Goal: Task Accomplishment & Management: Complete application form

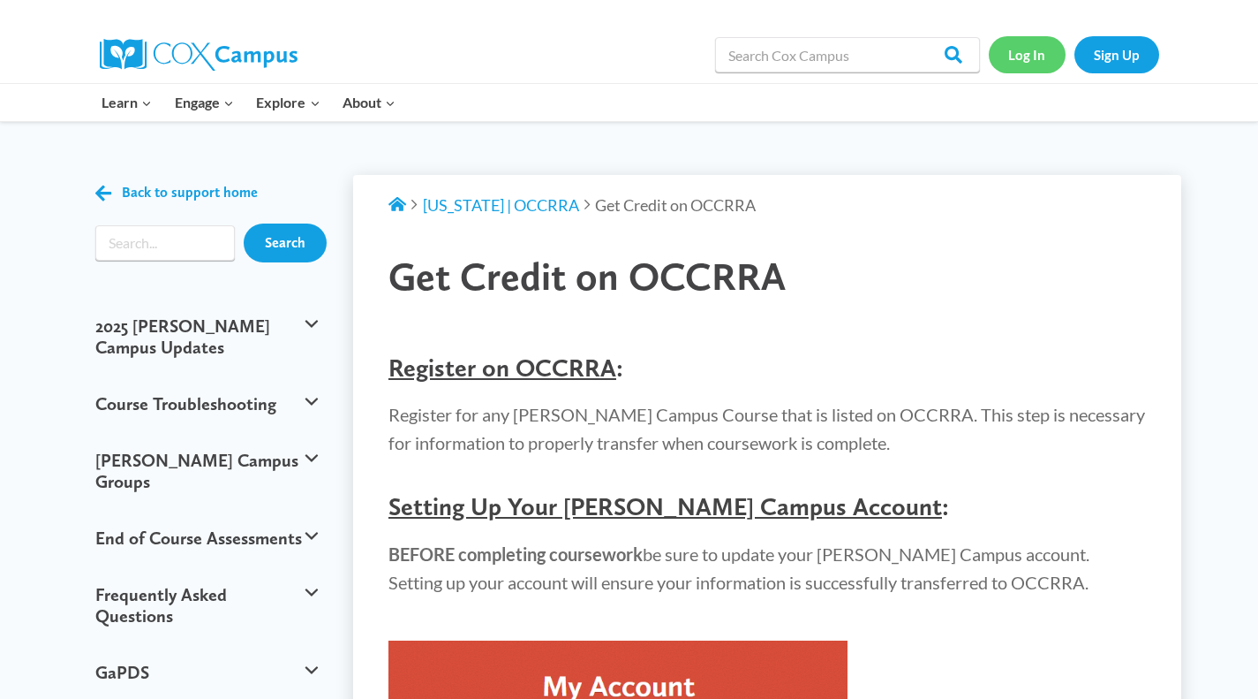
click at [1016, 47] on link "Log In" at bounding box center [1027, 54] width 77 height 36
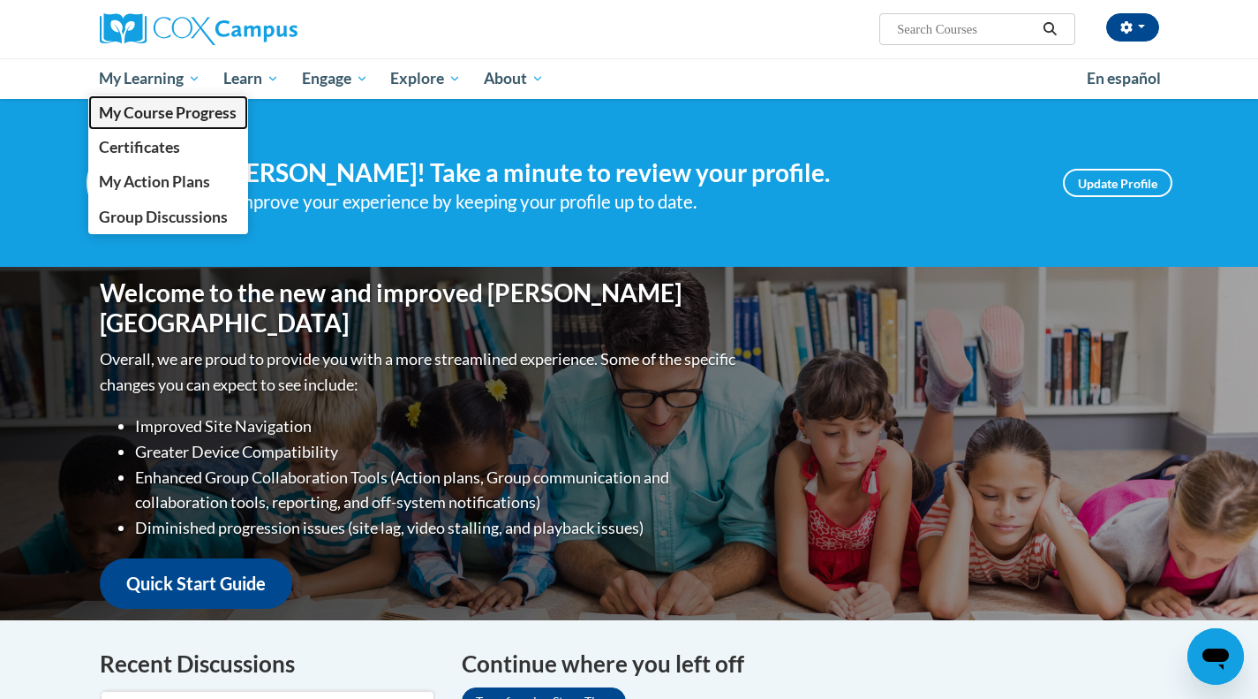
click at [159, 112] on span "My Course Progress" at bounding box center [168, 112] width 138 height 19
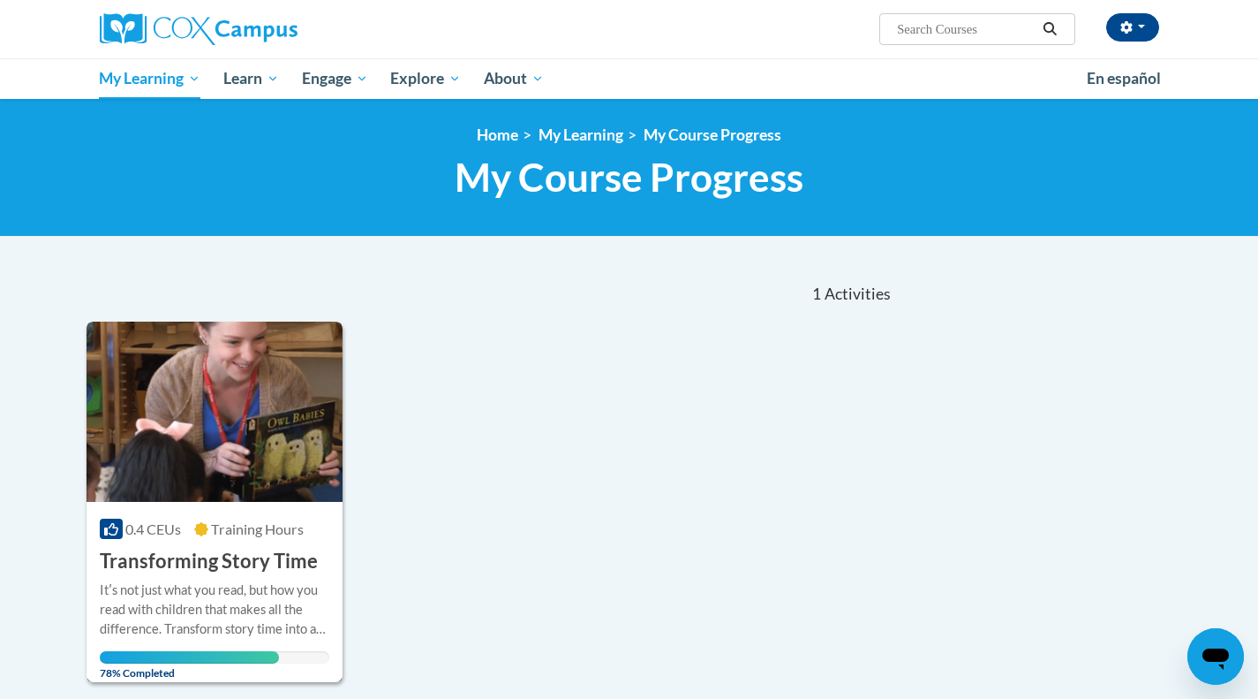
click at [166, 416] on img at bounding box center [215, 411] width 257 height 180
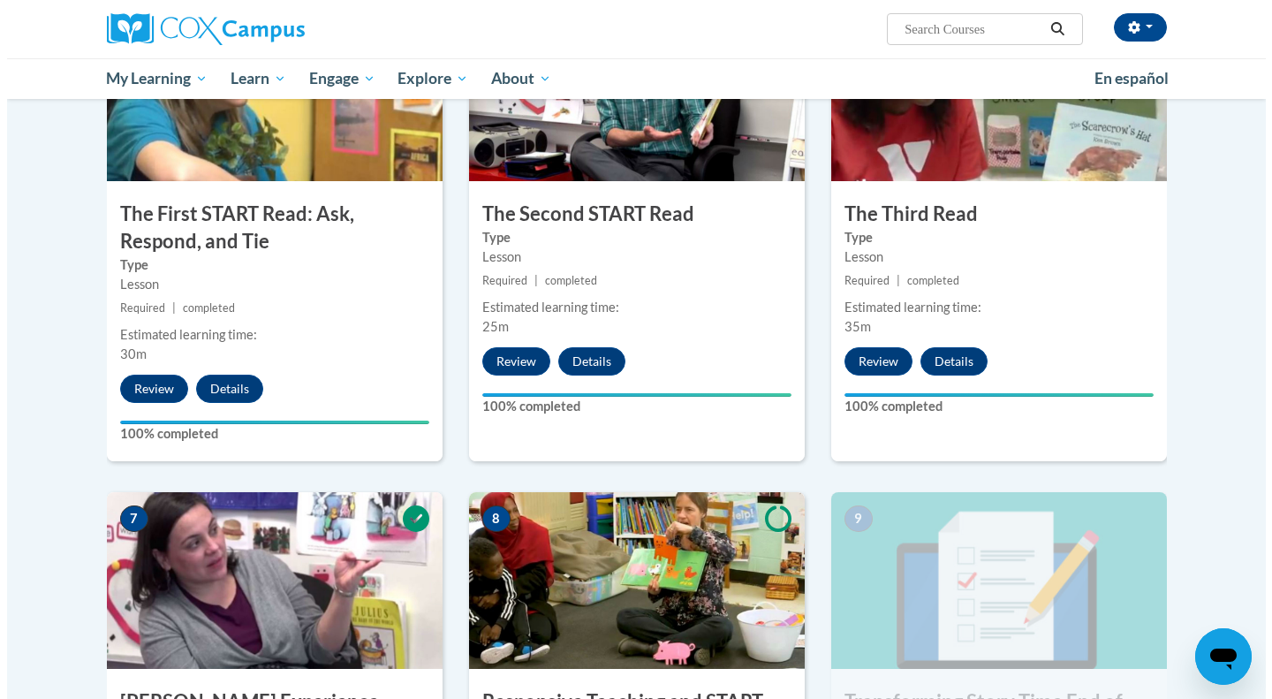
scroll to position [1386, 0]
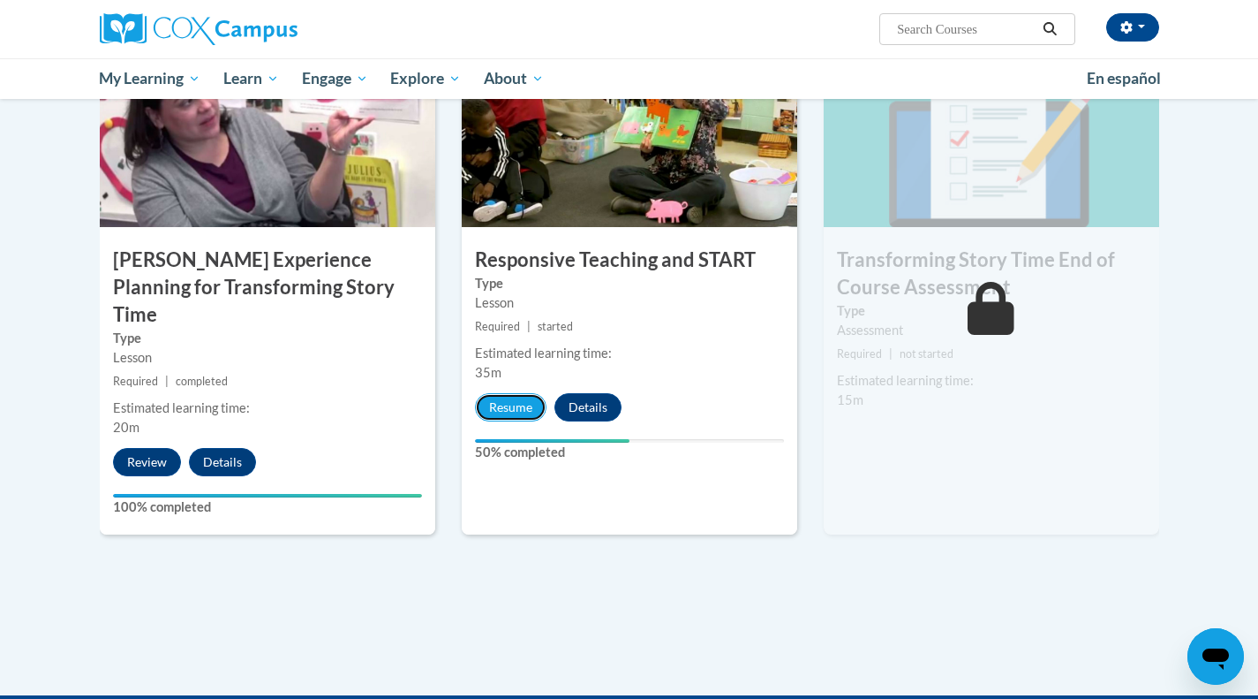
click at [510, 402] on button "Resume" at bounding box center [511, 407] width 72 height 28
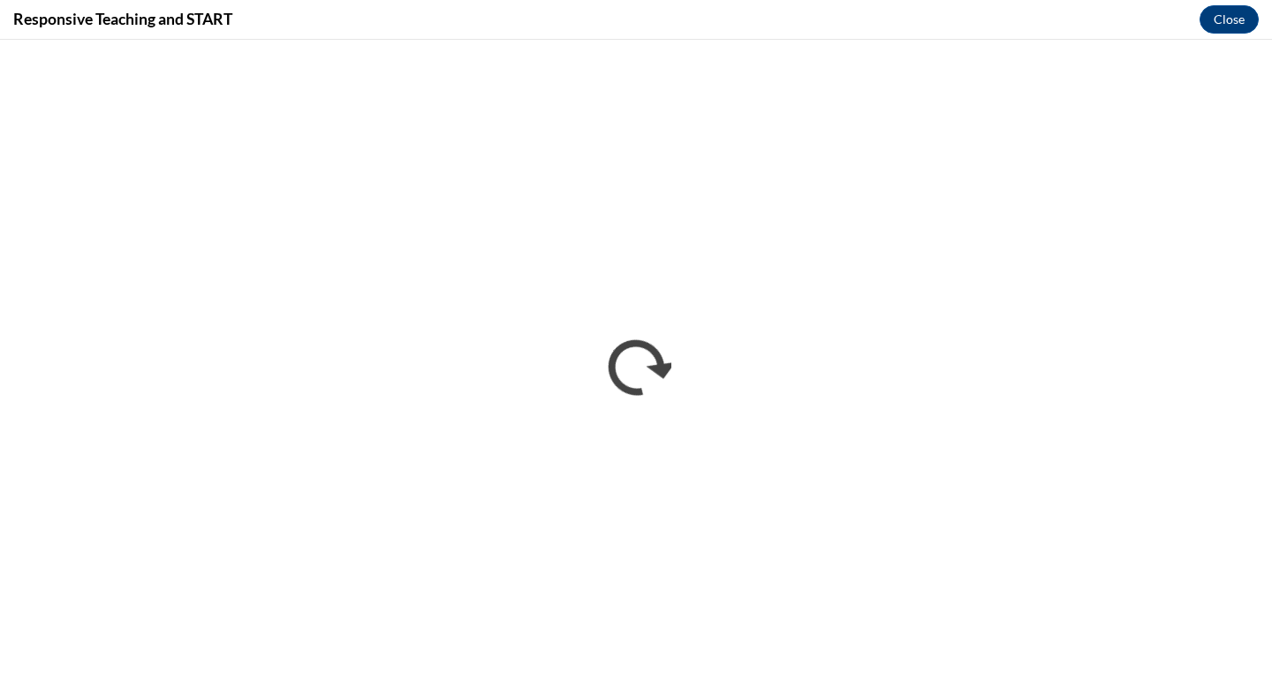
scroll to position [0, 0]
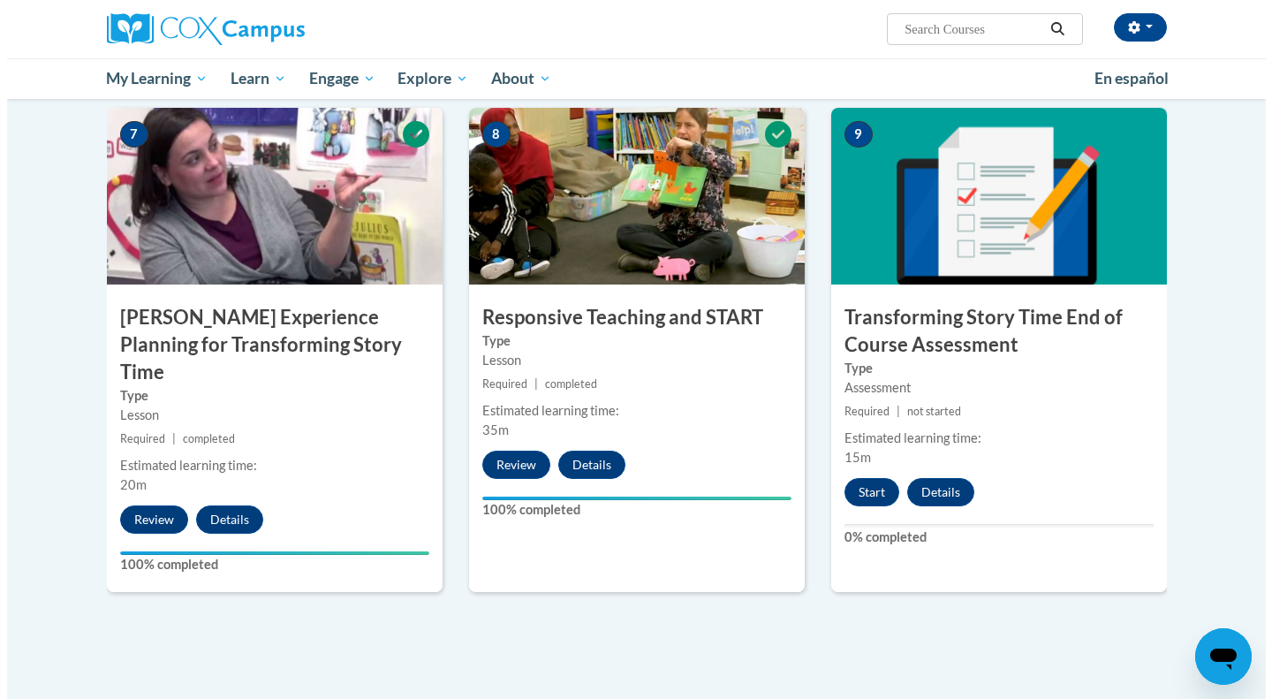
scroll to position [1413, 0]
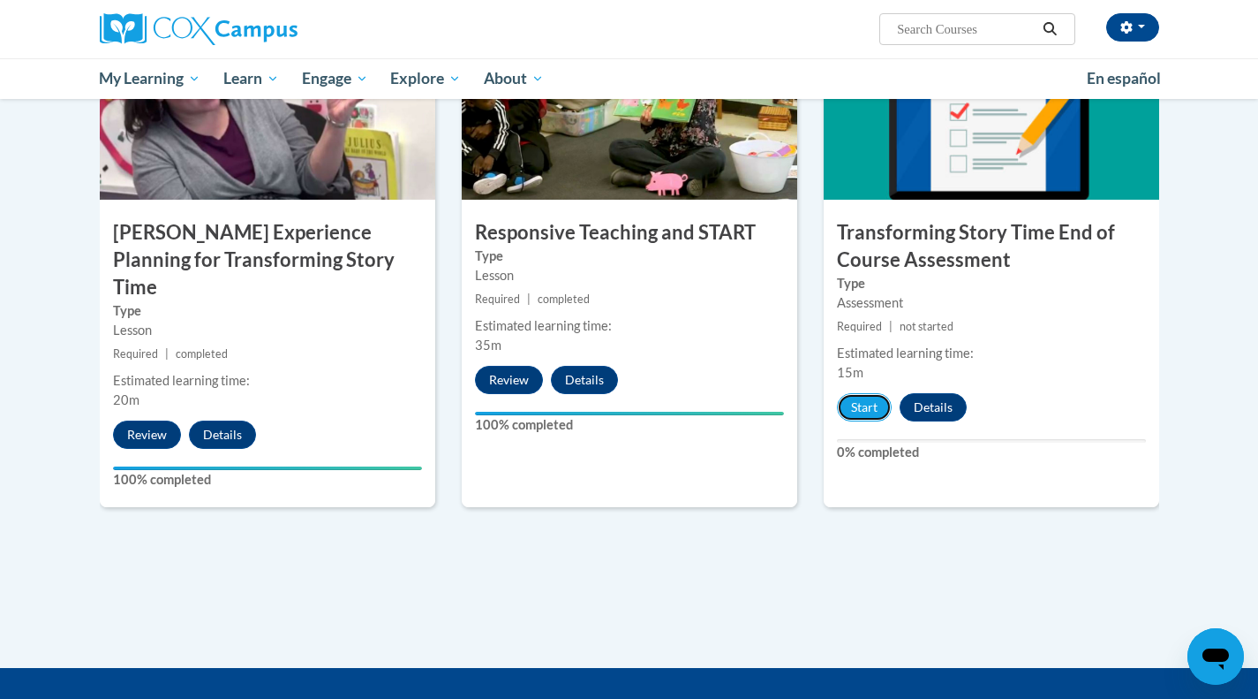
click at [865, 416] on button "Start" at bounding box center [864, 407] width 55 height 28
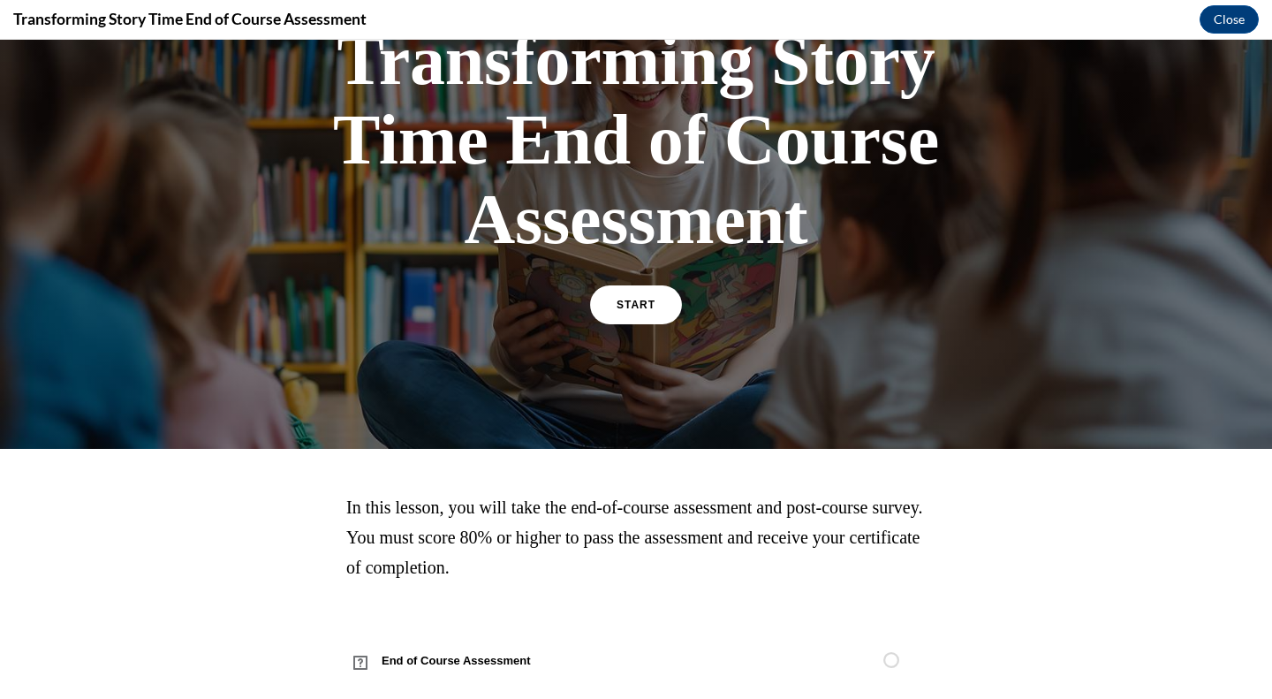
scroll to position [178, 0]
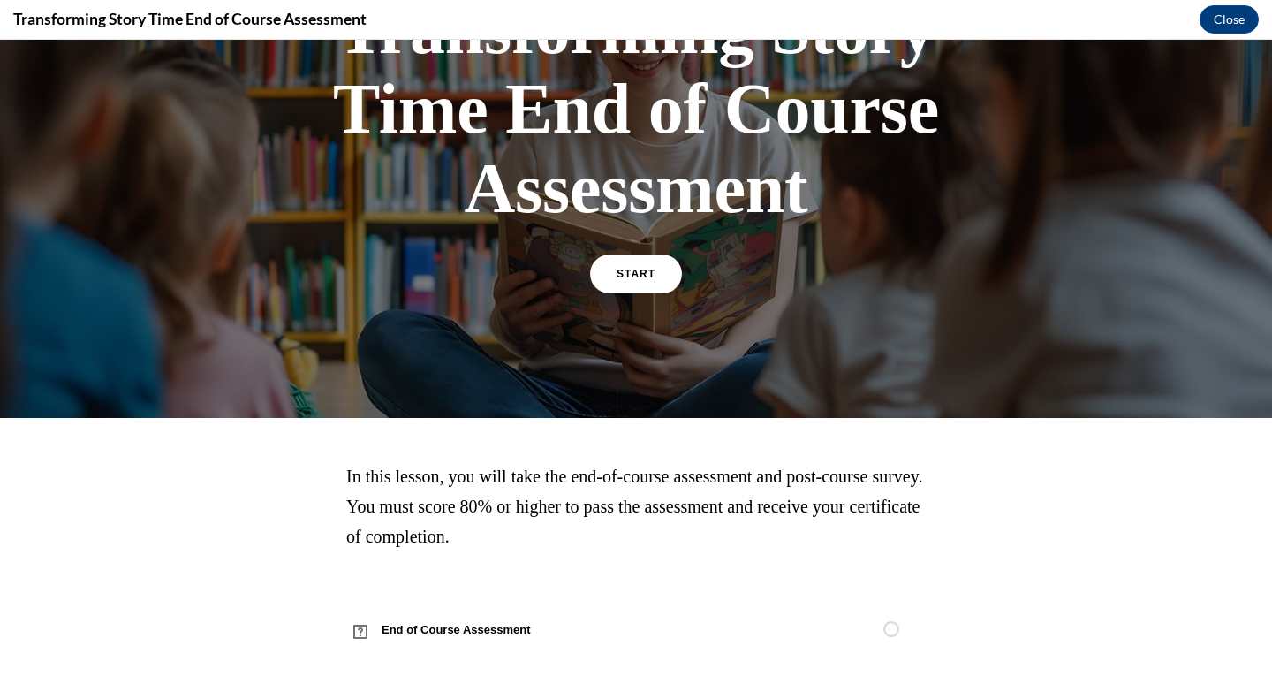
click at [609, 274] on link "START" at bounding box center [636, 273] width 92 height 39
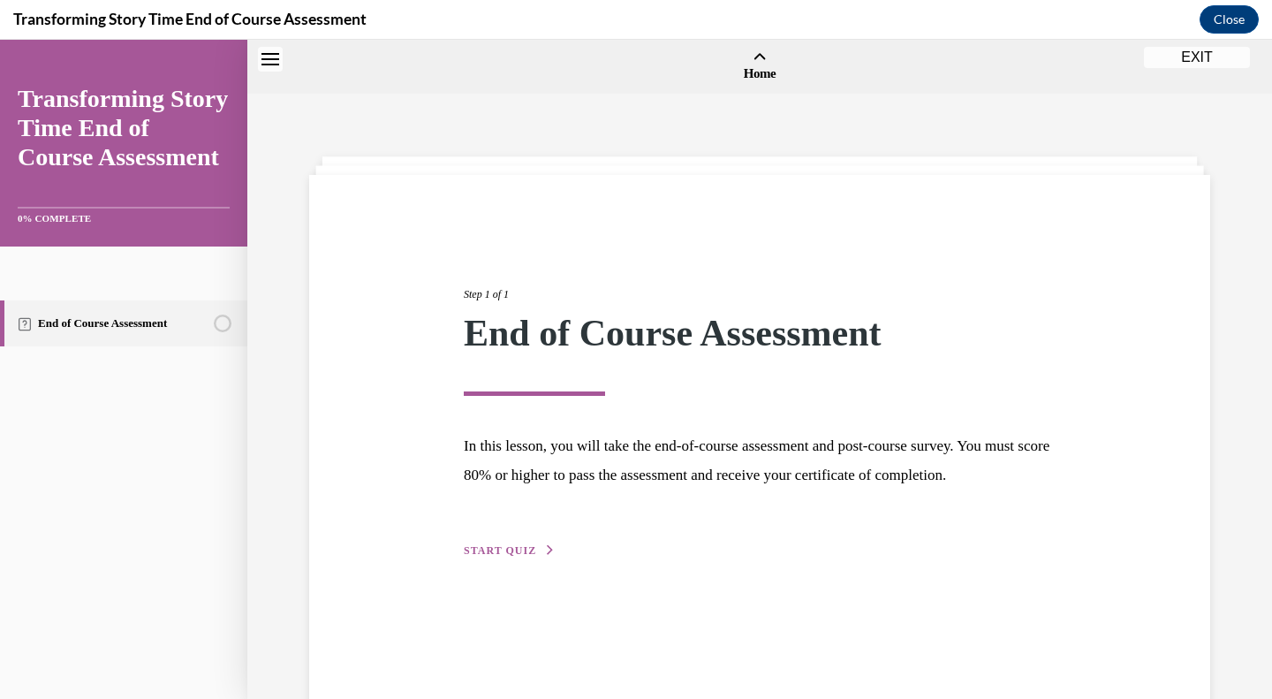
scroll to position [55, 0]
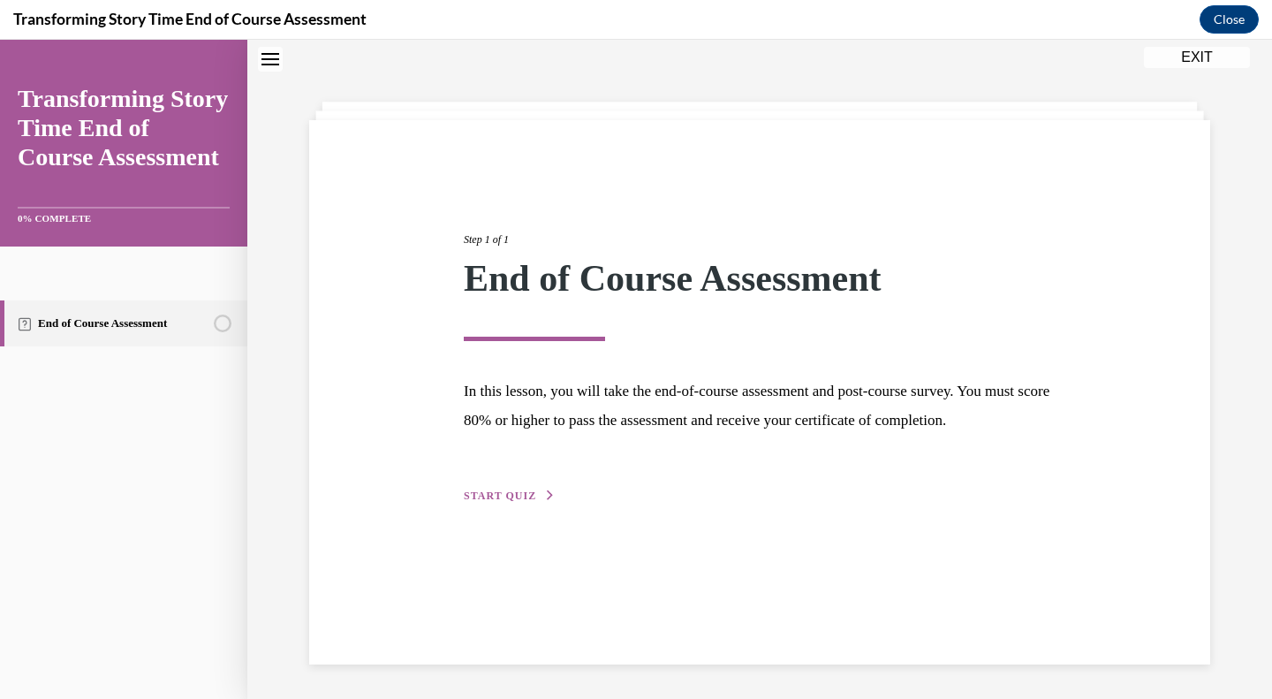
click at [492, 502] on span "START QUIZ" at bounding box center [500, 495] width 72 height 12
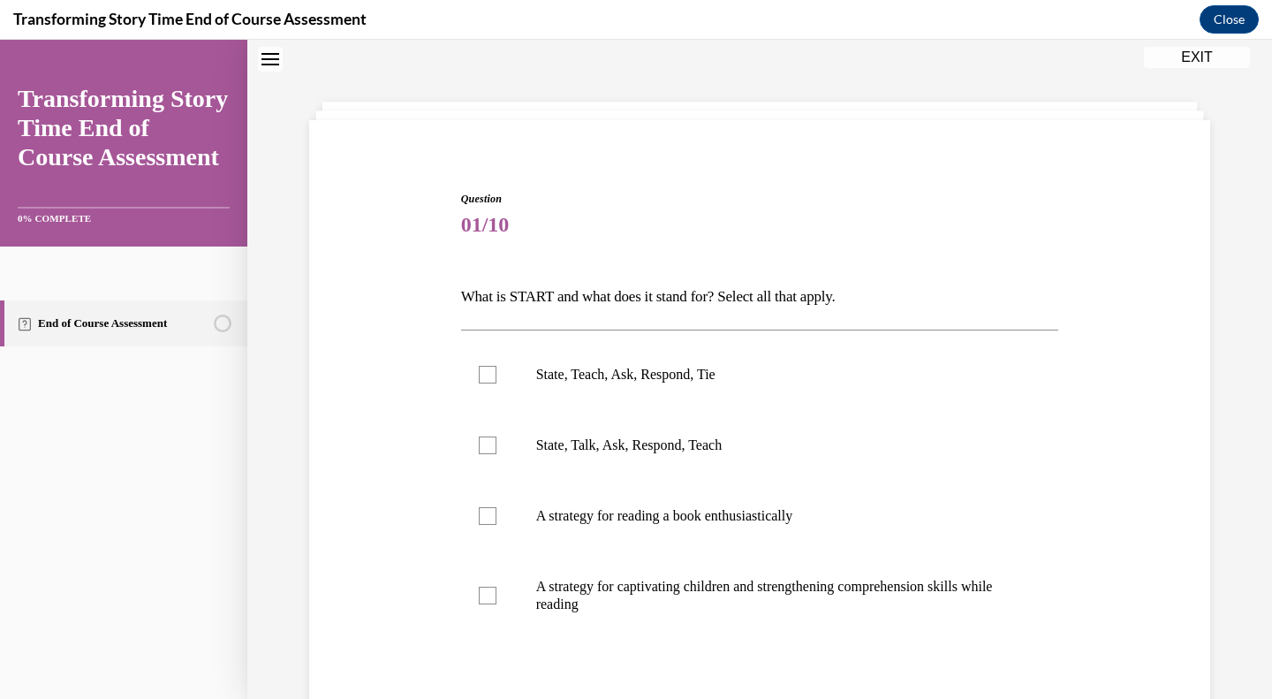
drag, startPoint x: 470, startPoint y: 369, endPoint x: 487, endPoint y: 384, distance: 22.5
click at [472, 374] on label "State, Teach, Ask, Respond, Tie" at bounding box center [760, 374] width 598 height 71
click at [479, 374] on input "State, Teach, Ask, Respond, Tie" at bounding box center [488, 375] width 18 height 18
checkbox input "true"
click at [487, 602] on div at bounding box center [488, 595] width 18 height 18
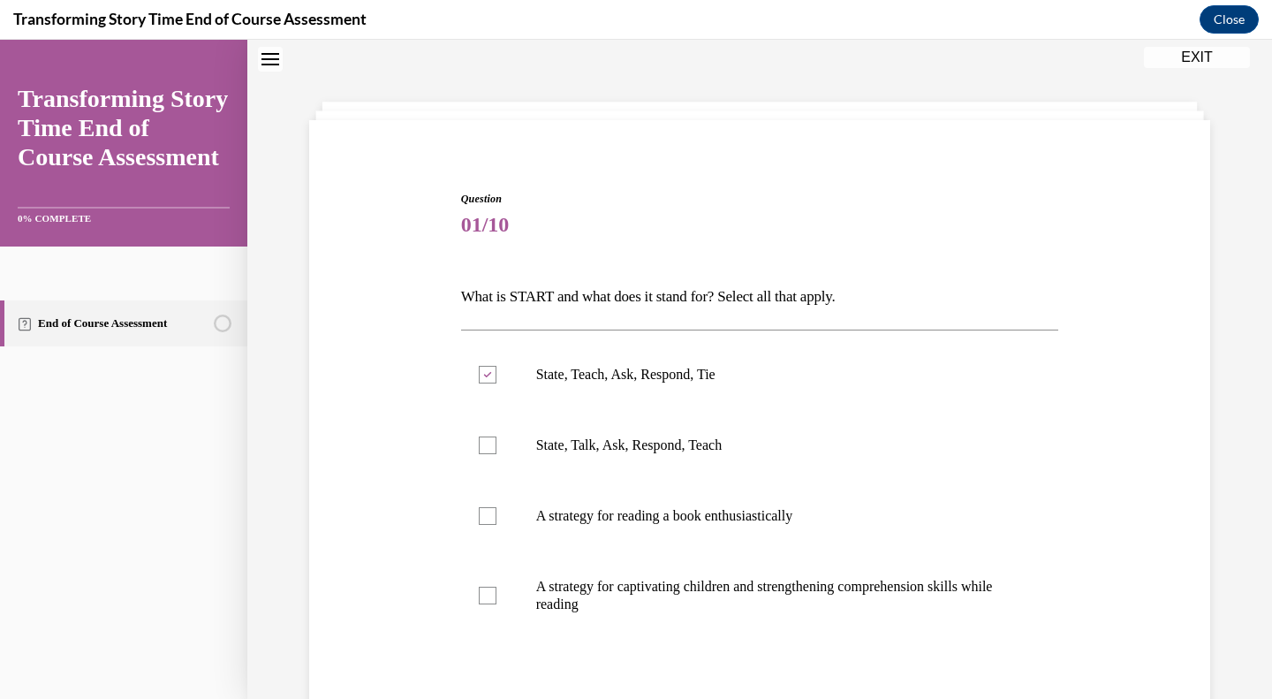
click at [487, 602] on input "A strategy for captivating children and strengthening comprehension skills whil…" at bounding box center [488, 595] width 18 height 18
checkbox input "true"
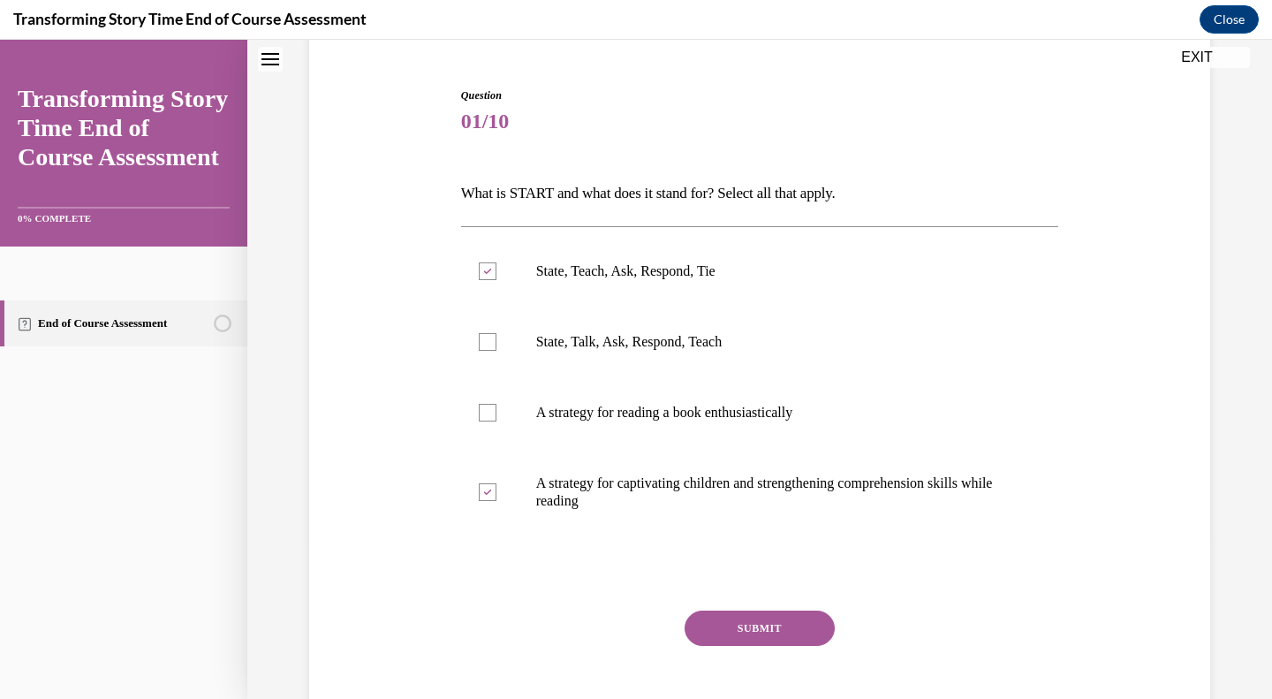
scroll to position [250, 0]
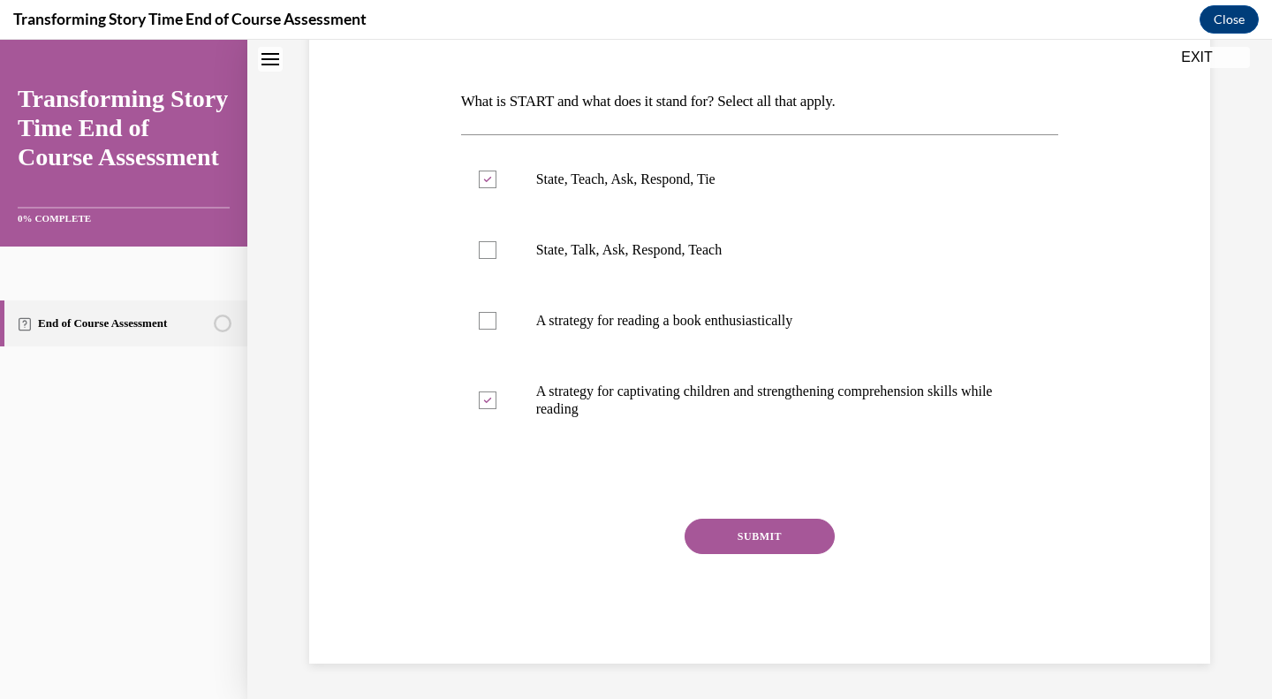
click at [723, 530] on button "SUBMIT" at bounding box center [759, 535] width 150 height 35
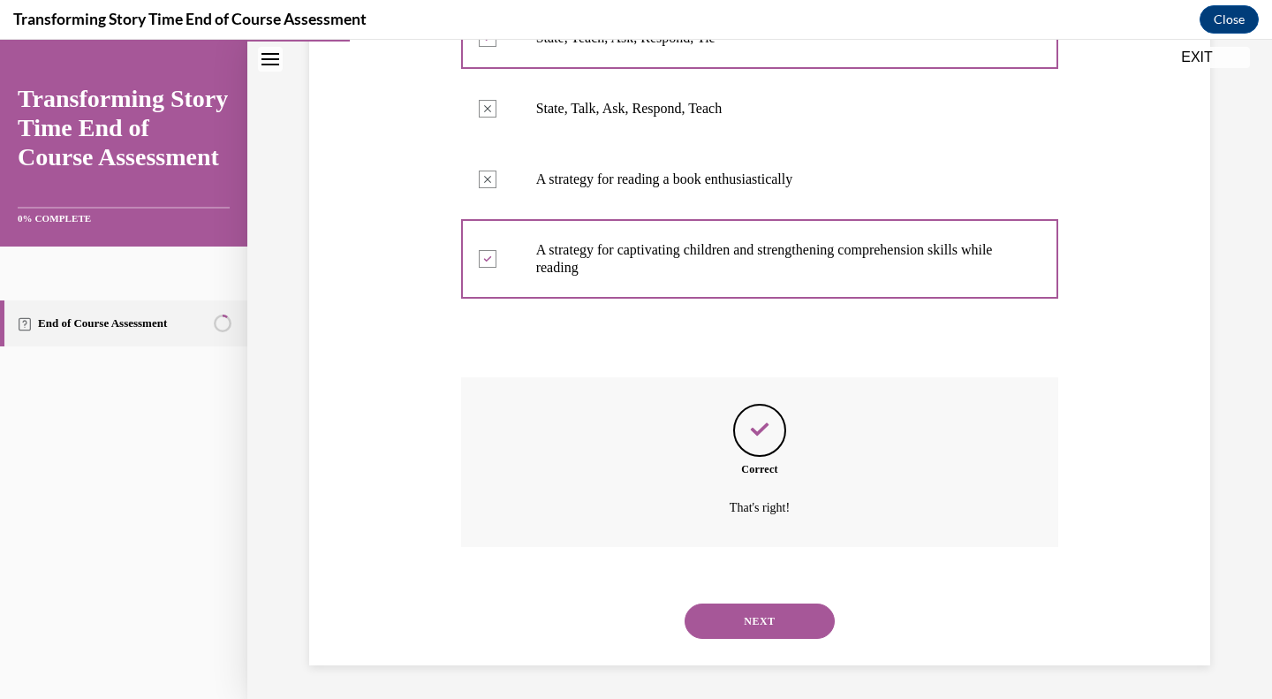
scroll to position [393, 0]
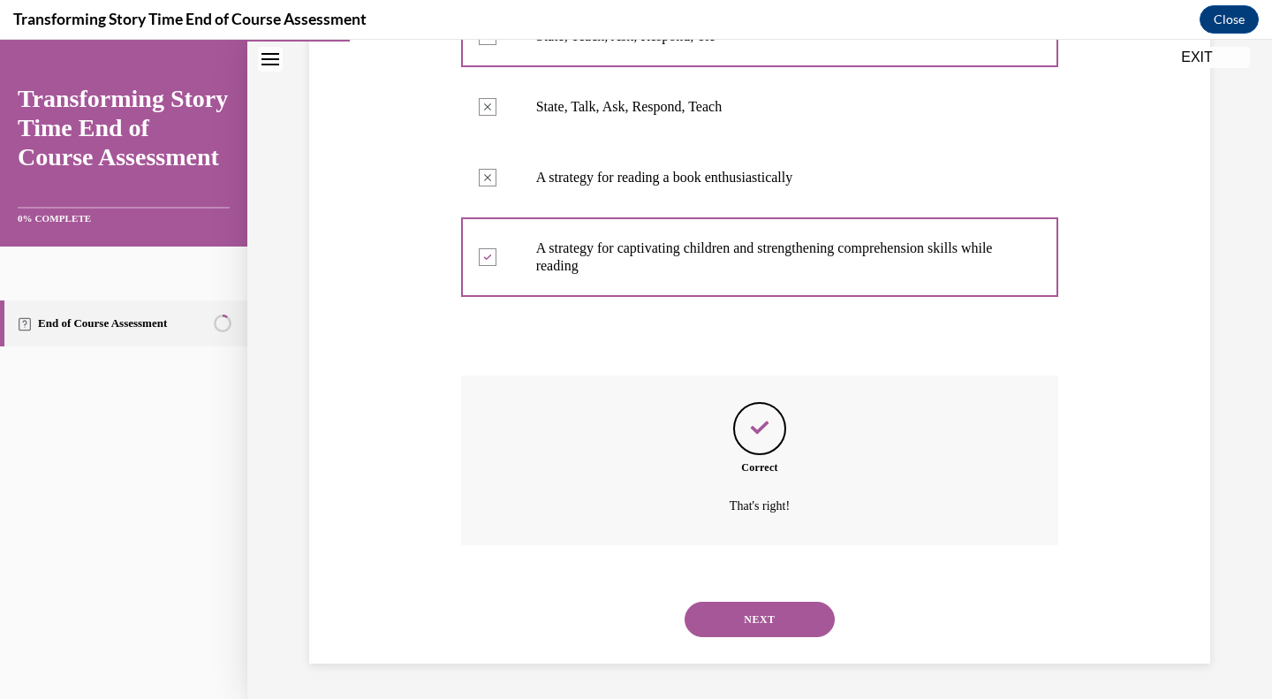
click at [727, 616] on button "NEXT" at bounding box center [759, 618] width 150 height 35
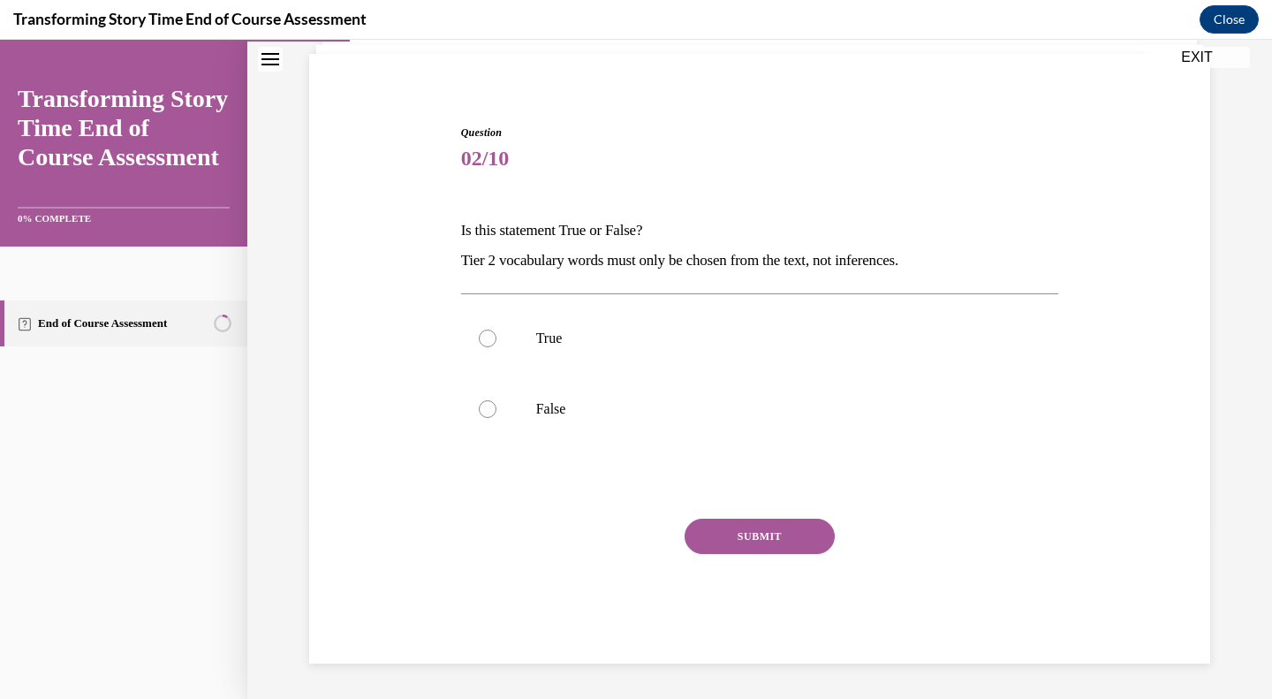
click at [526, 422] on label "False" at bounding box center [760, 409] width 598 height 71
click at [496, 418] on input "False" at bounding box center [488, 409] width 18 height 18
radio input "true"
click at [732, 532] on button "SUBMIT" at bounding box center [759, 535] width 150 height 35
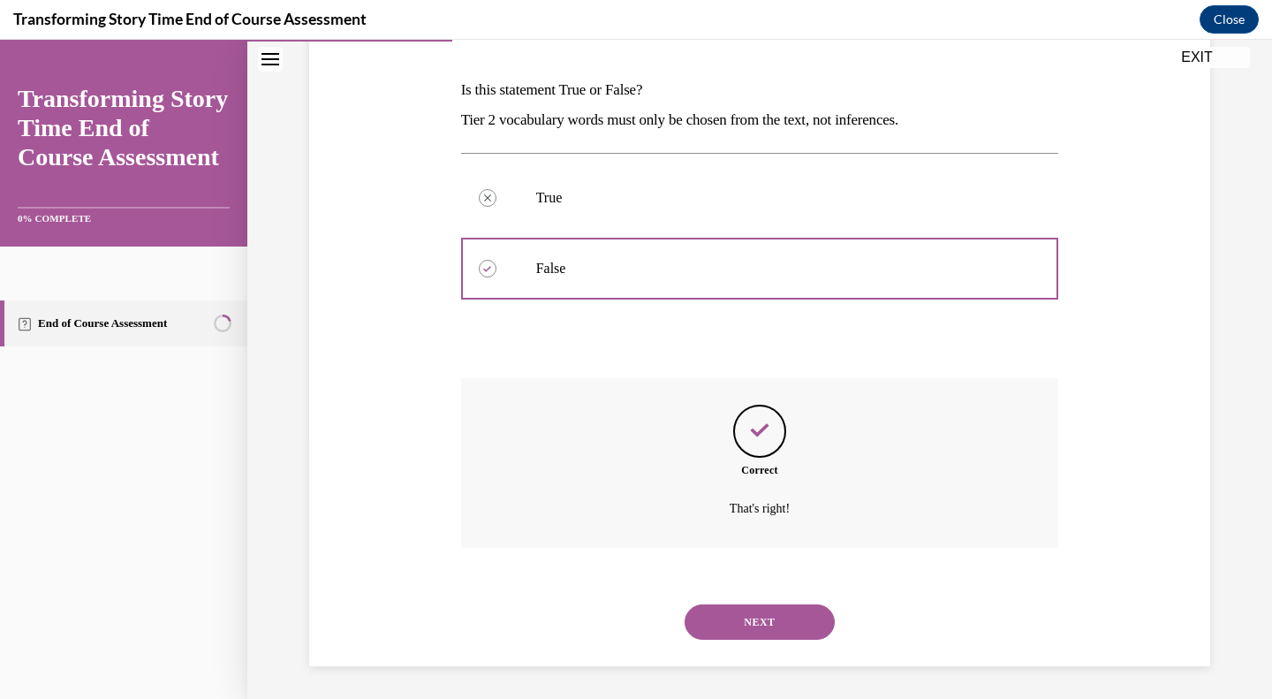
scroll to position [264, 0]
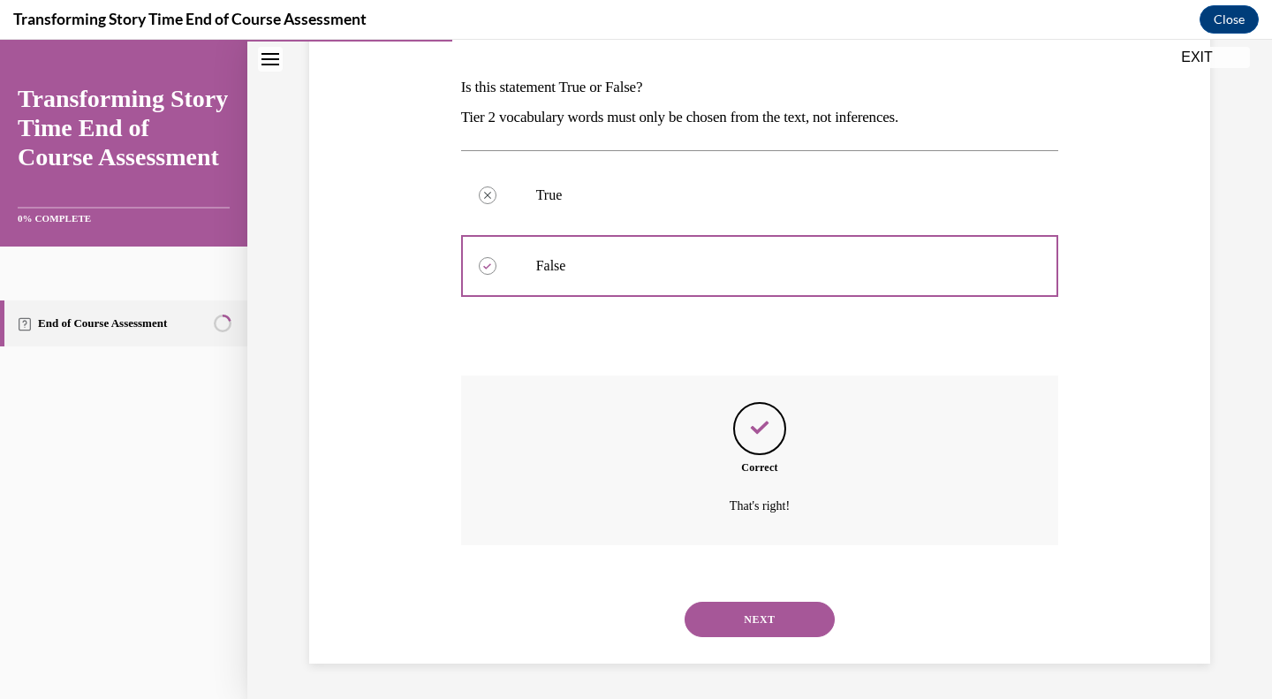
click at [751, 609] on button "NEXT" at bounding box center [759, 618] width 150 height 35
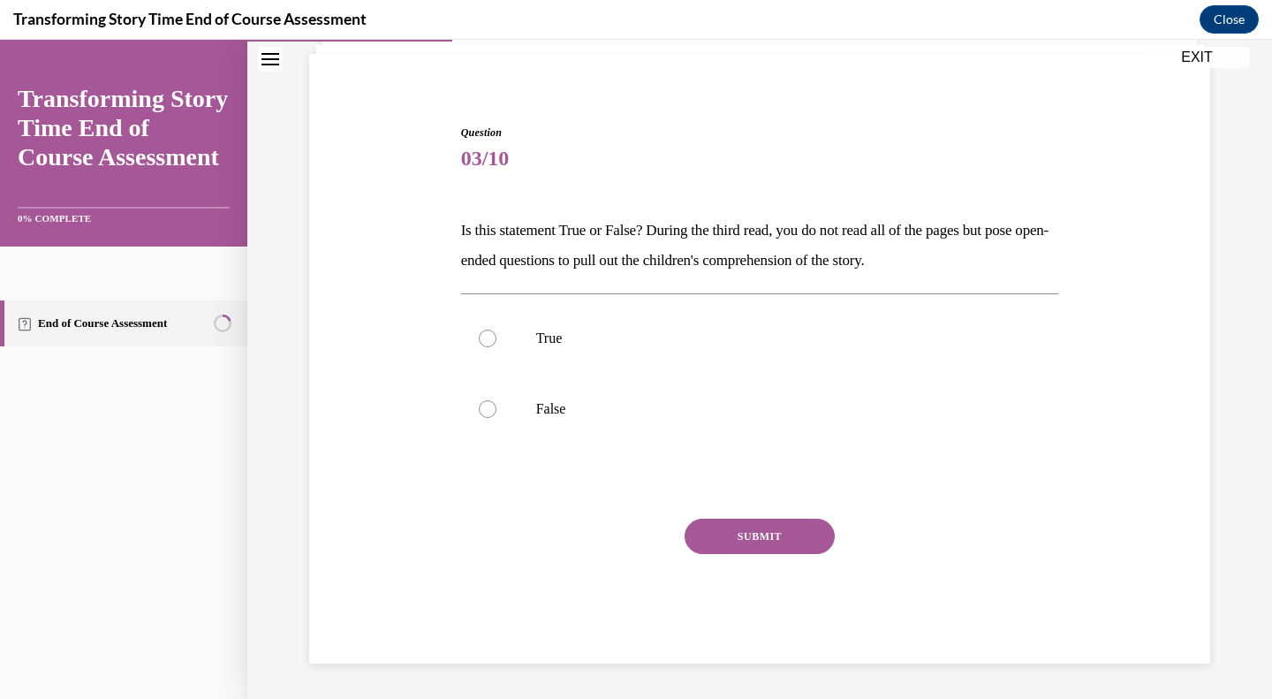
click at [481, 336] on div at bounding box center [488, 338] width 18 height 18
click at [481, 336] on input "True" at bounding box center [488, 338] width 18 height 18
radio input "true"
click at [703, 539] on button "SUBMIT" at bounding box center [759, 535] width 150 height 35
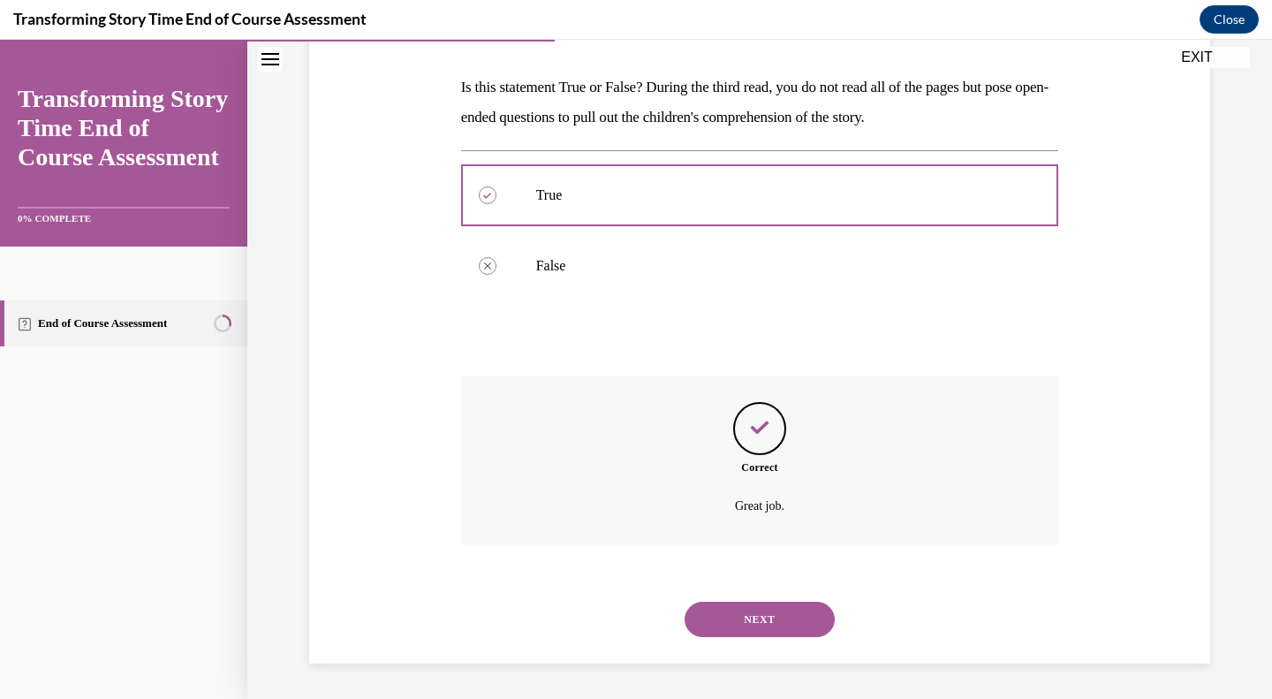
click at [804, 622] on button "NEXT" at bounding box center [759, 618] width 150 height 35
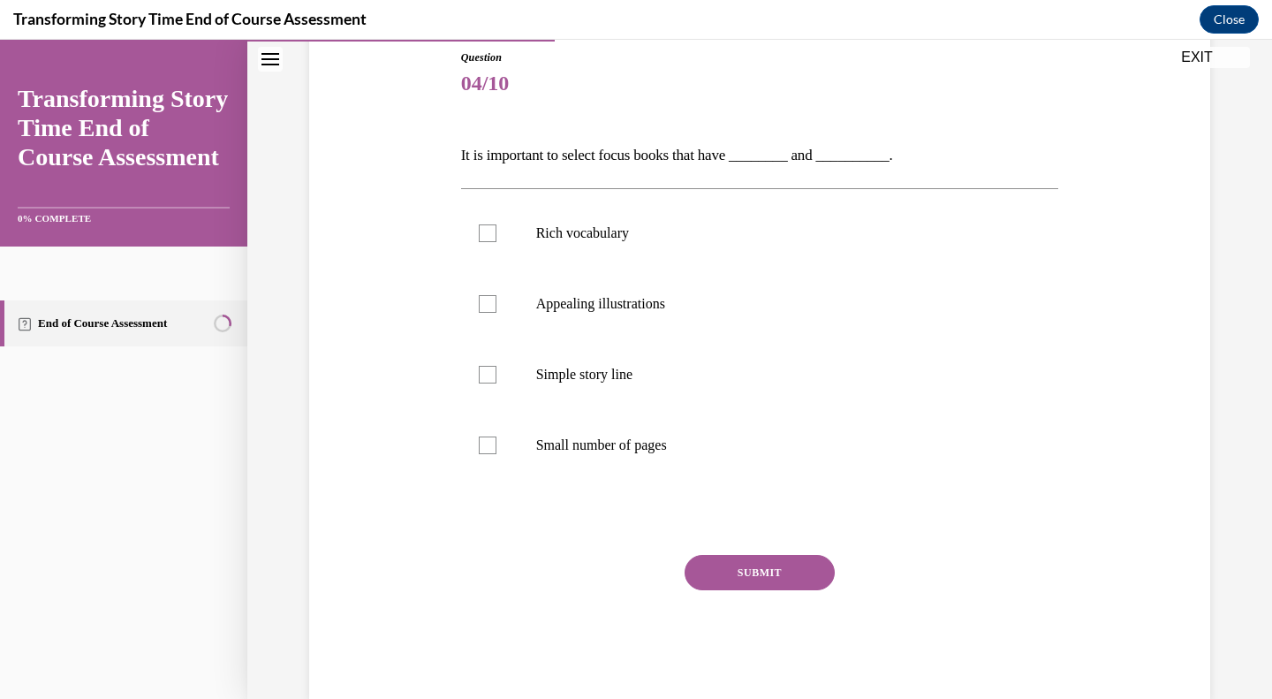
click at [479, 230] on div at bounding box center [488, 233] width 18 height 18
click at [479, 230] on input "Rich vocabulary" at bounding box center [488, 233] width 18 height 18
checkbox input "true"
click at [547, 366] on p "Simple story line" at bounding box center [775, 375] width 479 height 18
click at [496, 366] on input "Simple story line" at bounding box center [488, 375] width 18 height 18
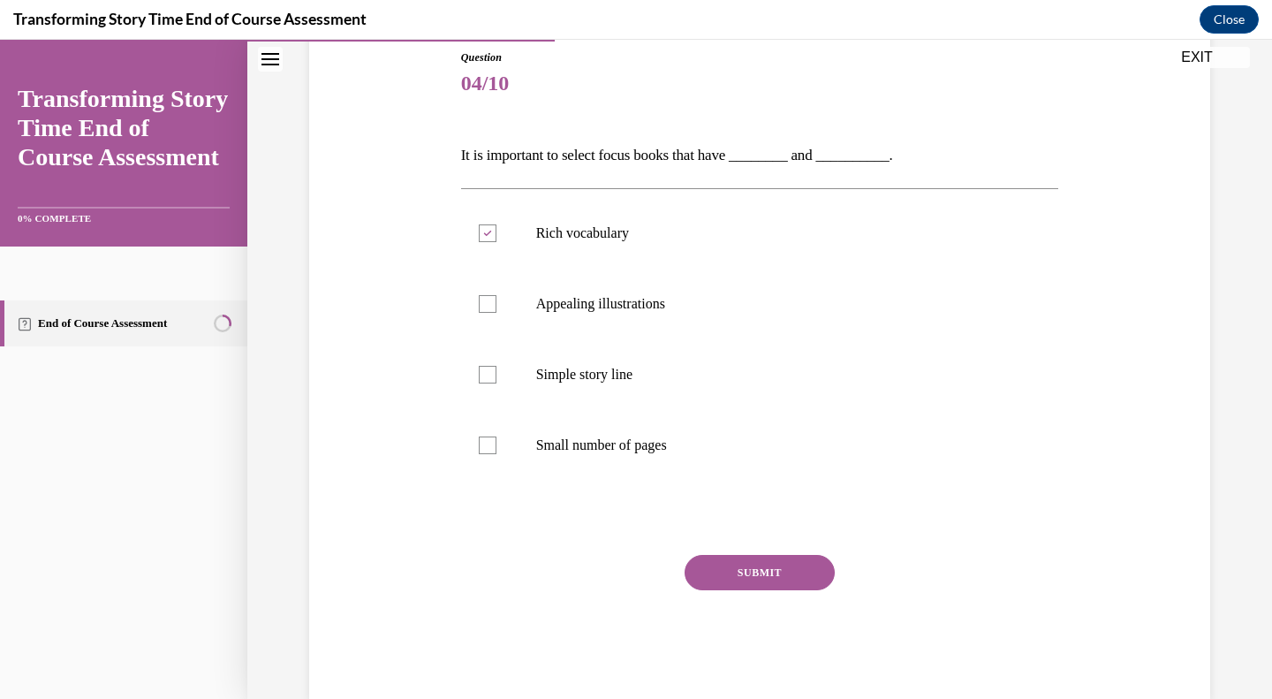
checkbox input "true"
click at [740, 551] on div "Question 04/10 It is important to select focus books that have ________ and ___…" at bounding box center [760, 374] width 598 height 650
click at [741, 571] on button "SUBMIT" at bounding box center [759, 572] width 150 height 35
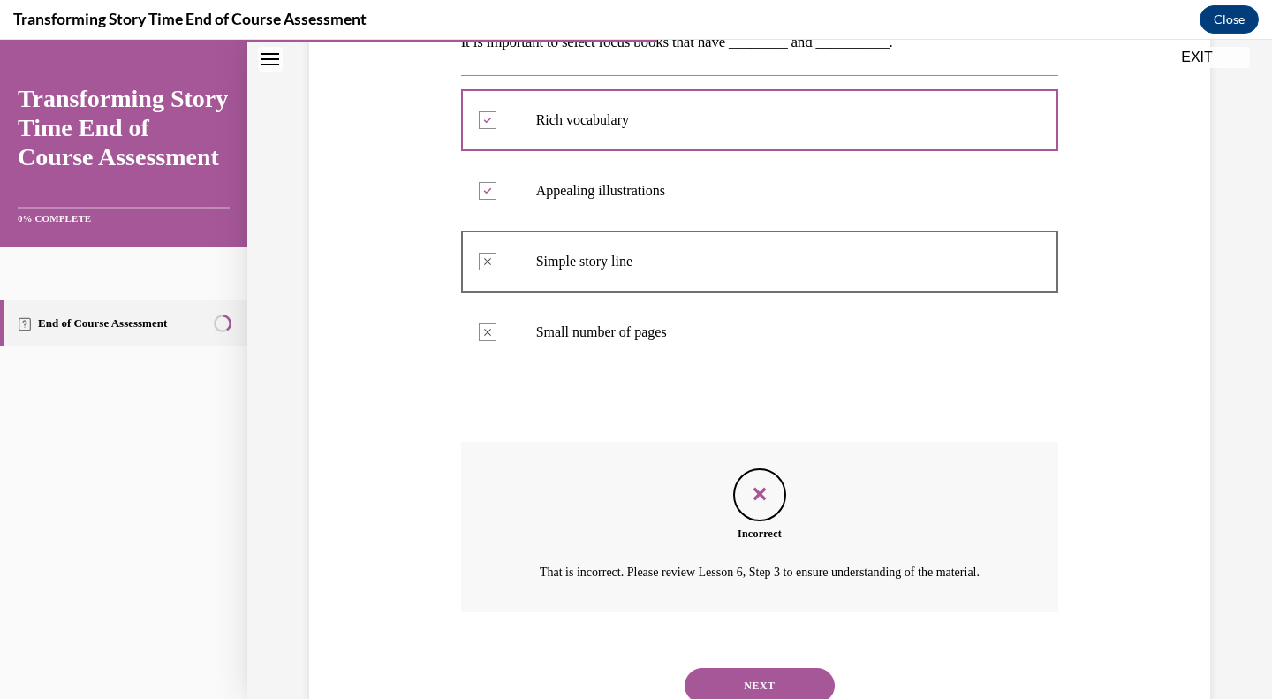
scroll to position [396, 0]
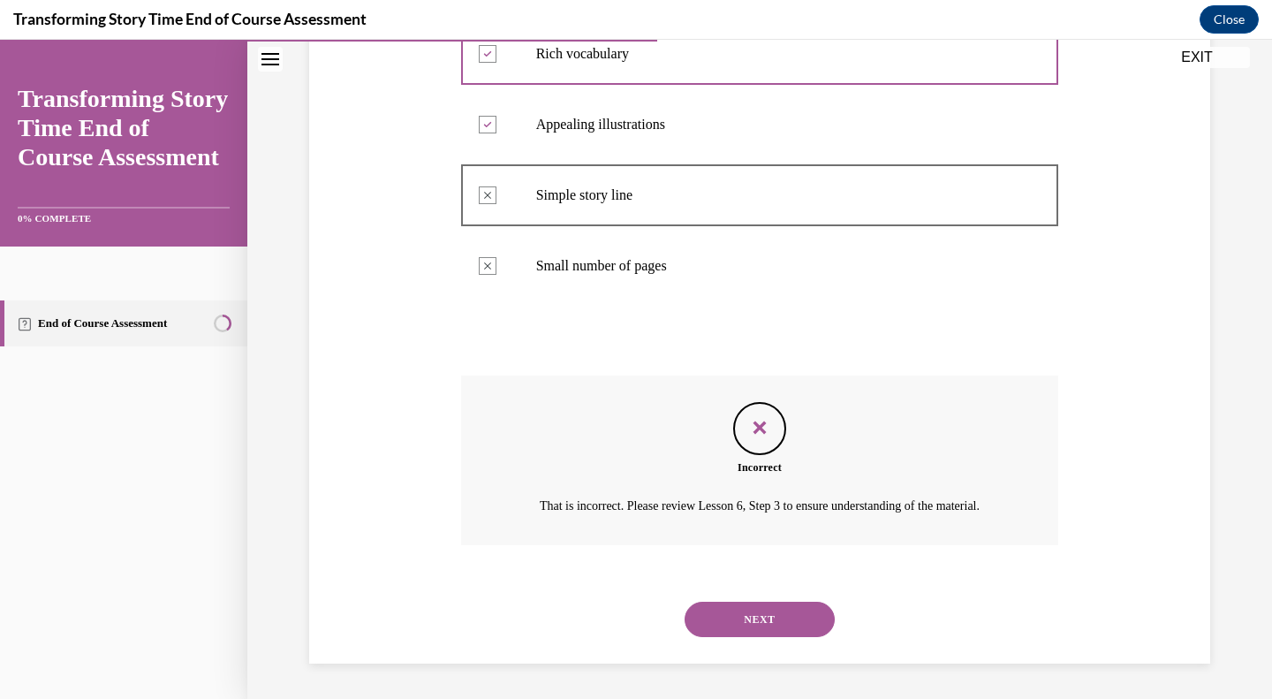
click at [721, 631] on button "NEXT" at bounding box center [759, 618] width 150 height 35
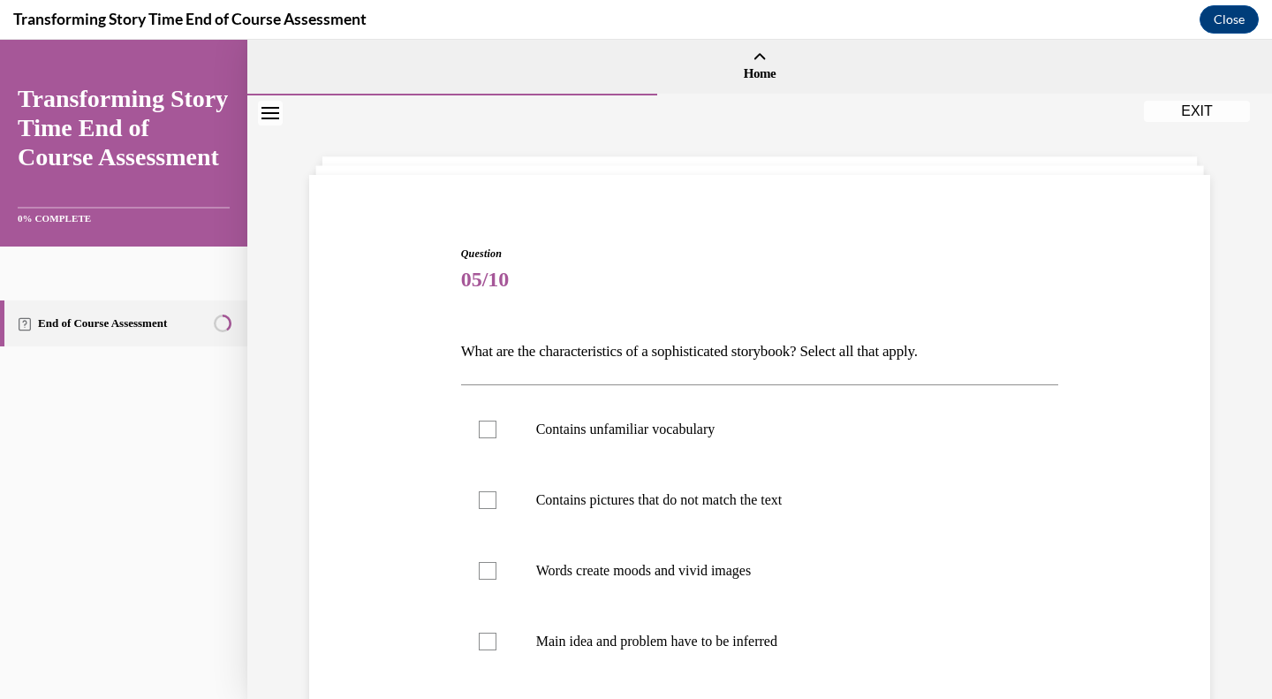
click at [503, 564] on label "Words create moods and vivid images" at bounding box center [760, 570] width 598 height 71
click at [496, 564] on input "Words create moods and vivid images" at bounding box center [488, 571] width 18 height 18
checkbox input "true"
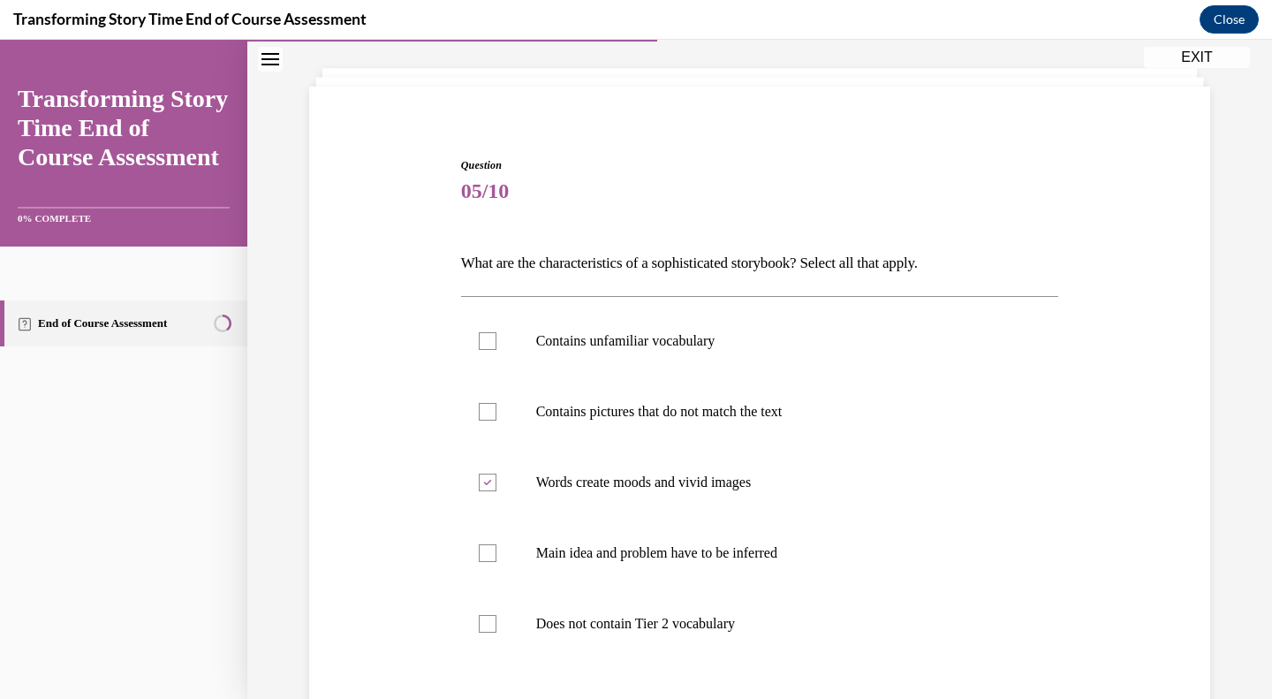
click at [618, 562] on label "Main idea and problem have to be inferred" at bounding box center [760, 553] width 598 height 71
click at [496, 562] on input "Main idea and problem have to be inferred" at bounding box center [488, 553] width 18 height 18
checkbox input "true"
click at [602, 342] on p "Contains unfamiliar vocabulary" at bounding box center [775, 341] width 479 height 18
click at [496, 342] on input "Contains unfamiliar vocabulary" at bounding box center [488, 341] width 18 height 18
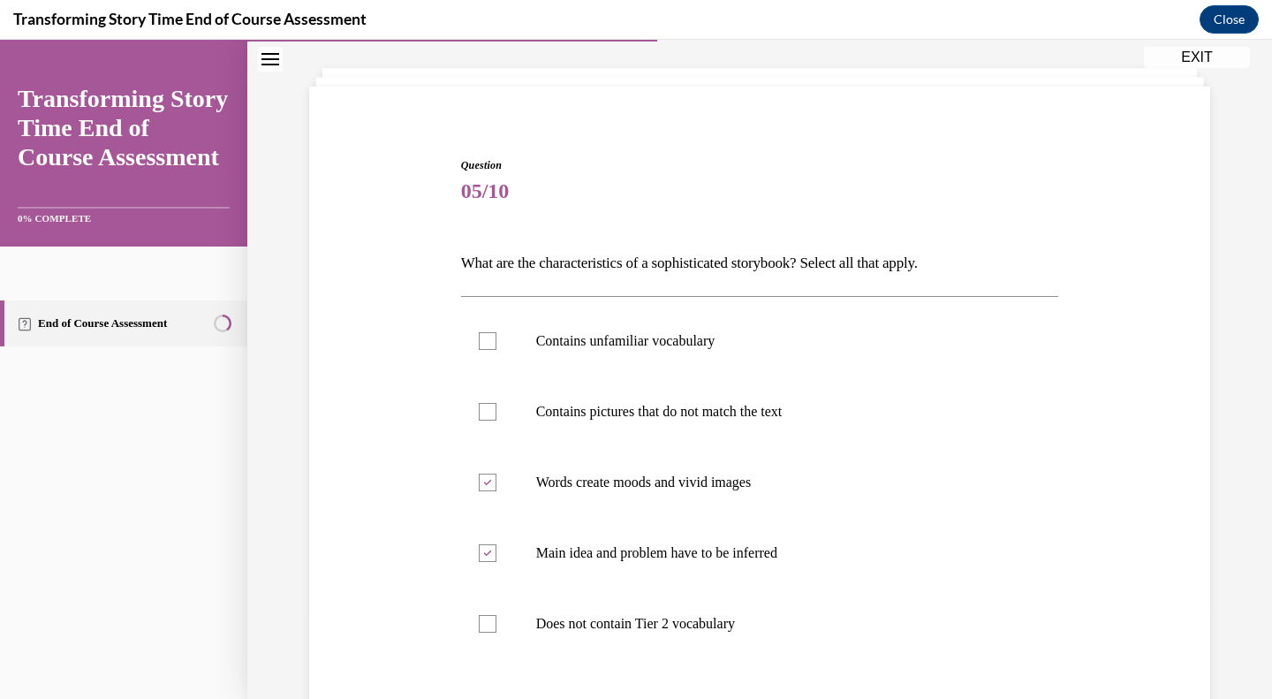
checkbox input "true"
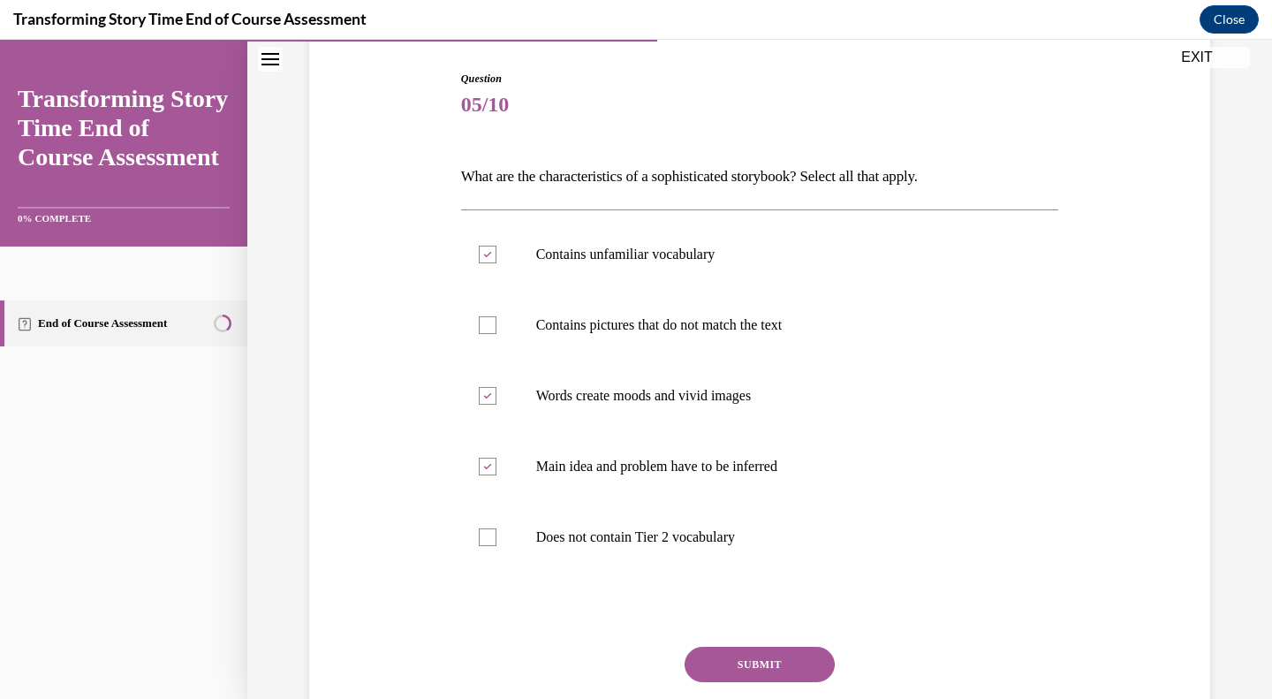
scroll to position [265, 0]
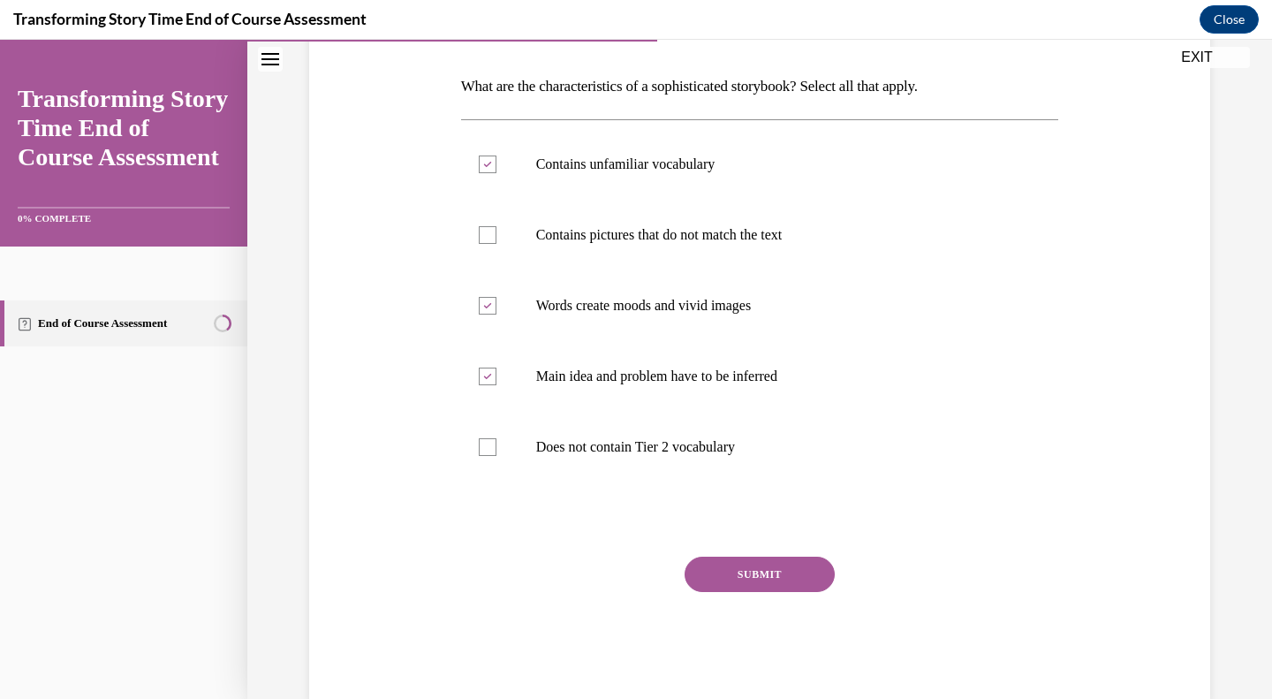
click at [822, 577] on button "SUBMIT" at bounding box center [759, 573] width 150 height 35
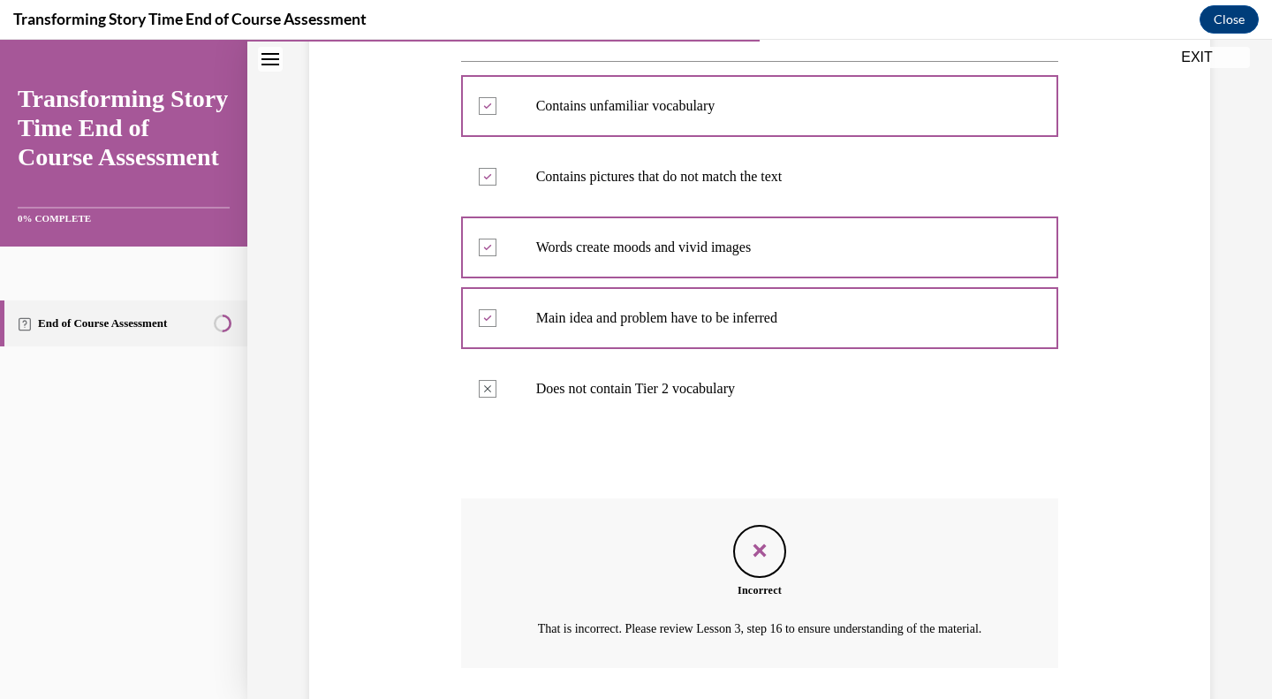
scroll to position [290, 0]
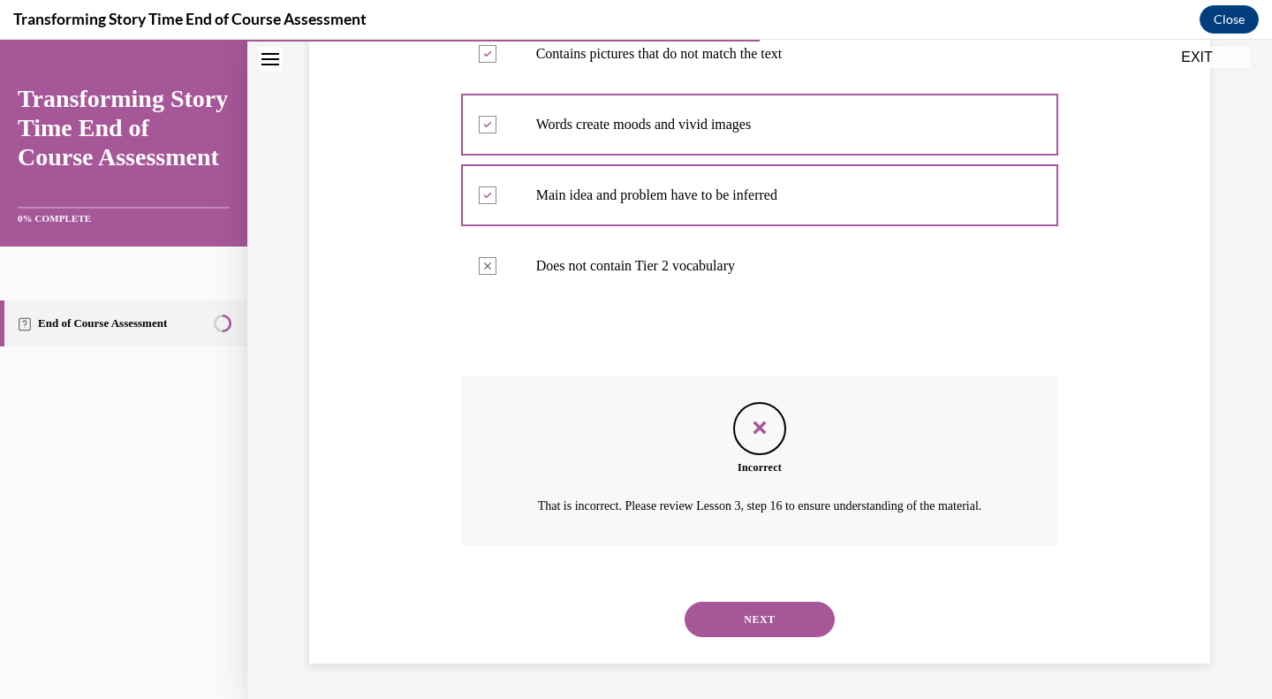
click at [786, 623] on button "NEXT" at bounding box center [759, 618] width 150 height 35
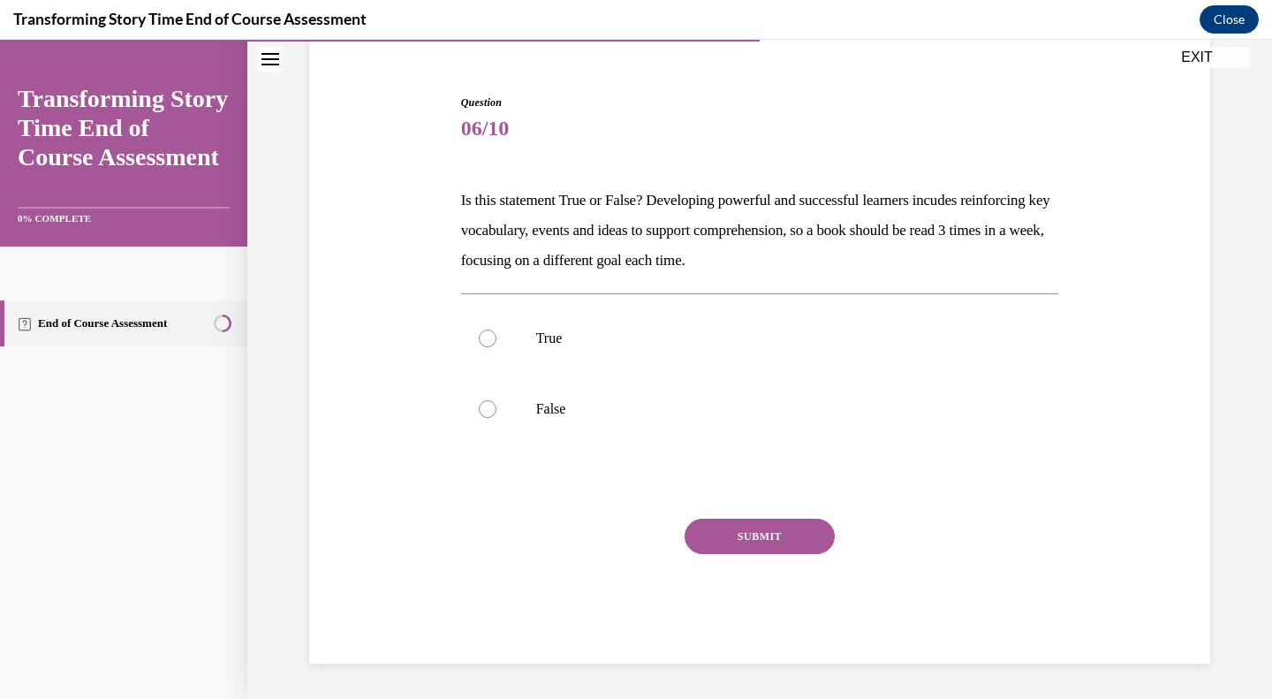
scroll to position [151, 0]
click at [536, 334] on p "True" at bounding box center [775, 338] width 479 height 18
click at [496, 334] on input "True" at bounding box center [488, 338] width 18 height 18
radio input "true"
click at [746, 558] on div "SUBMIT" at bounding box center [760, 562] width 598 height 88
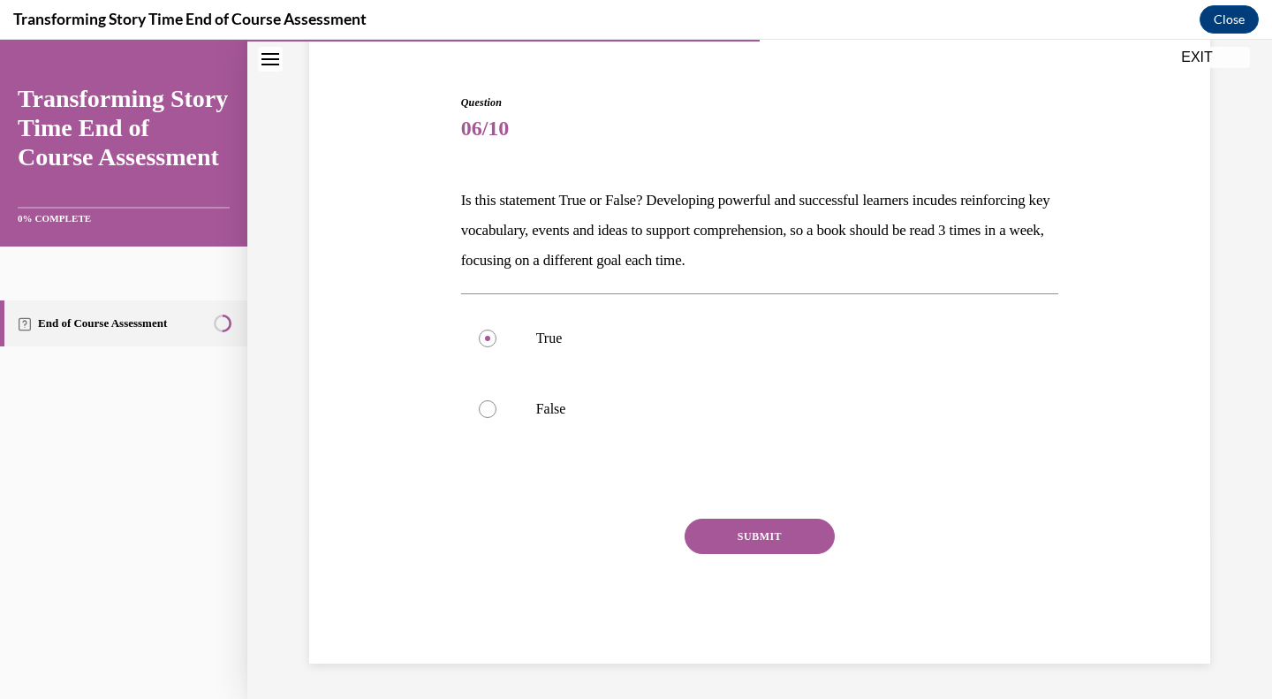
click at [734, 550] on button "SUBMIT" at bounding box center [759, 535] width 150 height 35
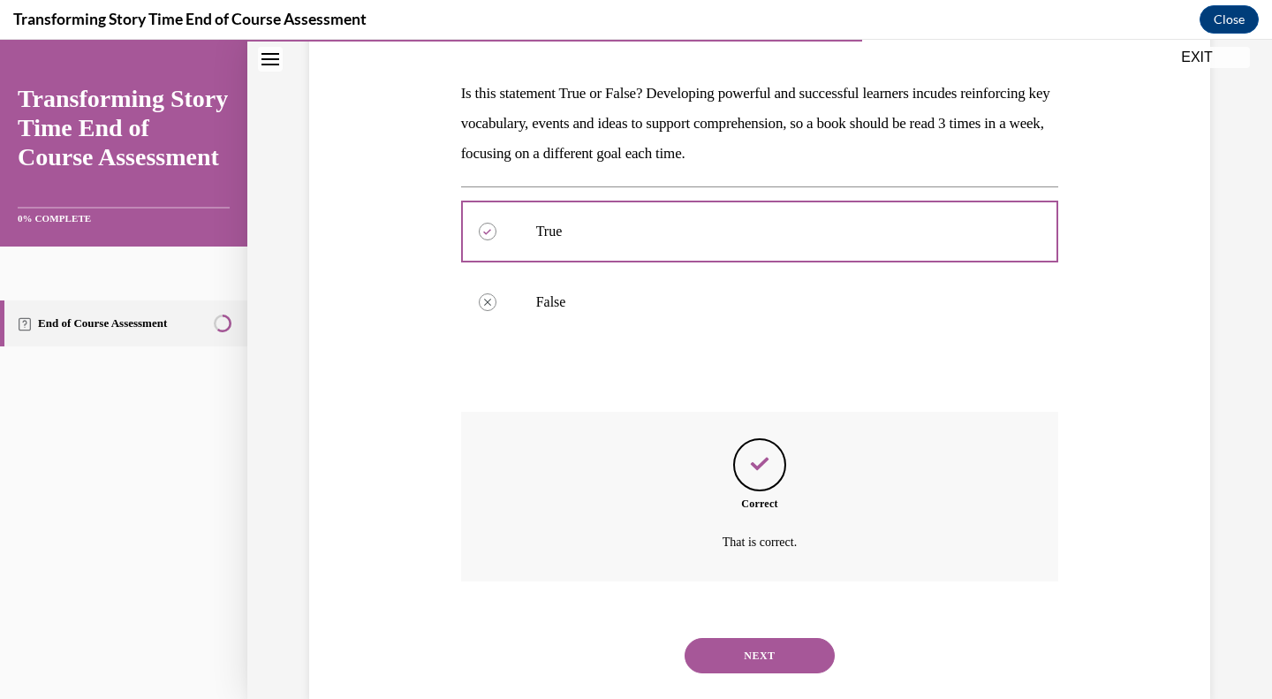
scroll to position [294, 0]
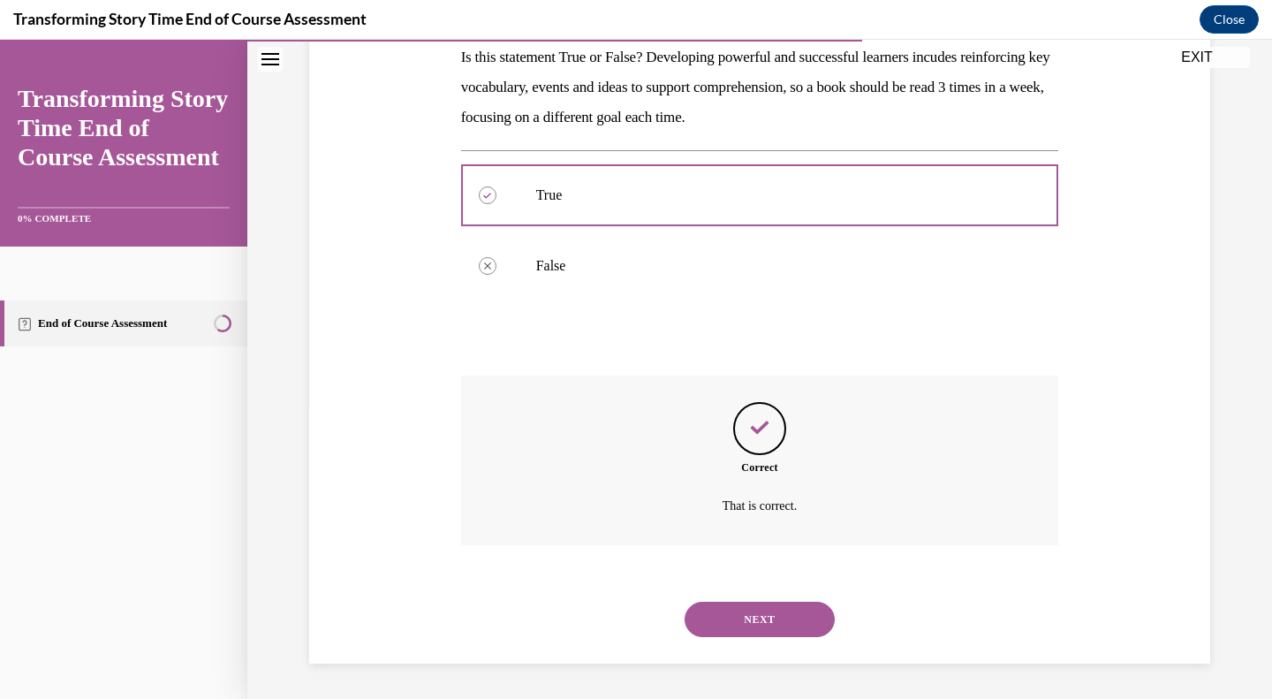
click at [761, 598] on div "NEXT" at bounding box center [760, 619] width 598 height 71
click at [763, 615] on button "NEXT" at bounding box center [759, 618] width 150 height 35
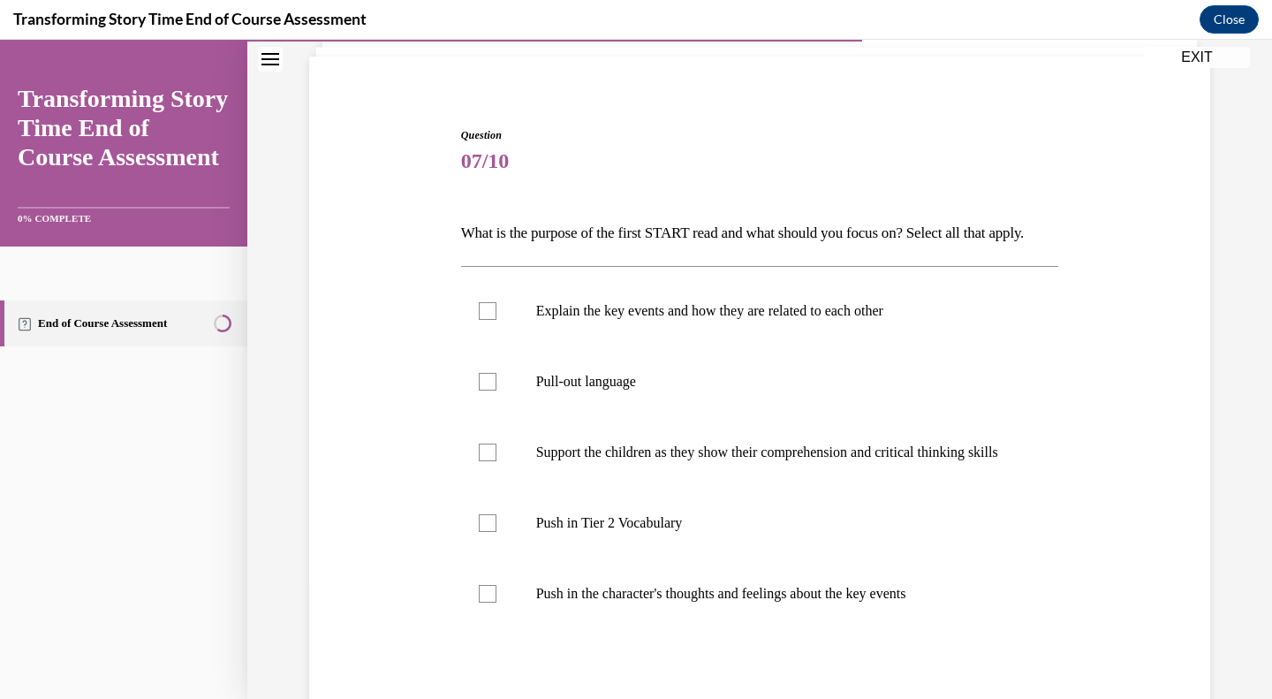
scroll to position [177, 0]
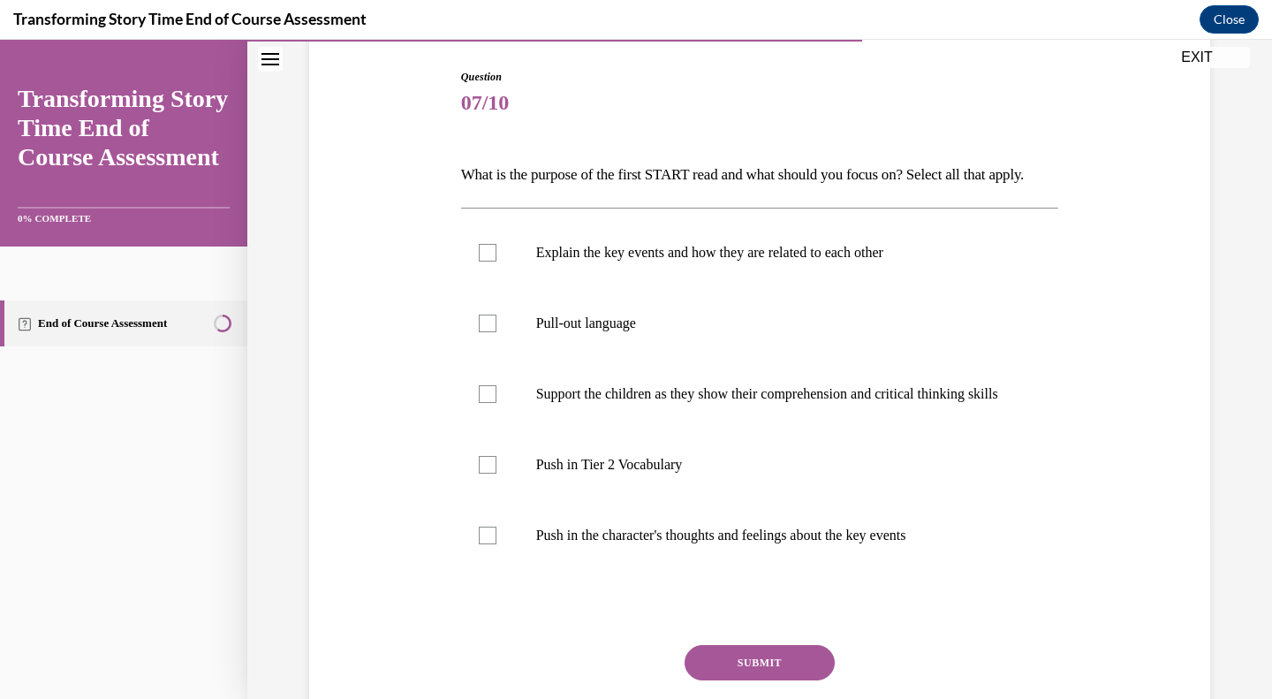
click at [490, 281] on label "Explain the key events and how they are related to each other" at bounding box center [760, 252] width 598 height 71
click at [490, 261] on input "Explain the key events and how they are related to each other" at bounding box center [488, 253] width 18 height 18
checkbox input "true"
click at [481, 339] on label "Pull-out language" at bounding box center [760, 323] width 598 height 71
click at [481, 332] on input "Pull-out language" at bounding box center [488, 323] width 18 height 18
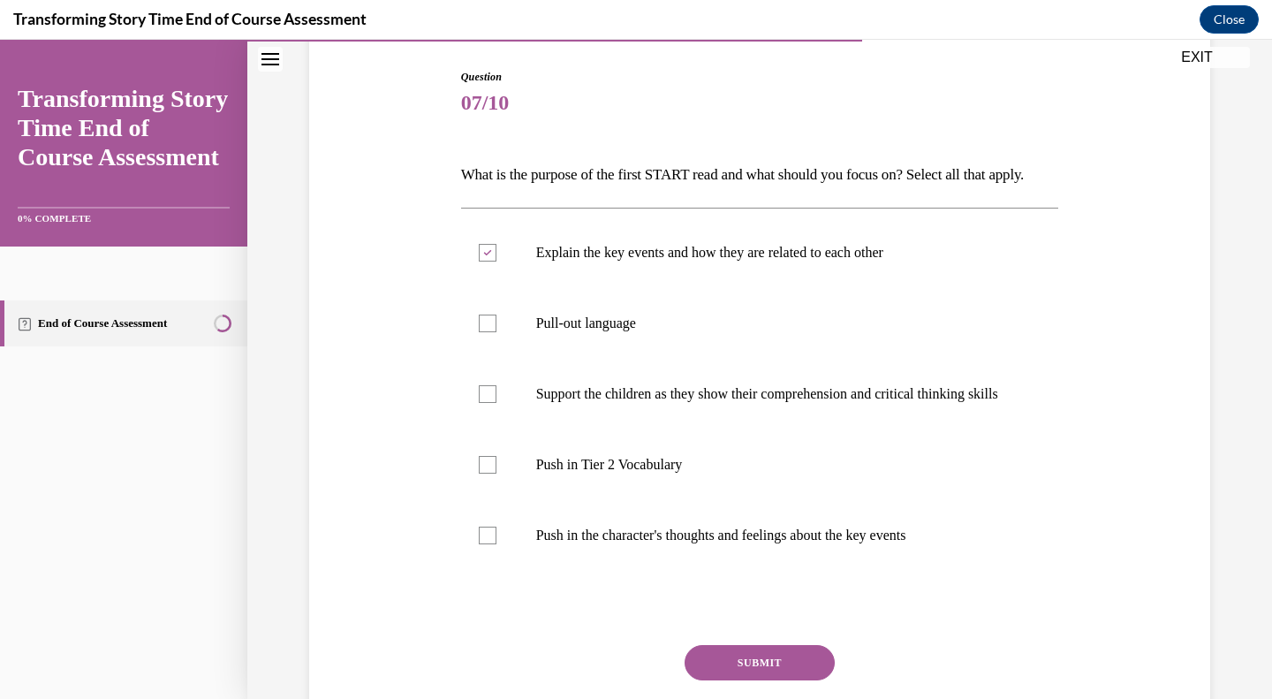
checkbox input "true"
drag, startPoint x: 556, startPoint y: 527, endPoint x: 793, endPoint y: 532, distance: 236.7
click at [556, 500] on label "Push in Tier 2 Vocabulary" at bounding box center [760, 464] width 598 height 71
click at [496, 473] on input "Push in Tier 2 Vocabulary" at bounding box center [488, 465] width 18 height 18
checkbox input "true"
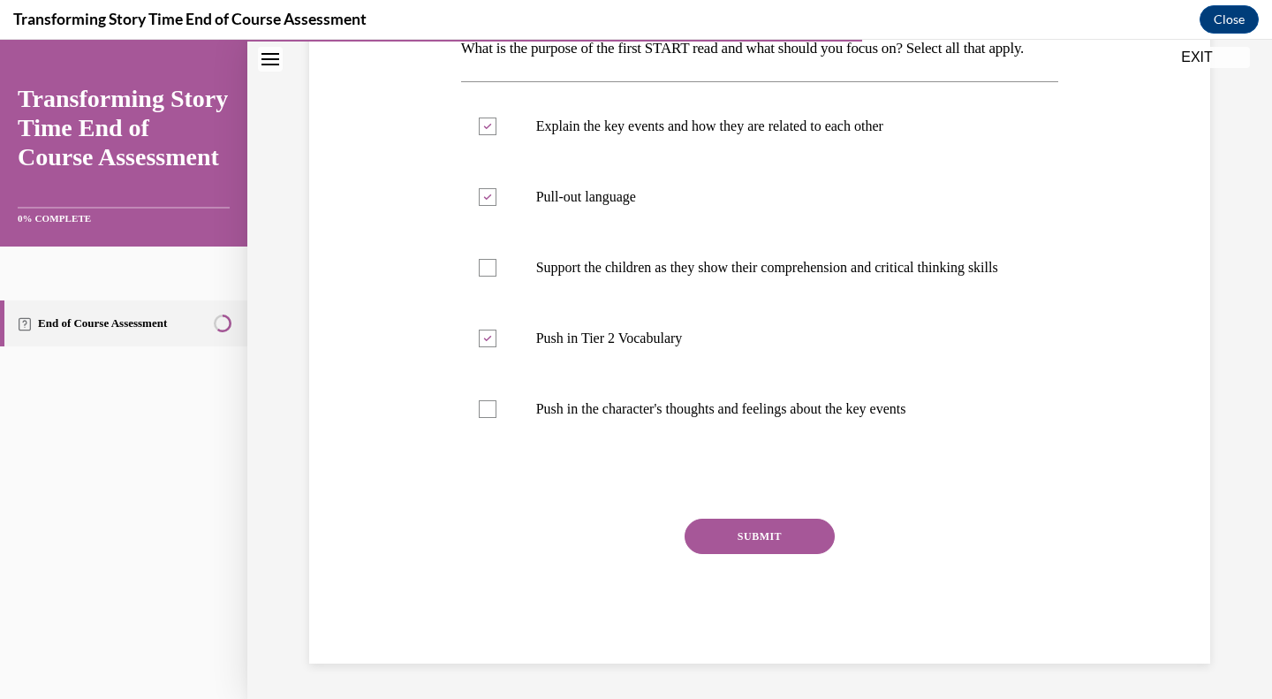
click at [743, 529] on button "SUBMIT" at bounding box center [759, 535] width 150 height 35
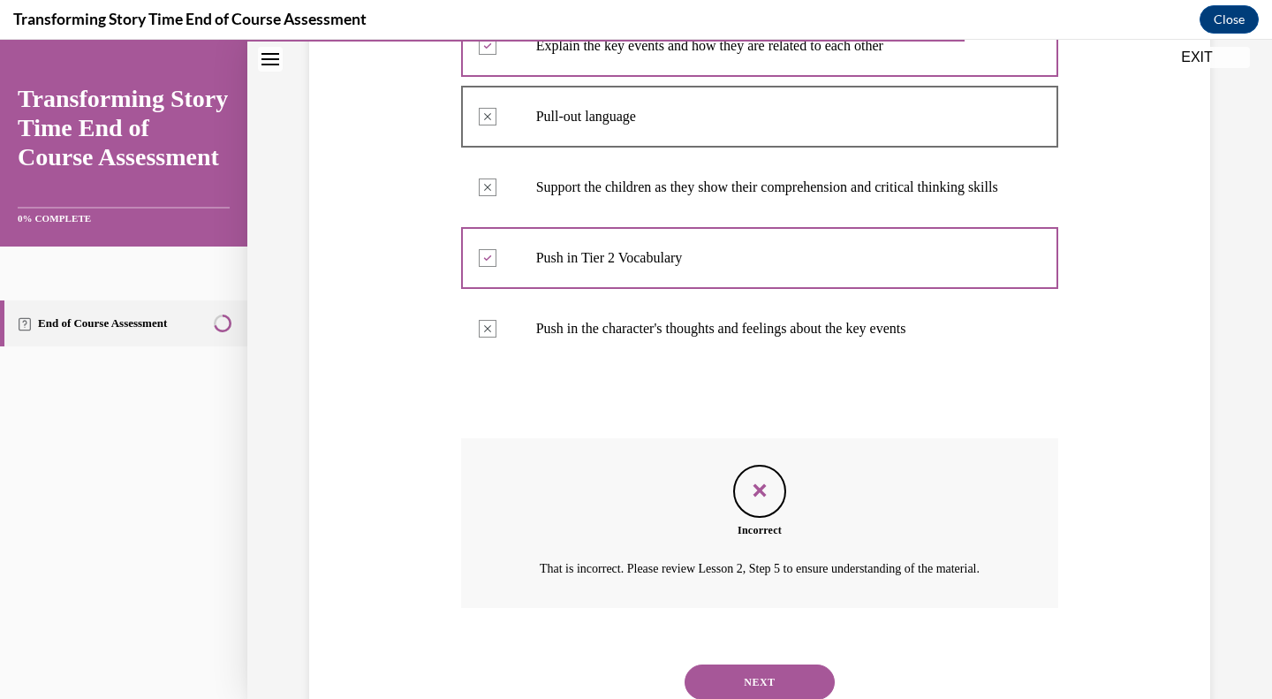
scroll to position [514, 0]
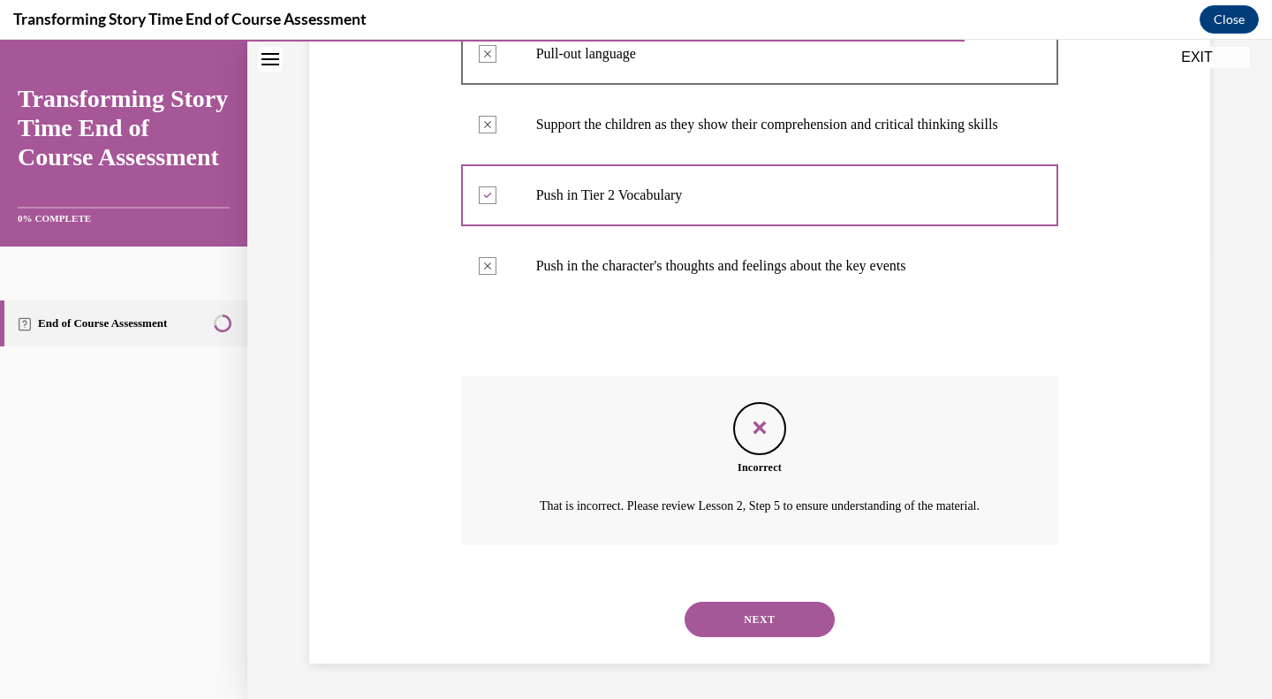
click at [758, 610] on button "NEXT" at bounding box center [759, 618] width 150 height 35
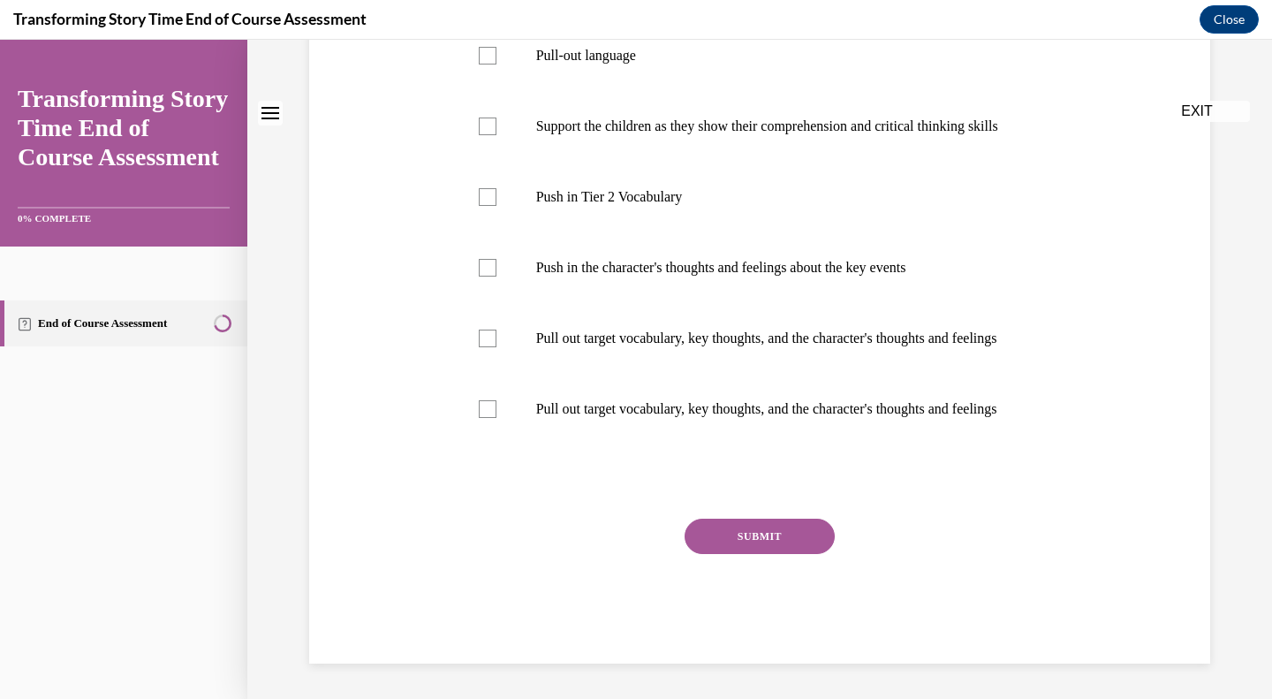
scroll to position [0, 0]
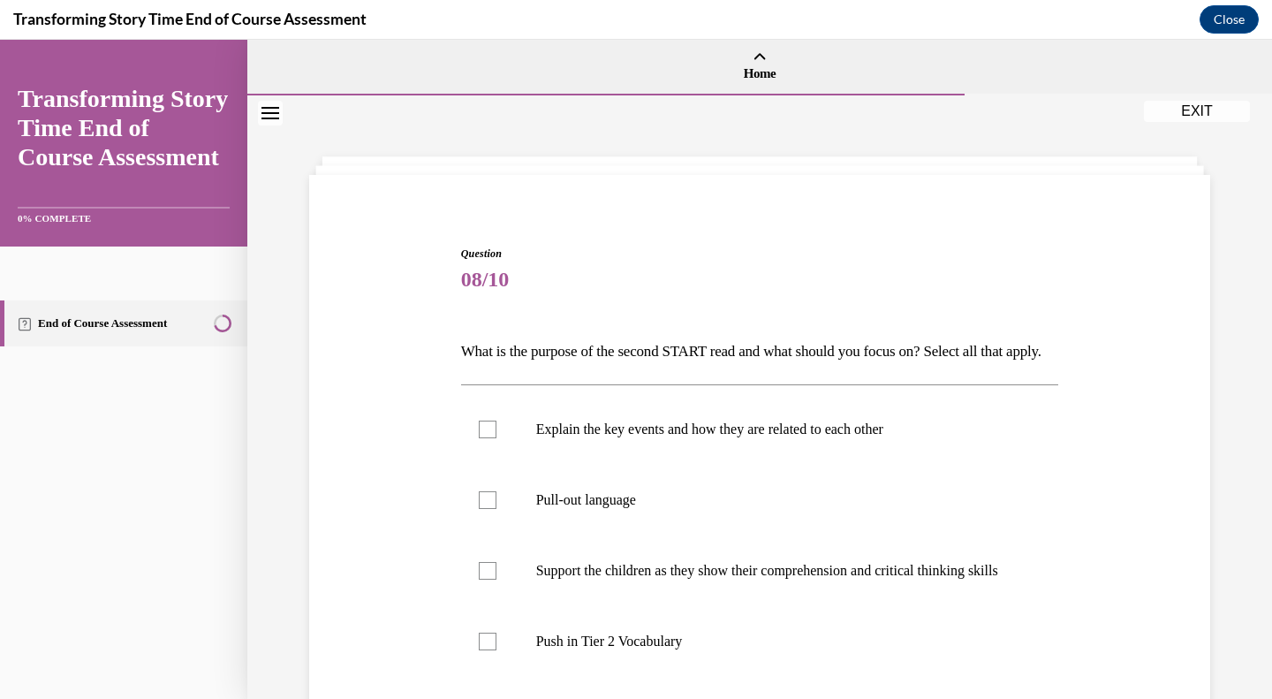
click at [573, 509] on p "Pull-out language" at bounding box center [775, 500] width 479 height 18
click at [496, 509] on input "Pull-out language" at bounding box center [488, 500] width 18 height 18
checkbox input "true"
click at [585, 579] on p "Support the children as they show their comprehension and critical thinking ski…" at bounding box center [775, 571] width 479 height 18
click at [496, 579] on input "Support the children as they show their comprehension and critical thinking ski…" at bounding box center [488, 571] width 18 height 18
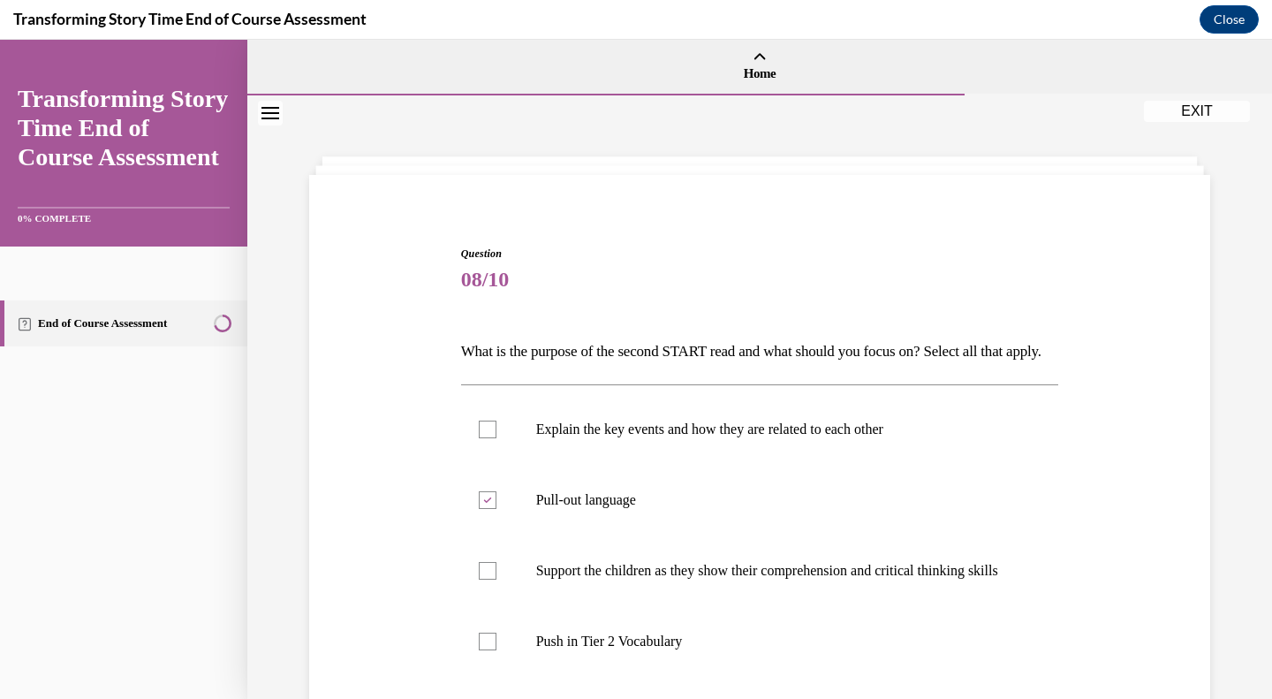
checkbox input "true"
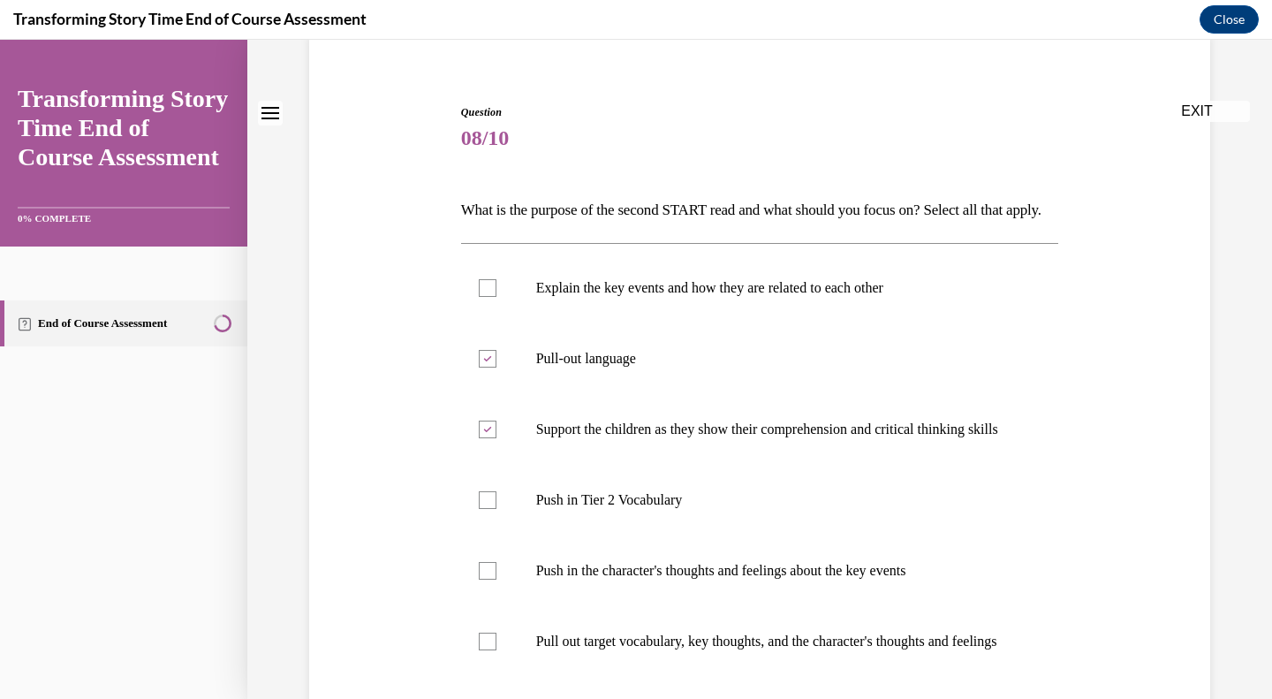
scroll to position [177, 0]
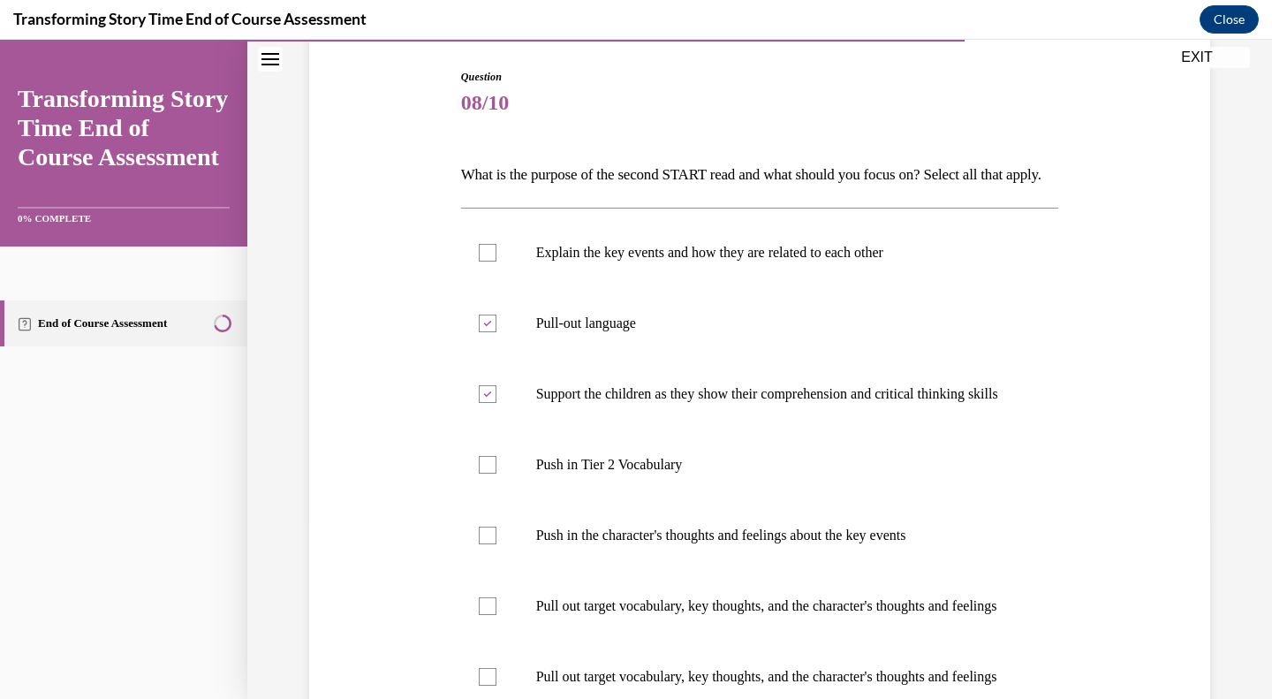
click at [701, 544] on p "Push in the character's thoughts and feelings about the key events" at bounding box center [775, 535] width 479 height 18
click at [496, 544] on input "Push in the character's thoughts and feelings about the key events" at bounding box center [488, 535] width 18 height 18
checkbox input "true"
click at [599, 615] on p "Pull out target vocabulary, key thoughts, and the character's thoughts and feel…" at bounding box center [775, 606] width 479 height 18
drag, startPoint x: 480, startPoint y: 658, endPoint x: 540, endPoint y: 652, distance: 60.4
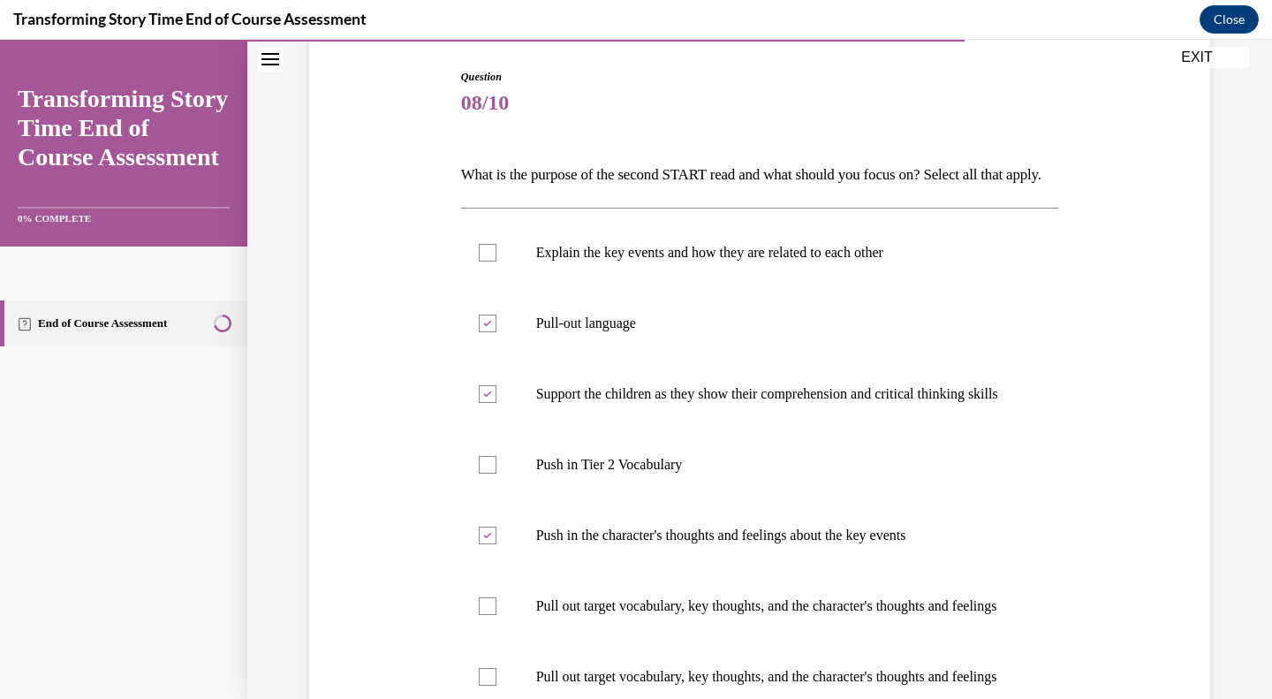
click at [480, 615] on div at bounding box center [488, 606] width 18 height 18
click at [480, 615] on input "Pull out target vocabulary, key thoughts, and the character's thoughts and feel…" at bounding box center [488, 606] width 18 height 18
click at [504, 641] on label "Pull out target vocabulary, key thoughts, and the character's thoughts and feel…" at bounding box center [760, 606] width 598 height 71
click at [496, 615] on input "Pull out target vocabulary, key thoughts, and the character's thoughts and feel…" at bounding box center [488, 606] width 18 height 18
click at [479, 615] on div at bounding box center [488, 606] width 18 height 18
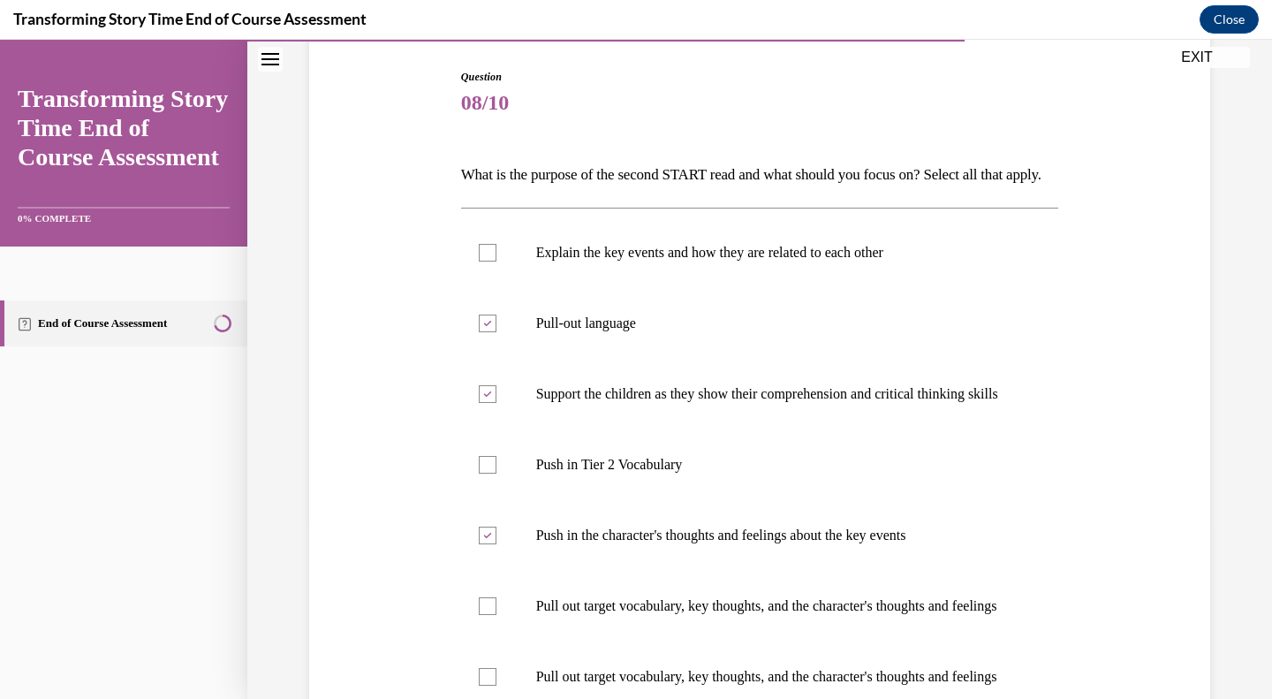
click at [479, 615] on input "Pull out target vocabulary, key thoughts, and the character's thoughts and feel…" at bounding box center [488, 606] width 18 height 18
click at [486, 615] on div at bounding box center [488, 606] width 18 height 18
click at [486, 615] on input "Pull out target vocabulary, key thoughts, and the character's thoughts and feel…" at bounding box center [488, 606] width 18 height 18
checkbox input "false"
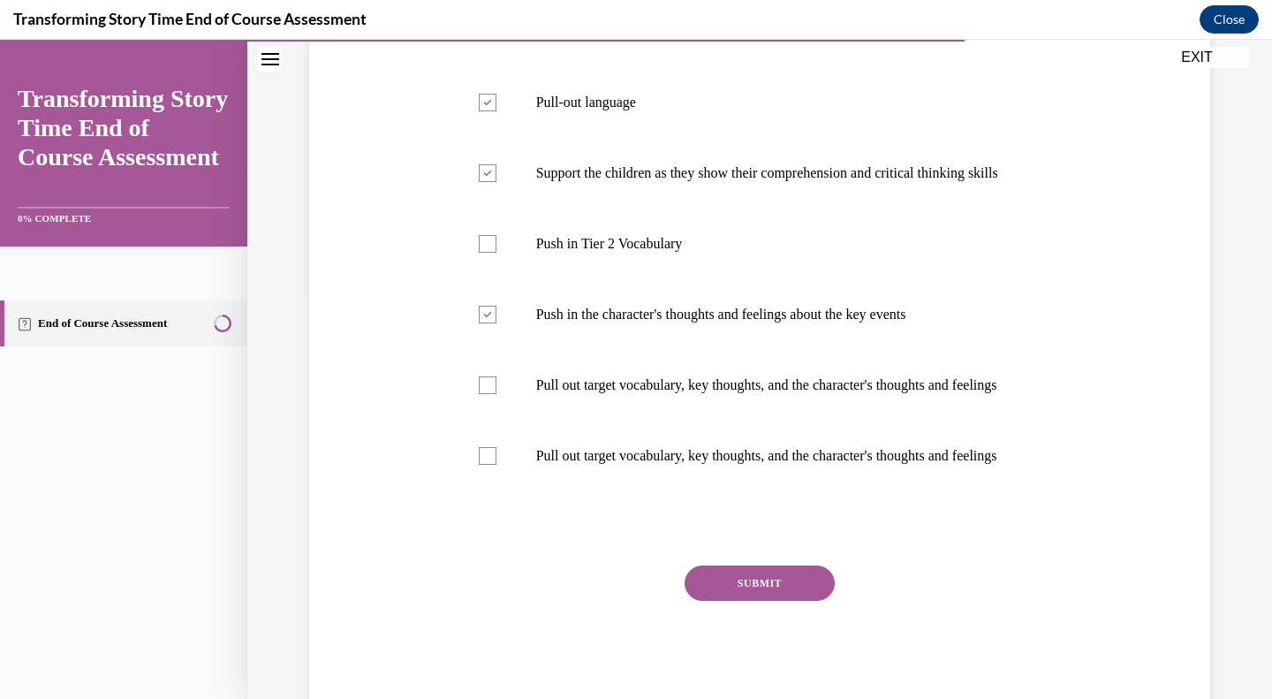
scroll to position [527, 0]
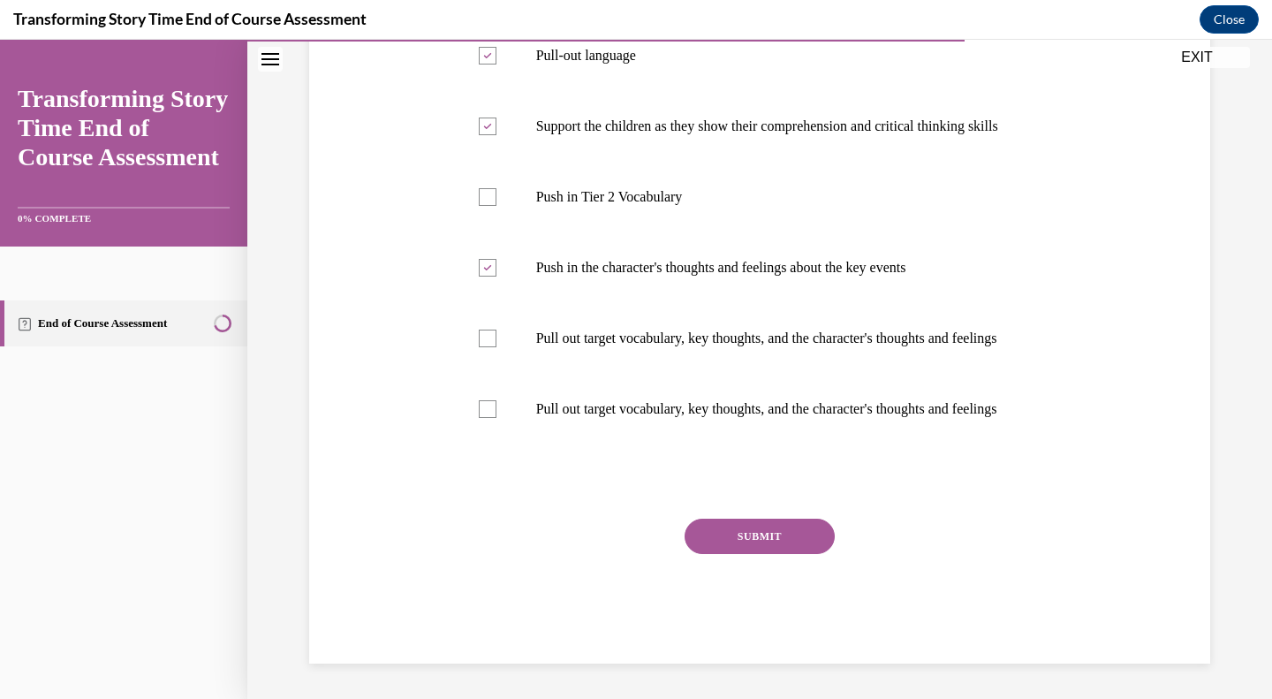
click at [737, 570] on div "SUBMIT" at bounding box center [760, 562] width 598 height 88
click at [738, 547] on button "SUBMIT" at bounding box center [759, 535] width 150 height 35
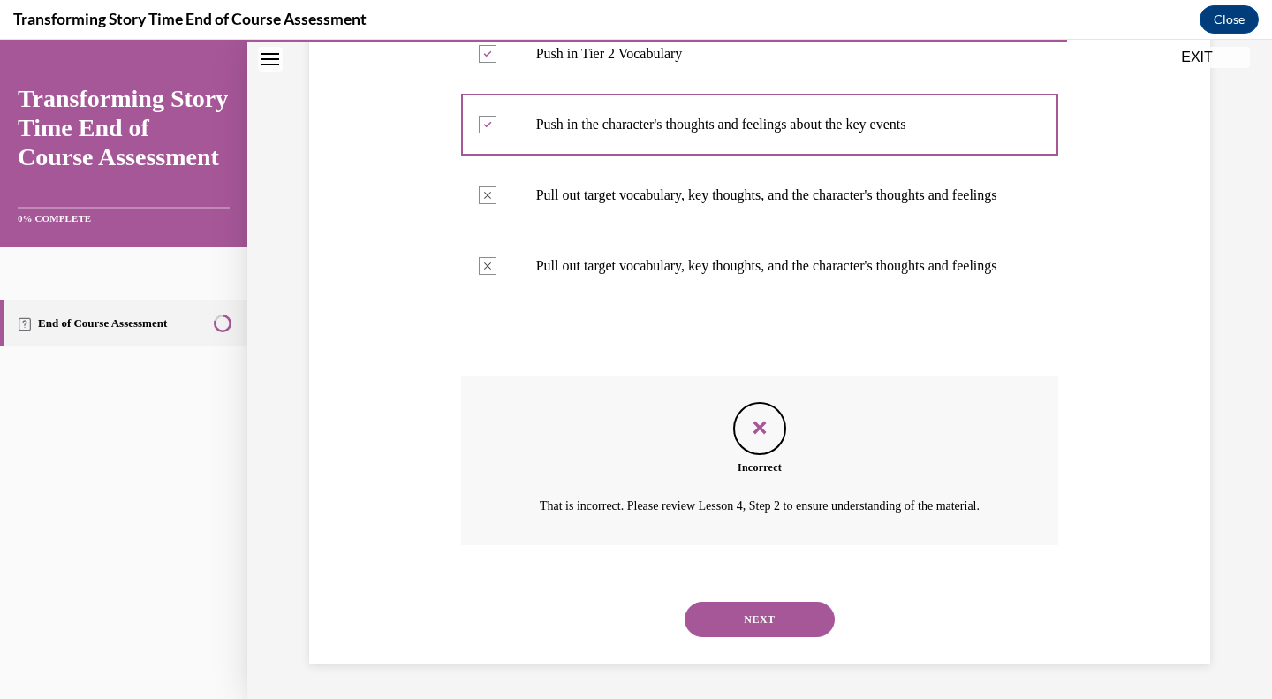
scroll to position [691, 0]
click at [745, 623] on button "NEXT" at bounding box center [759, 618] width 150 height 35
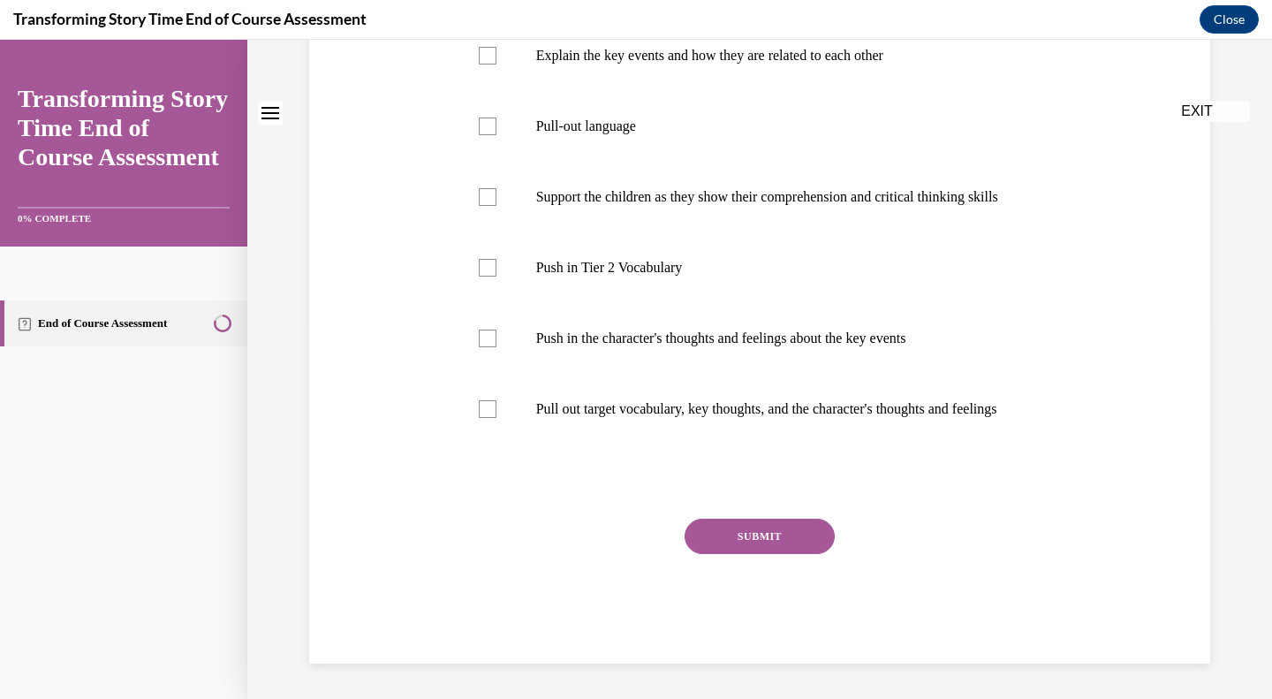
scroll to position [0, 0]
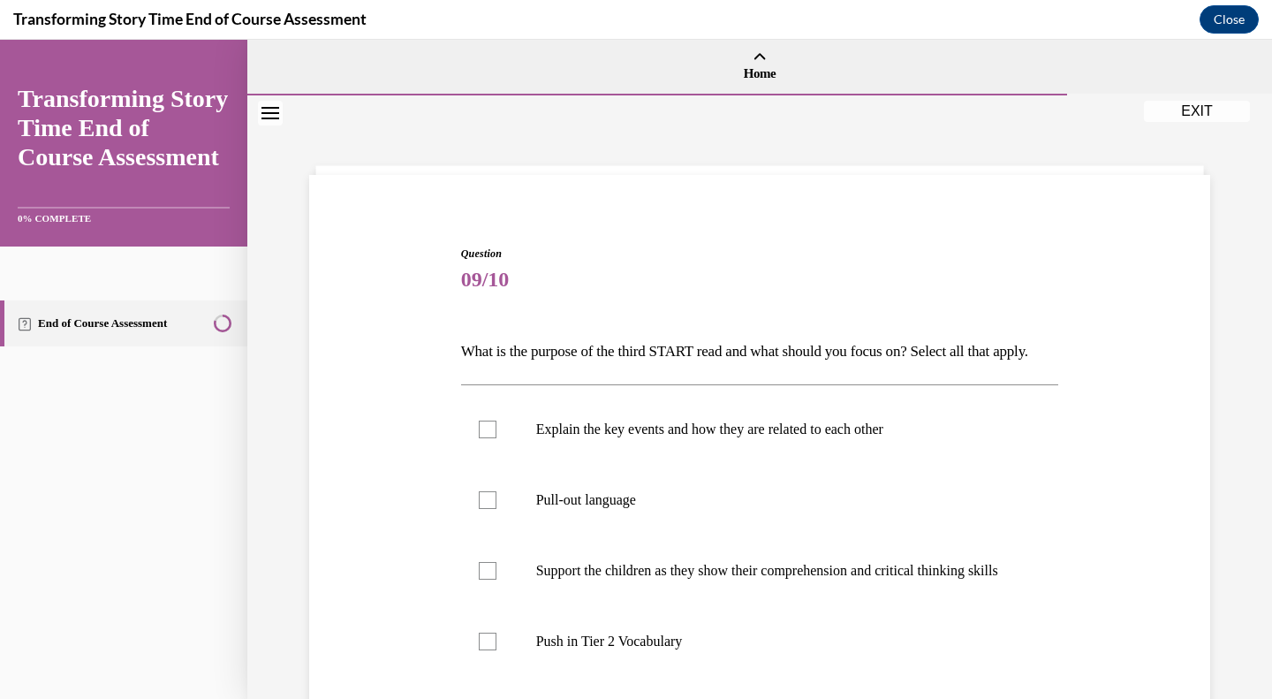
click at [567, 579] on p "Support the children as they show their comprehension and critical thinking ski…" at bounding box center [775, 571] width 479 height 18
click at [496, 579] on input "Support the children as they show their comprehension and critical thinking ski…" at bounding box center [488, 571] width 18 height 18
checkbox input "true"
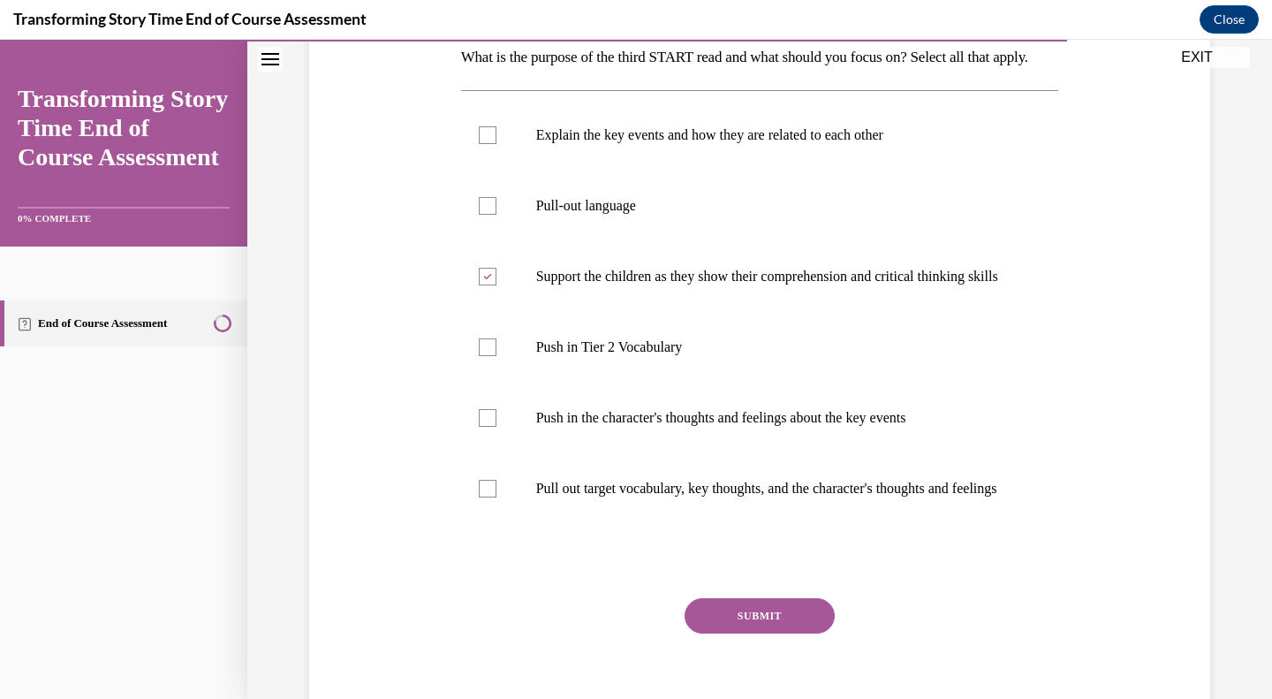
scroll to position [353, 0]
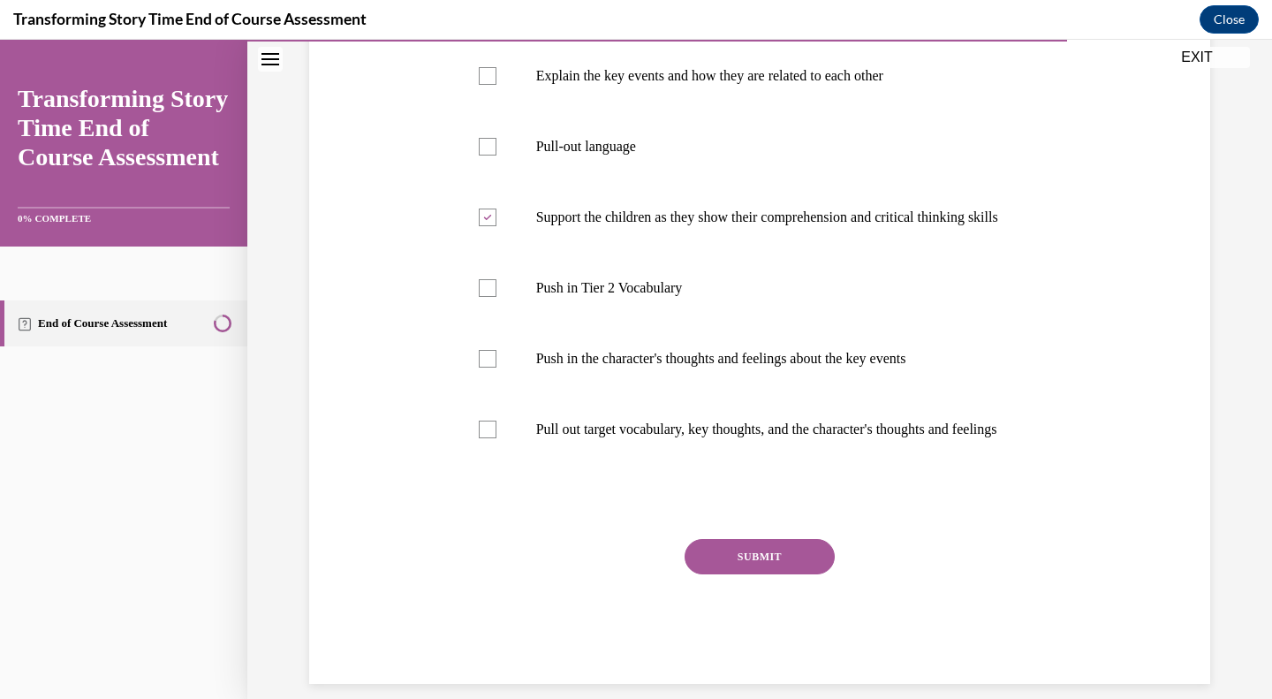
click at [538, 367] on p "Push in the character's thoughts and feelings about the key events" at bounding box center [775, 359] width 479 height 18
click at [496, 367] on input "Push in the character's thoughts and feelings about the key events" at bounding box center [488, 359] width 18 height 18
checkbox input "true"
click at [720, 574] on button "SUBMIT" at bounding box center [759, 556] width 150 height 35
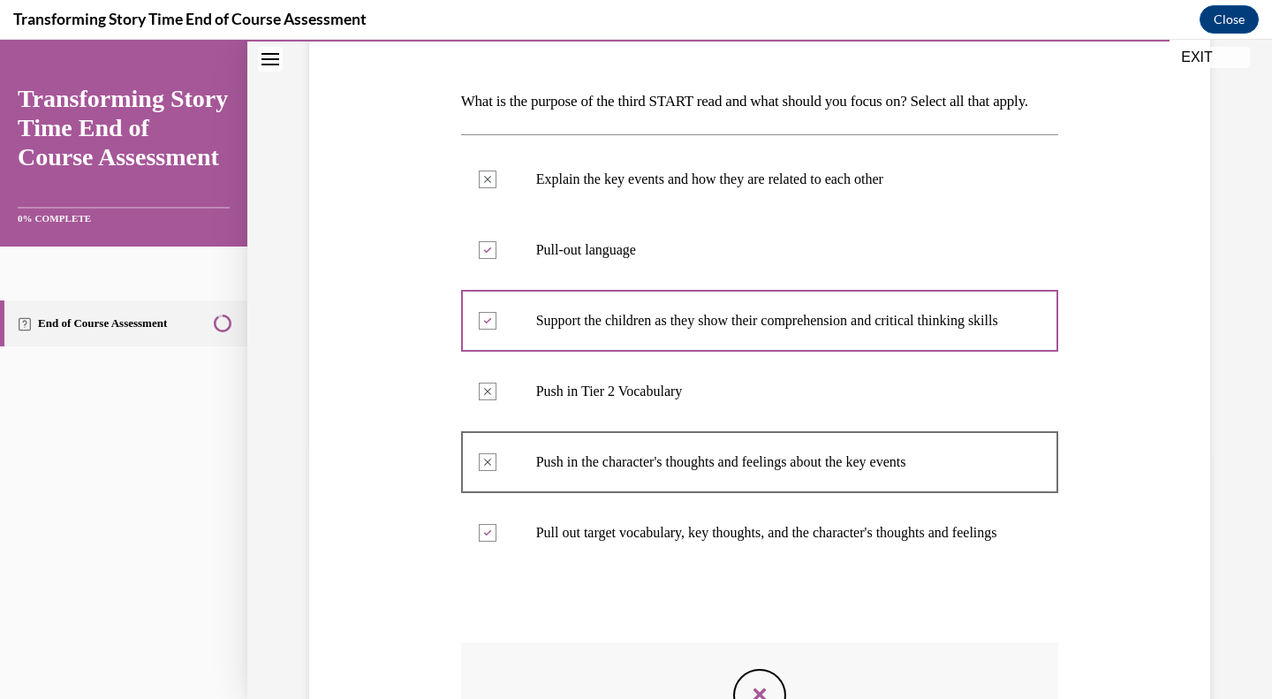
scroll to position [249, 0]
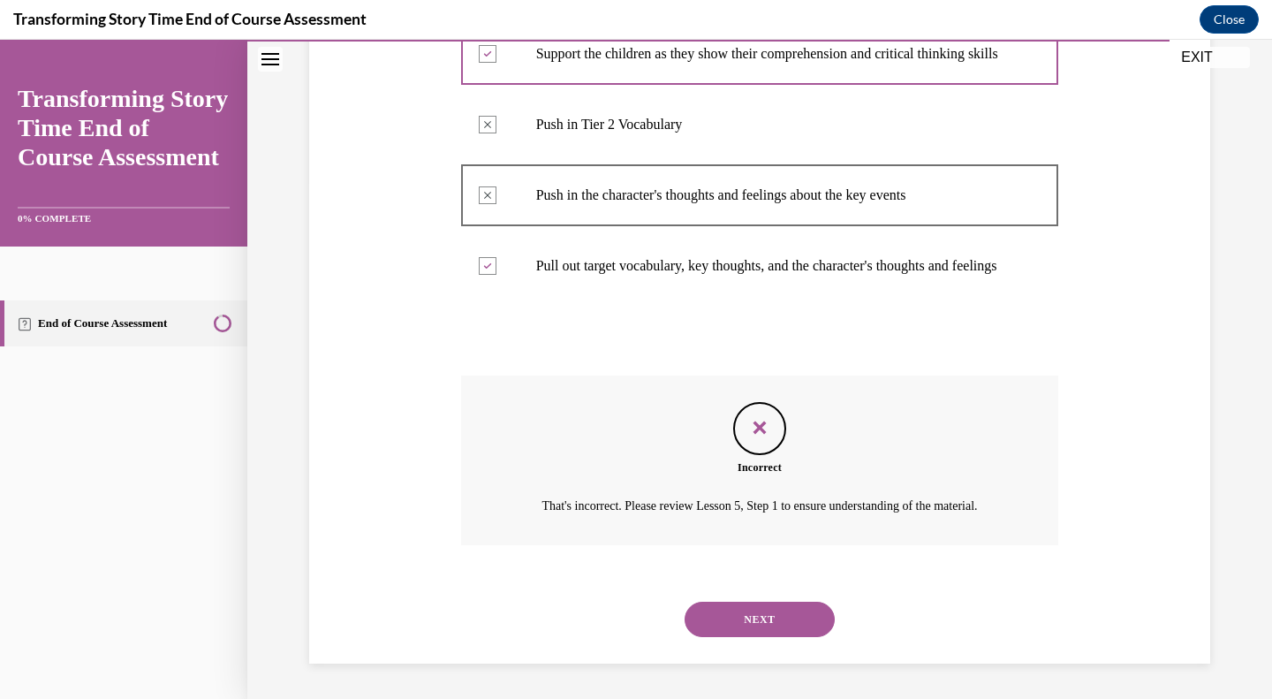
click at [717, 620] on button "NEXT" at bounding box center [759, 618] width 150 height 35
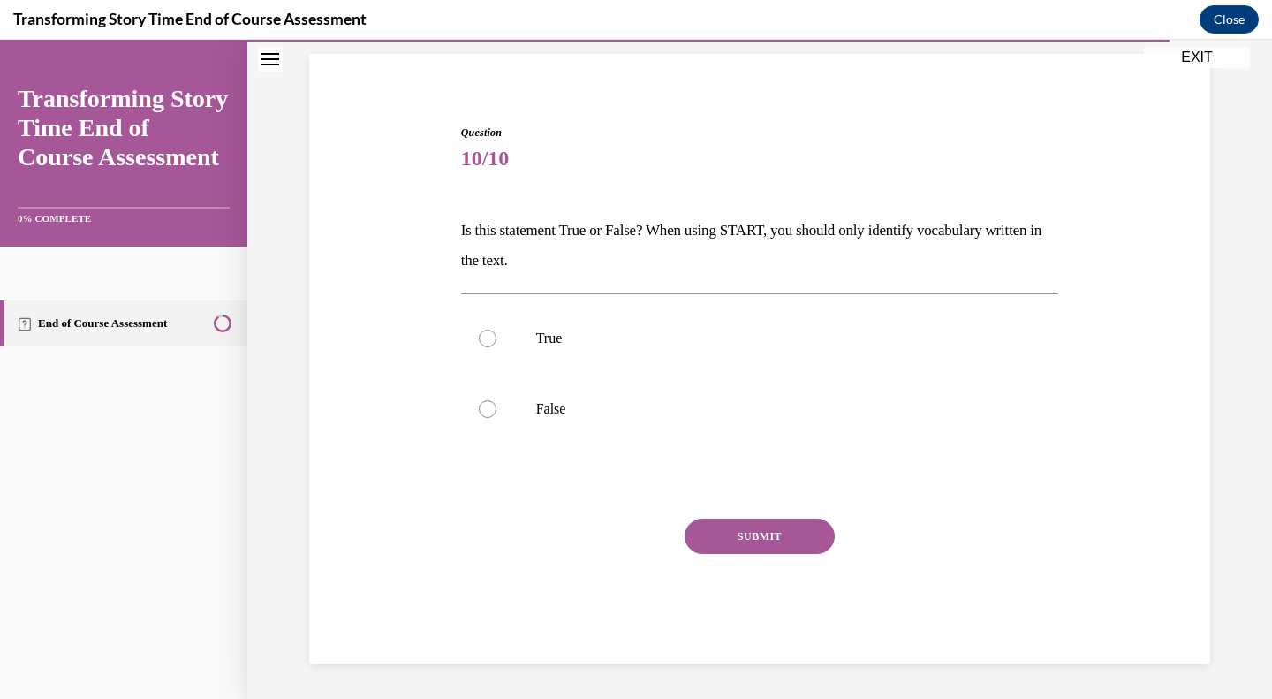
click at [540, 407] on p "False" at bounding box center [775, 409] width 479 height 18
click at [496, 407] on input "False" at bounding box center [488, 409] width 18 height 18
radio input "true"
click at [705, 532] on button "SUBMIT" at bounding box center [759, 535] width 150 height 35
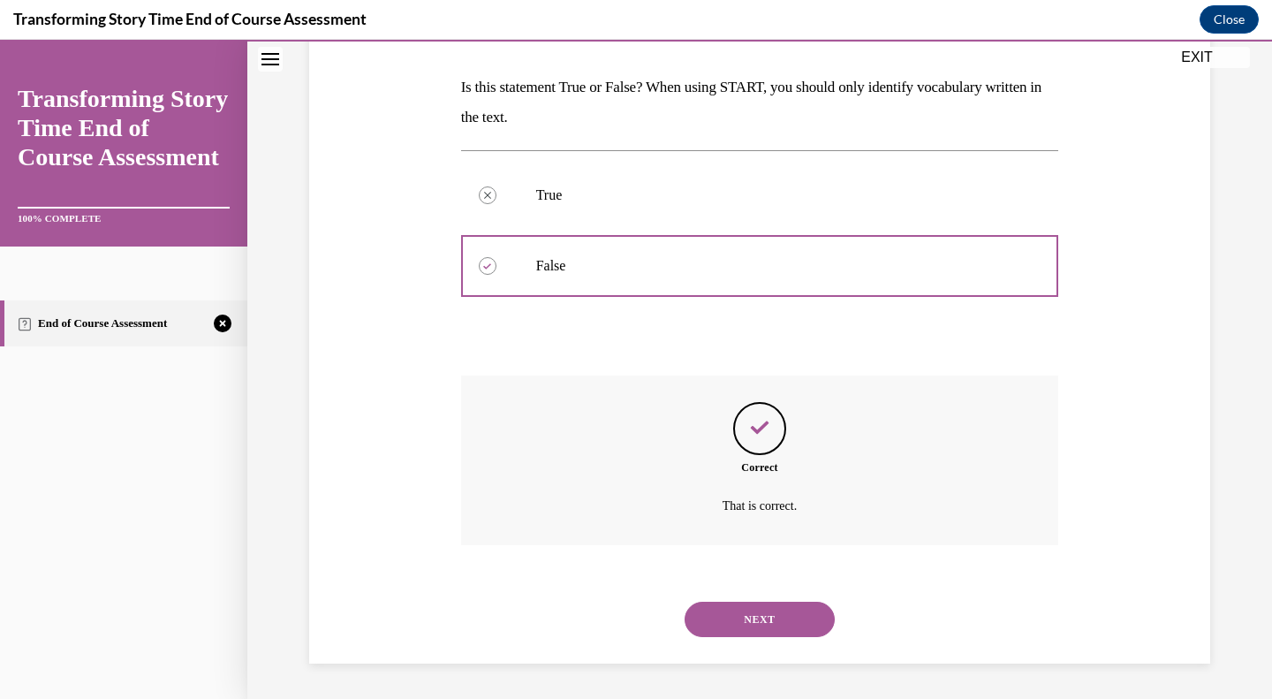
click at [735, 611] on button "NEXT" at bounding box center [759, 618] width 150 height 35
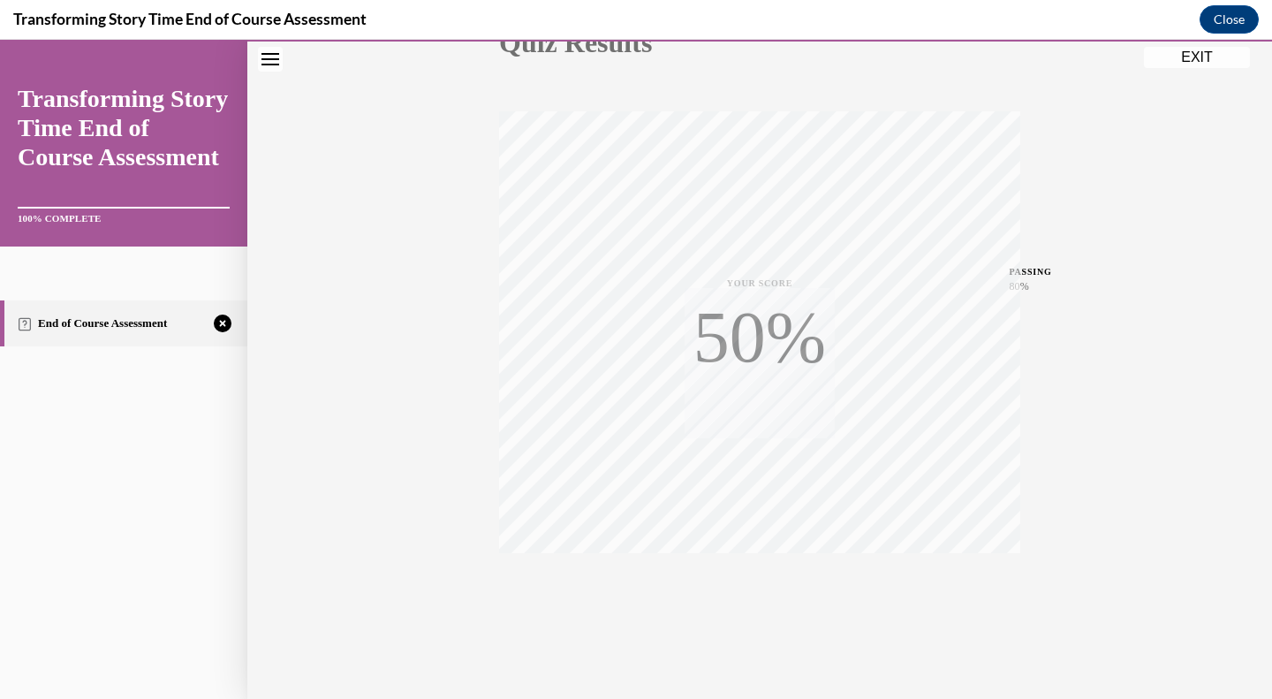
scroll to position [246, 0]
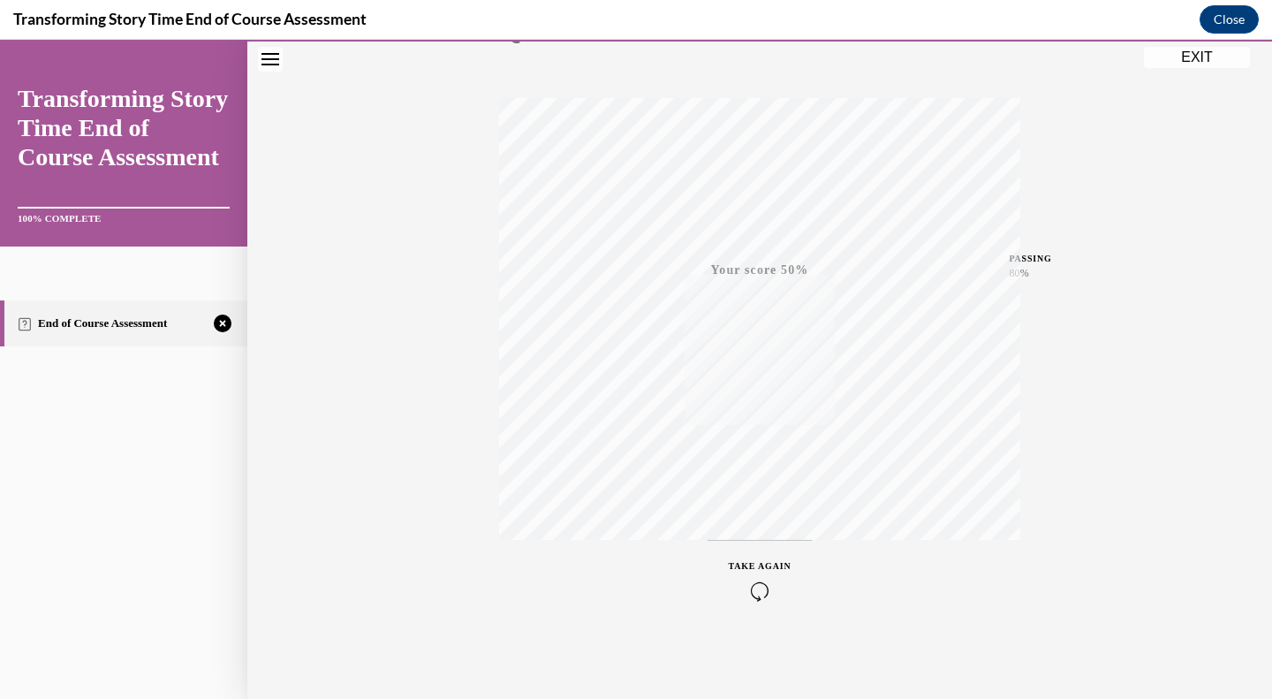
click at [748, 586] on icon "button" at bounding box center [760, 590] width 63 height 19
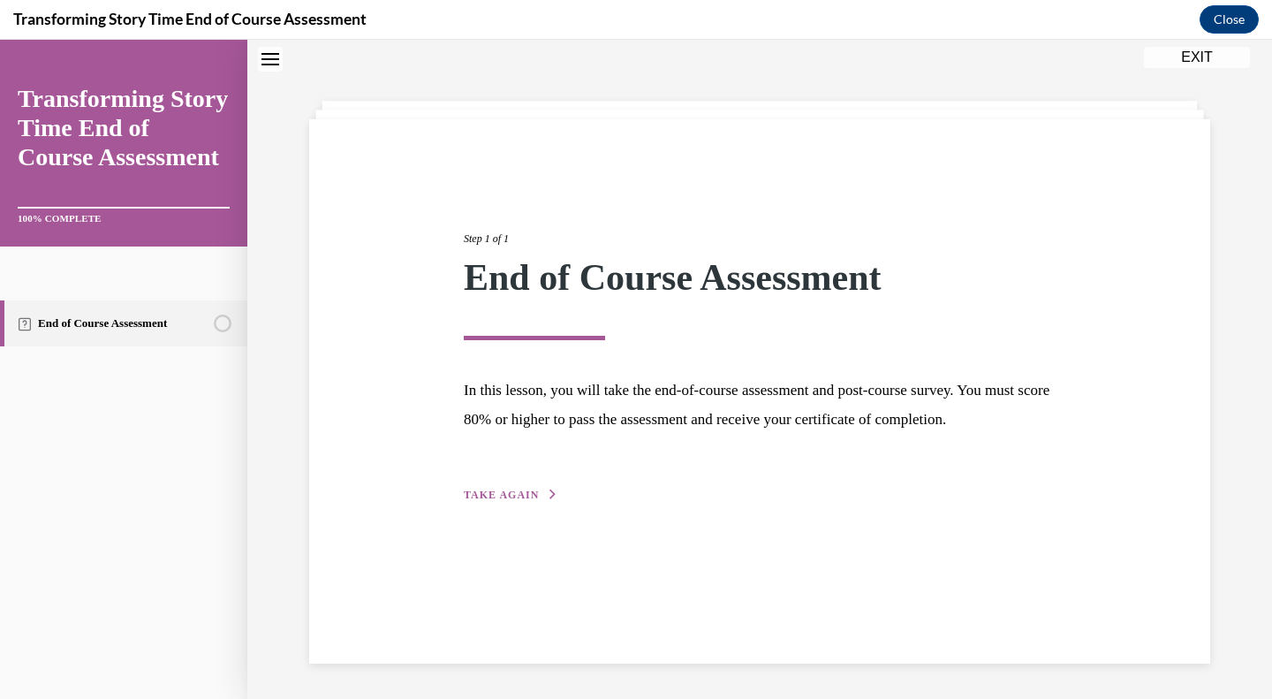
scroll to position [56, 0]
click at [464, 501] on span "TAKE AGAIN" at bounding box center [501, 494] width 75 height 12
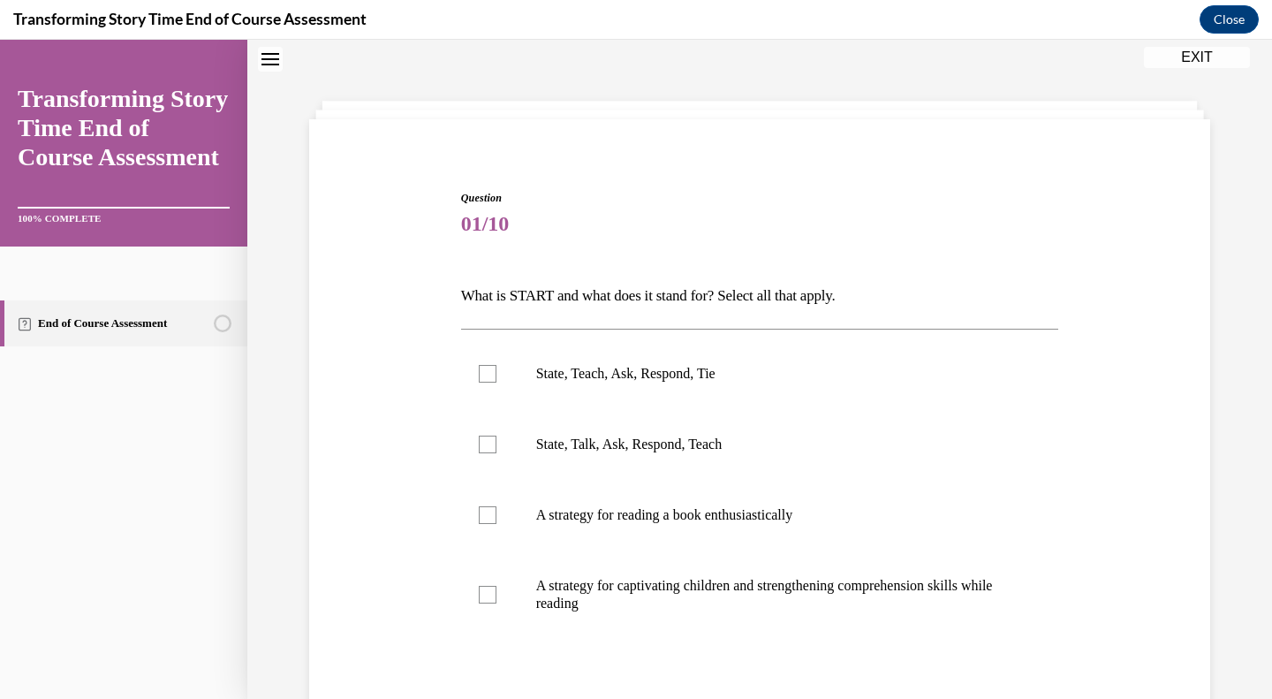
click at [503, 375] on label "State, Teach, Ask, Respond, Tie" at bounding box center [760, 373] width 598 height 71
click at [496, 375] on input "State, Teach, Ask, Respond, Tie" at bounding box center [488, 374] width 18 height 18
checkbox input "true"
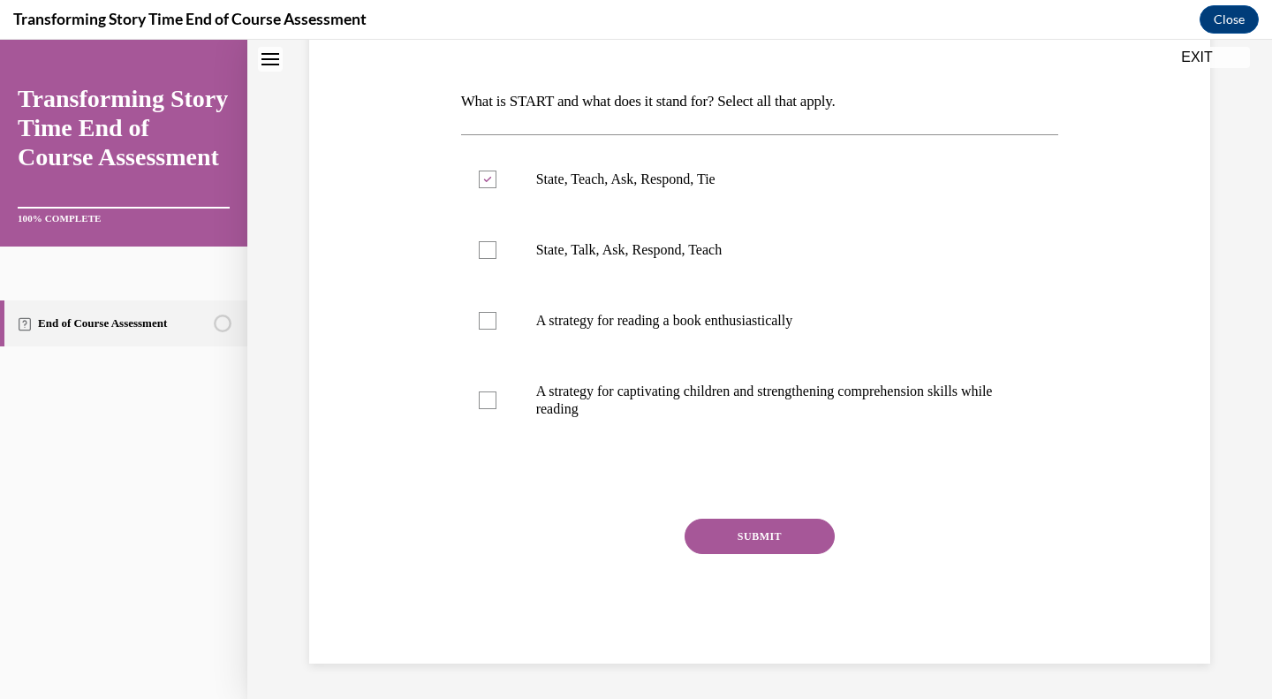
click at [722, 528] on button "SUBMIT" at bounding box center [759, 535] width 150 height 35
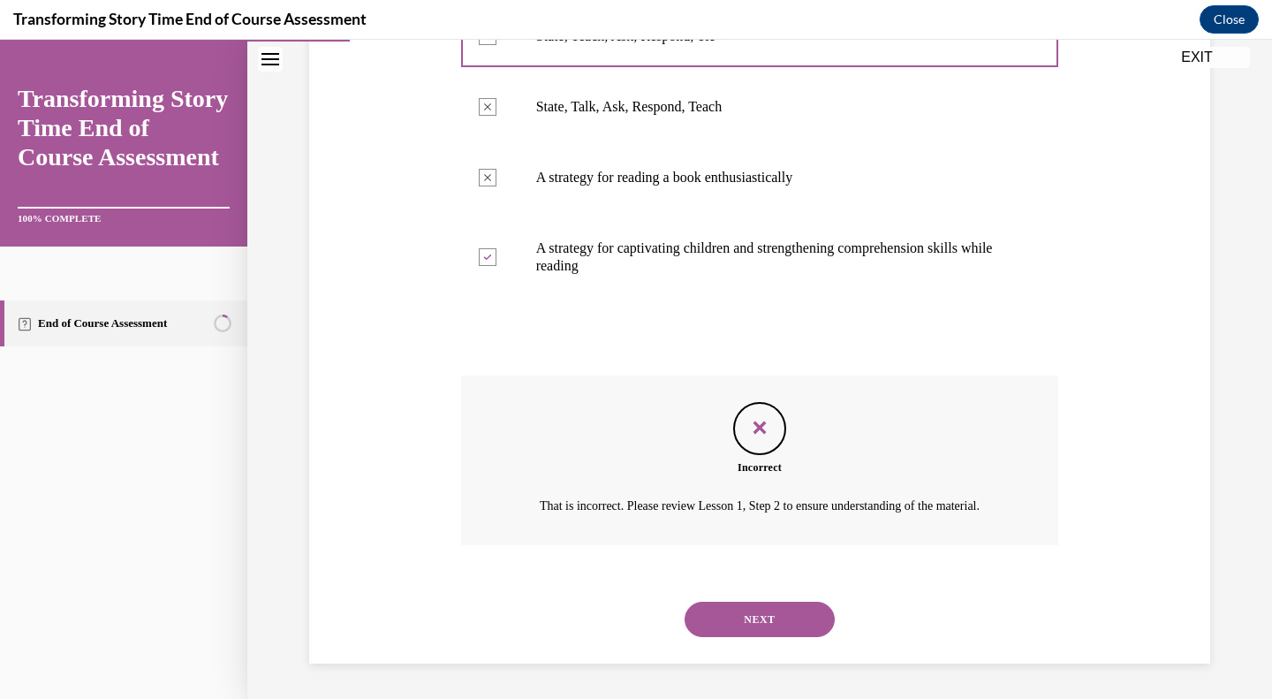
scroll to position [237, 0]
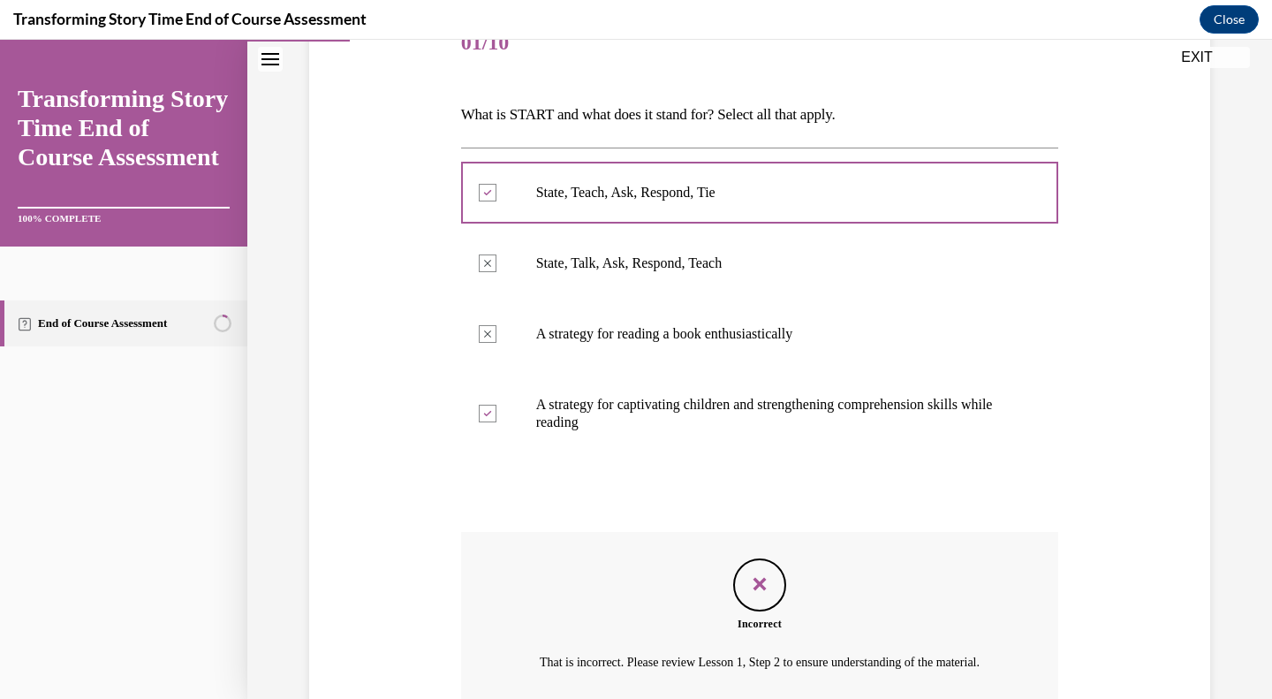
click at [541, 253] on label "State, Talk, Ask, Respond, Teach" at bounding box center [760, 263] width 598 height 71
click at [1198, 57] on button "EXIT" at bounding box center [1197, 57] width 106 height 21
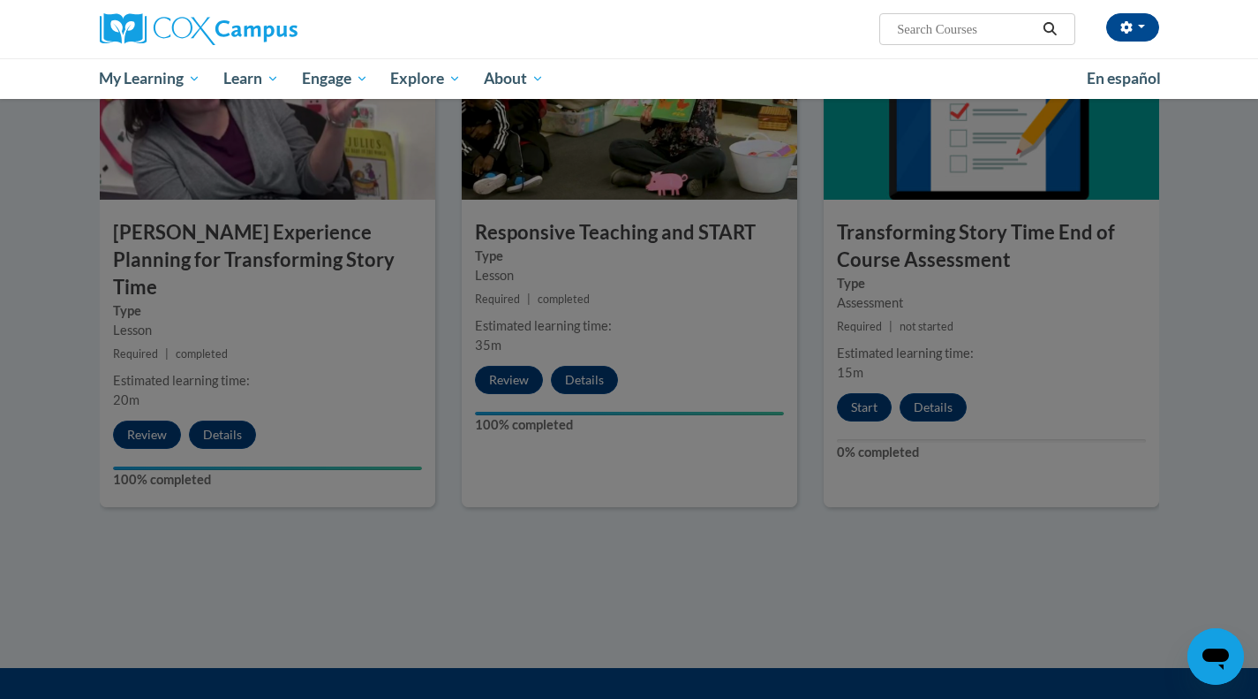
click at [859, 420] on div at bounding box center [629, 349] width 1258 height 699
click at [835, 519] on div at bounding box center [629, 349] width 1258 height 699
click at [884, 327] on div at bounding box center [629, 349] width 1258 height 699
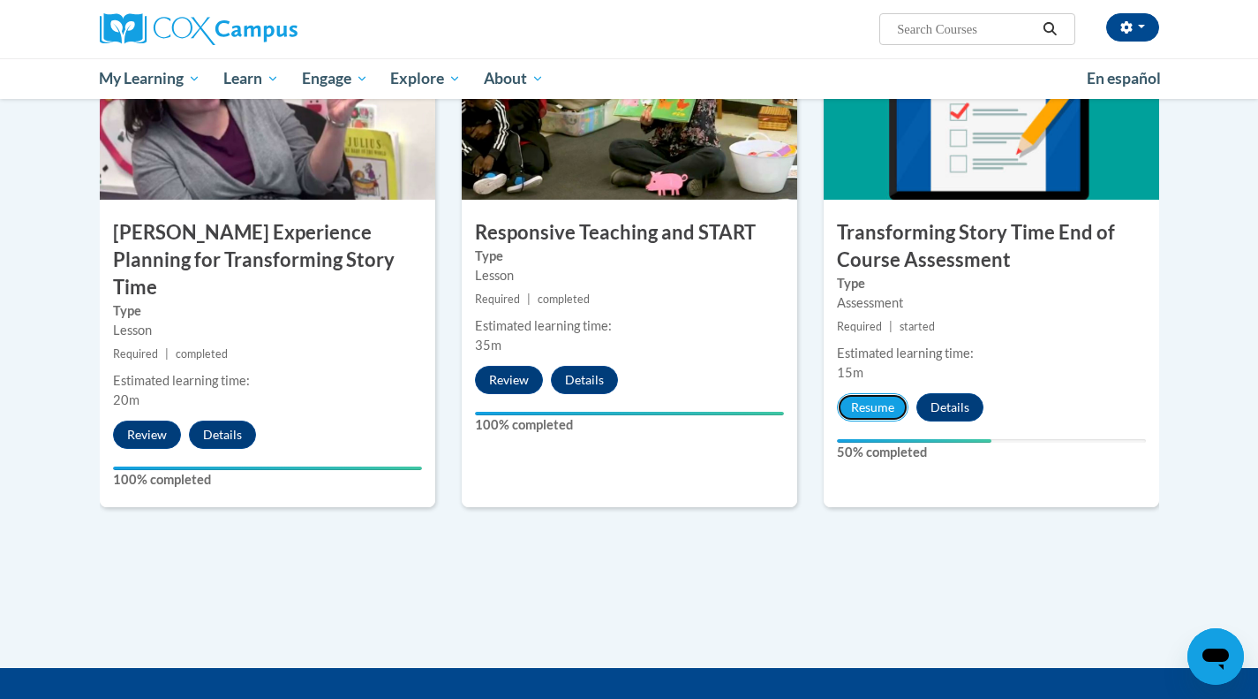
click at [868, 417] on button "Resume" at bounding box center [873, 407] width 72 height 28
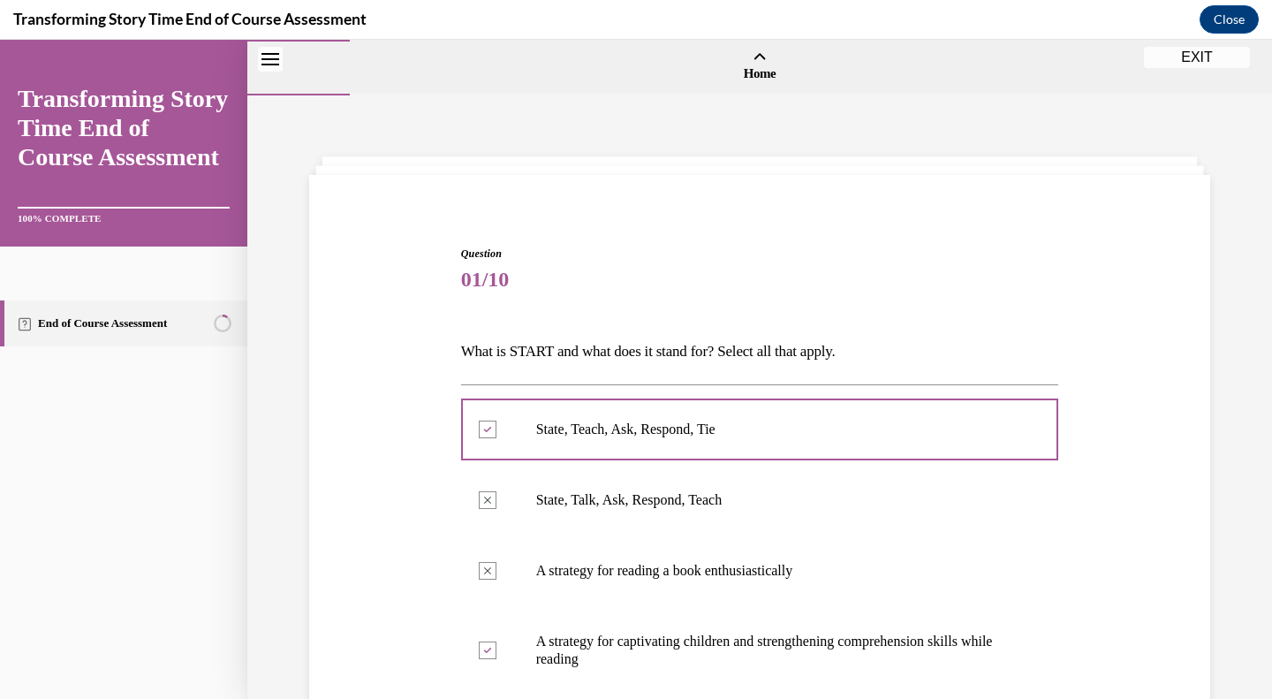
scroll to position [413, 0]
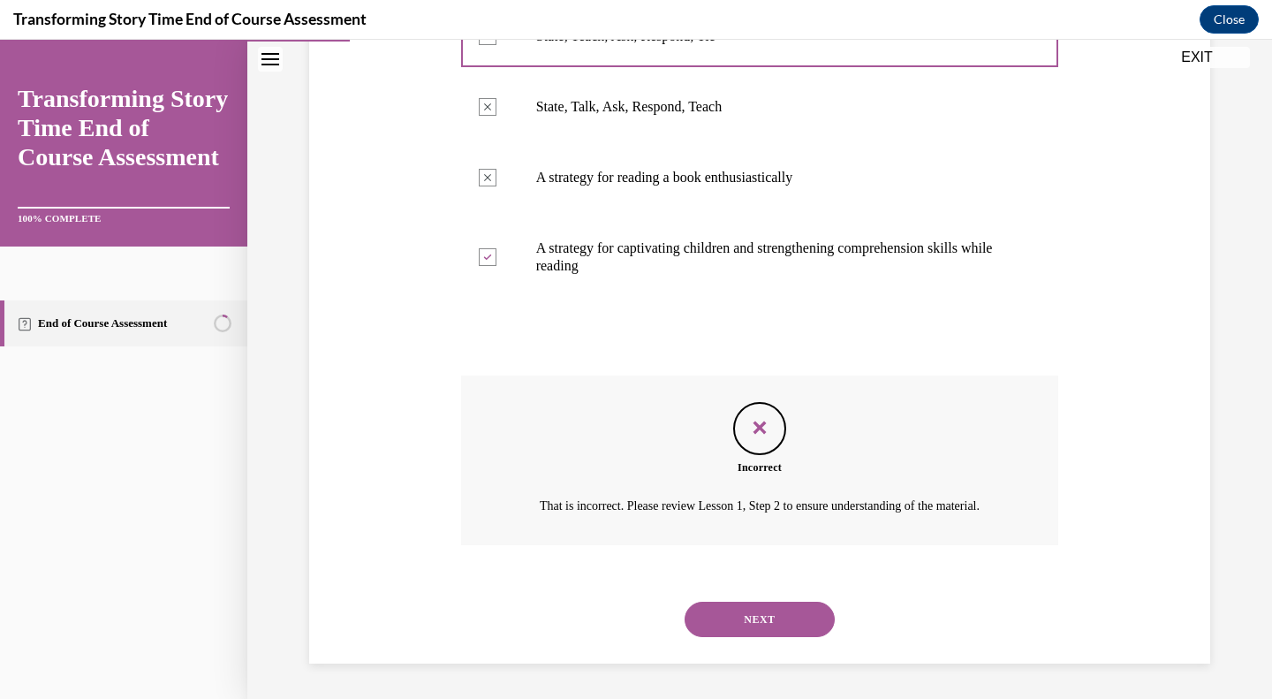
click at [770, 636] on button "NEXT" at bounding box center [759, 618] width 150 height 35
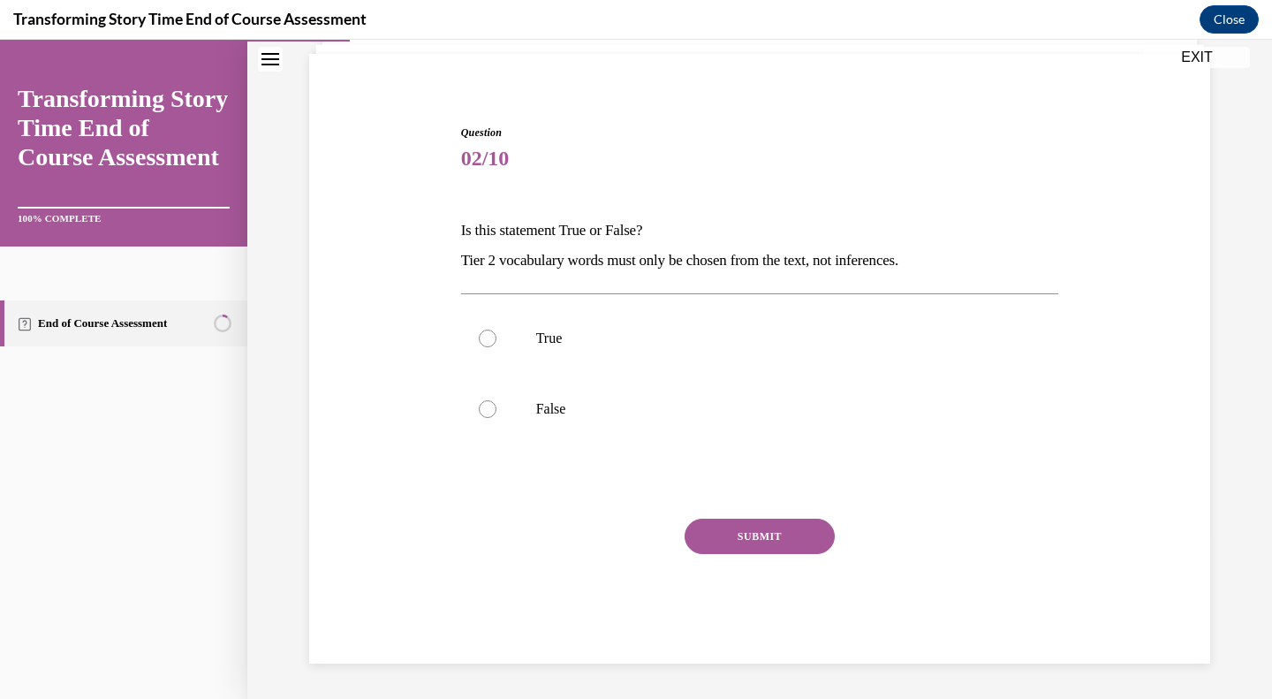
drag, startPoint x: 558, startPoint y: 408, endPoint x: 631, endPoint y: 442, distance: 80.6
click at [558, 409] on p "False" at bounding box center [775, 409] width 479 height 18
click at [496, 409] on input "False" at bounding box center [488, 409] width 18 height 18
radio input "true"
click at [749, 551] on button "SUBMIT" at bounding box center [759, 535] width 150 height 35
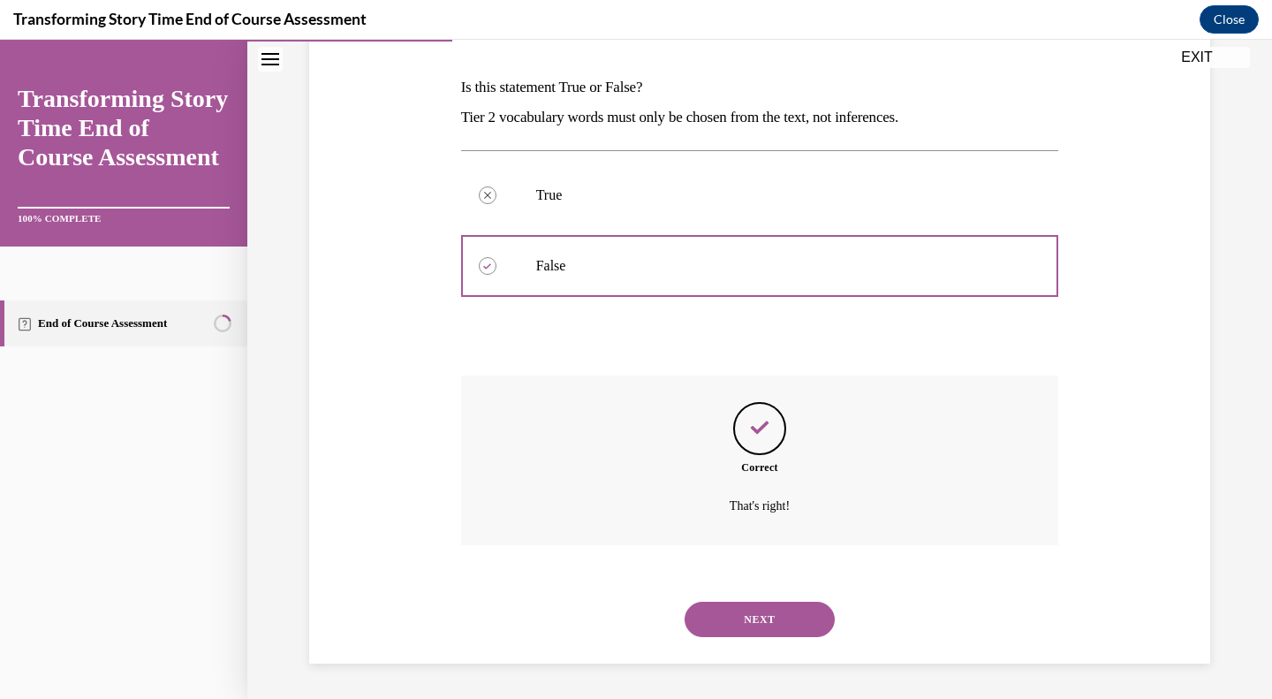
click at [767, 614] on button "NEXT" at bounding box center [759, 618] width 150 height 35
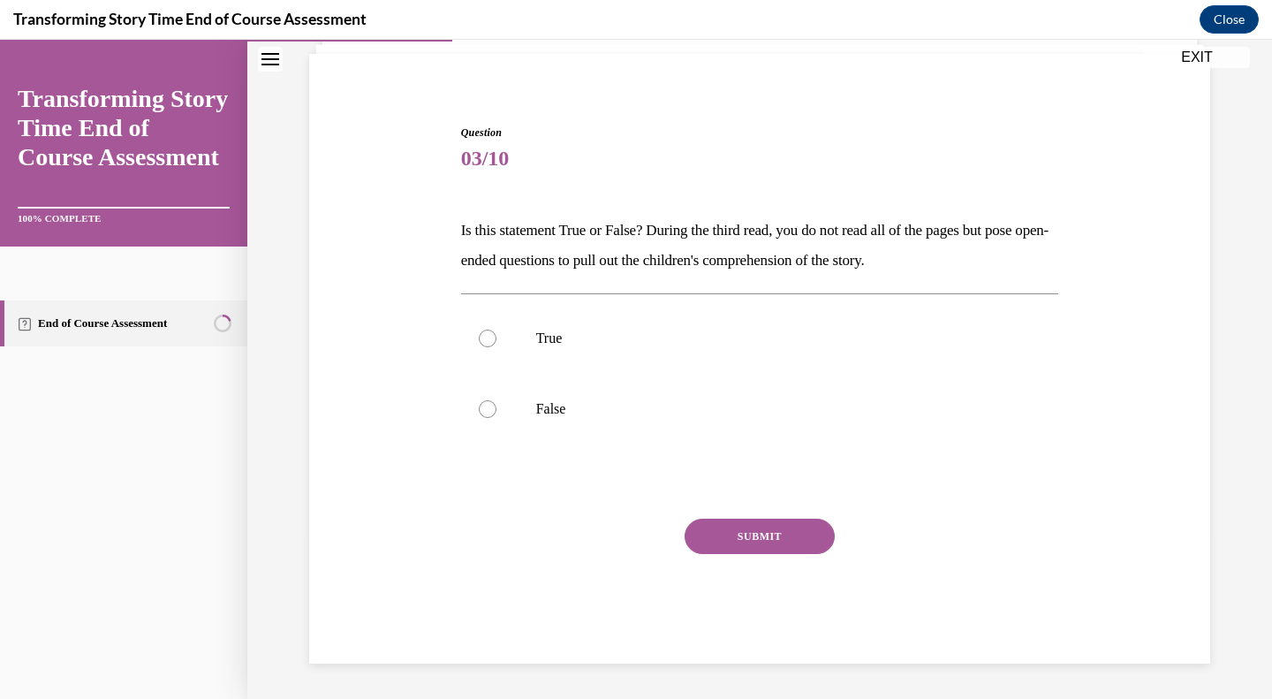
drag, startPoint x: 495, startPoint y: 334, endPoint x: 525, endPoint y: 350, distance: 34.8
click at [501, 339] on label "True" at bounding box center [760, 338] width 598 height 71
click at [496, 339] on input "True" at bounding box center [488, 338] width 18 height 18
radio input "true"
click at [770, 531] on button "SUBMIT" at bounding box center [759, 535] width 150 height 35
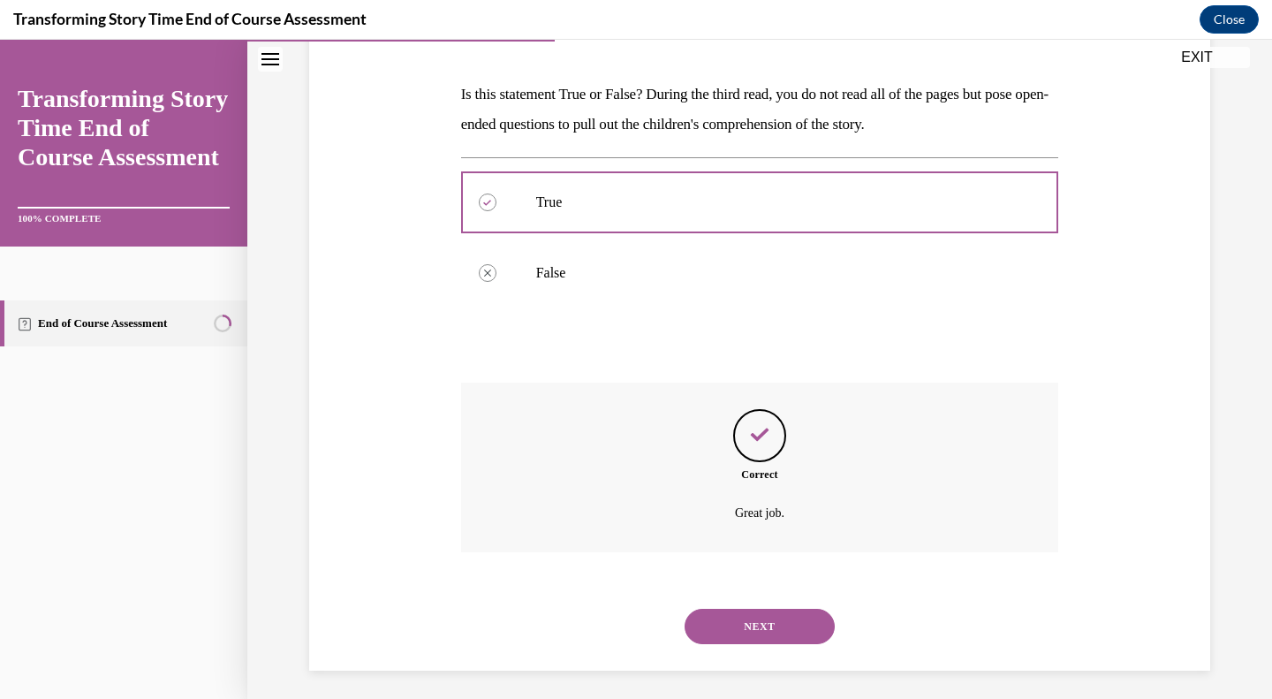
scroll to position [264, 0]
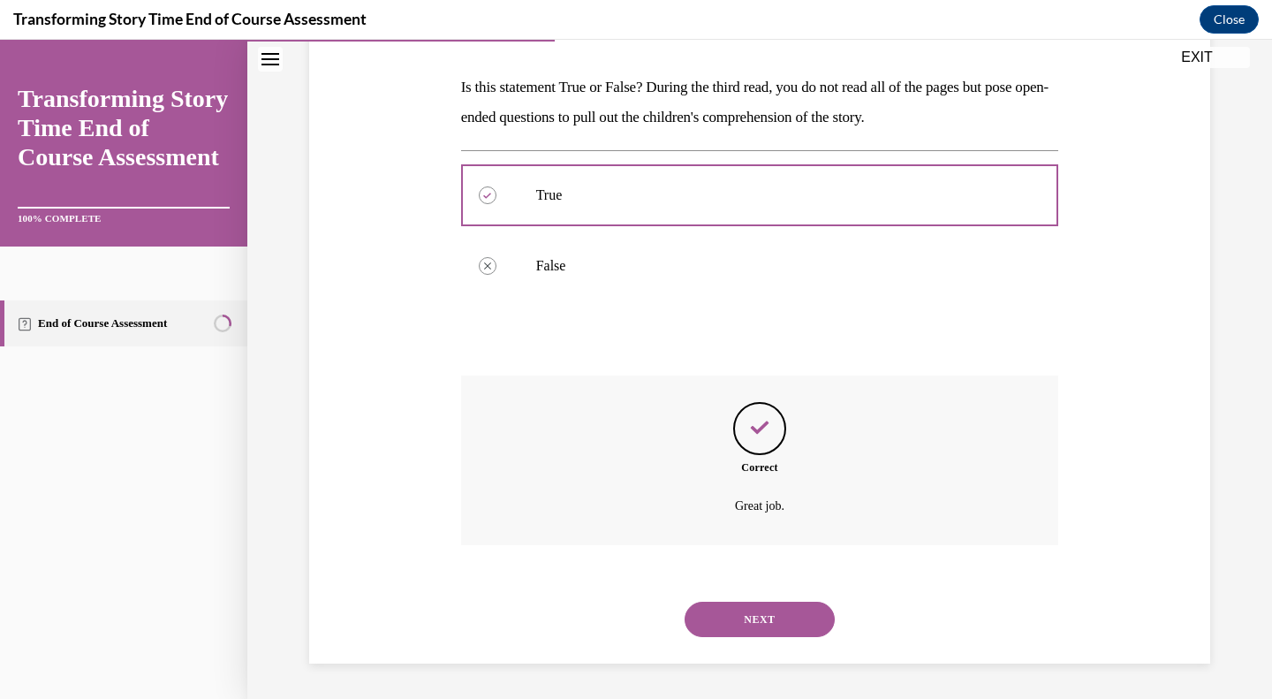
click at [777, 608] on button "NEXT" at bounding box center [759, 618] width 150 height 35
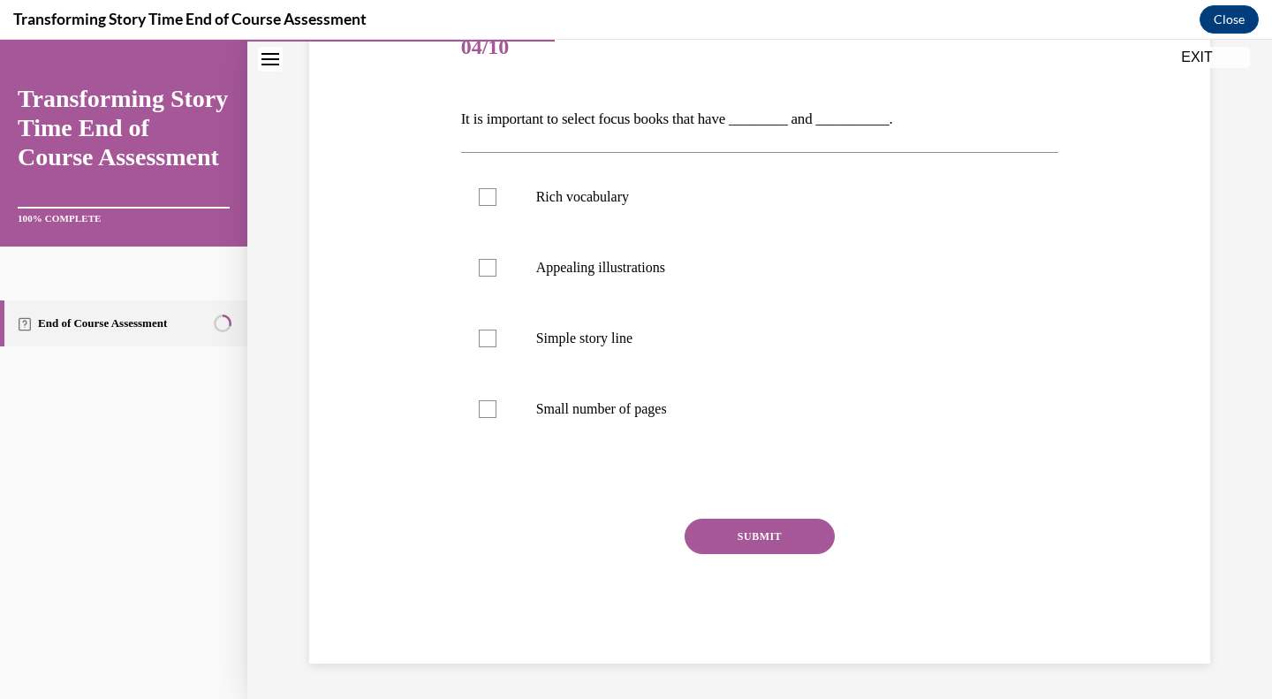
scroll to position [196, 0]
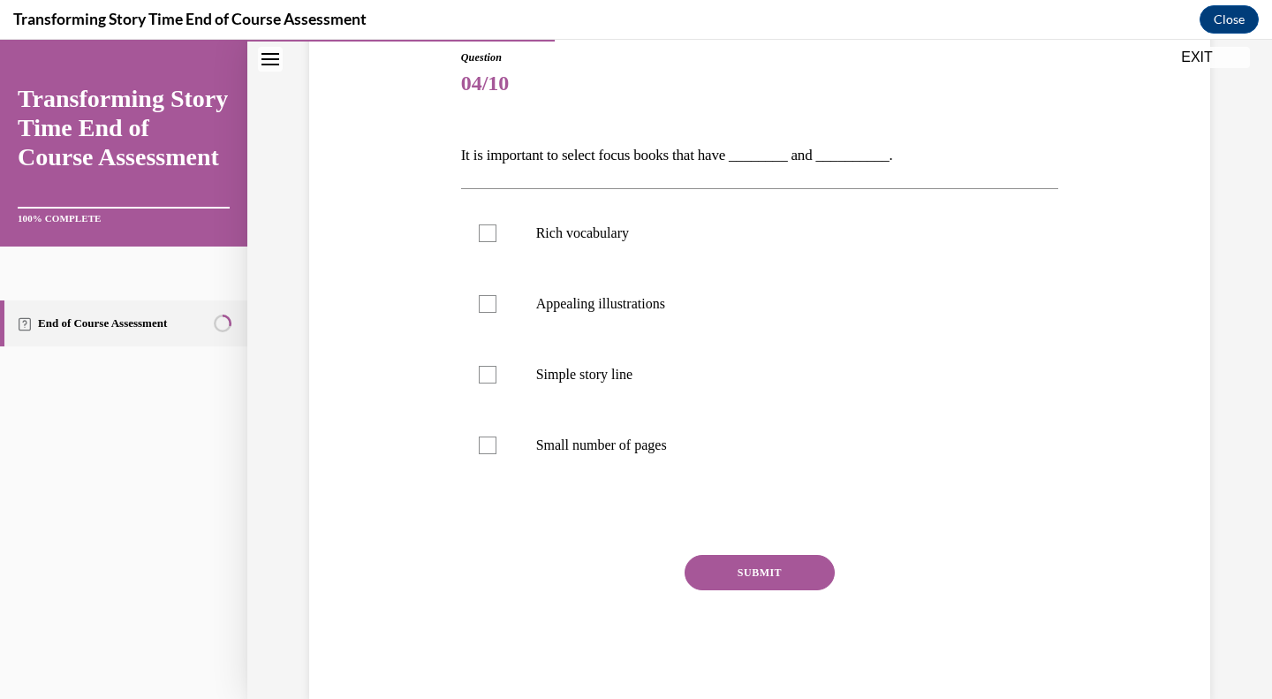
click at [472, 234] on label "Rich vocabulary" at bounding box center [760, 233] width 598 height 71
click at [479, 234] on input "Rich vocabulary" at bounding box center [488, 233] width 18 height 18
checkbox input "true"
click at [485, 313] on label "Appealing illustrations" at bounding box center [760, 303] width 598 height 71
click at [485, 313] on input "Appealing illustrations" at bounding box center [488, 304] width 18 height 18
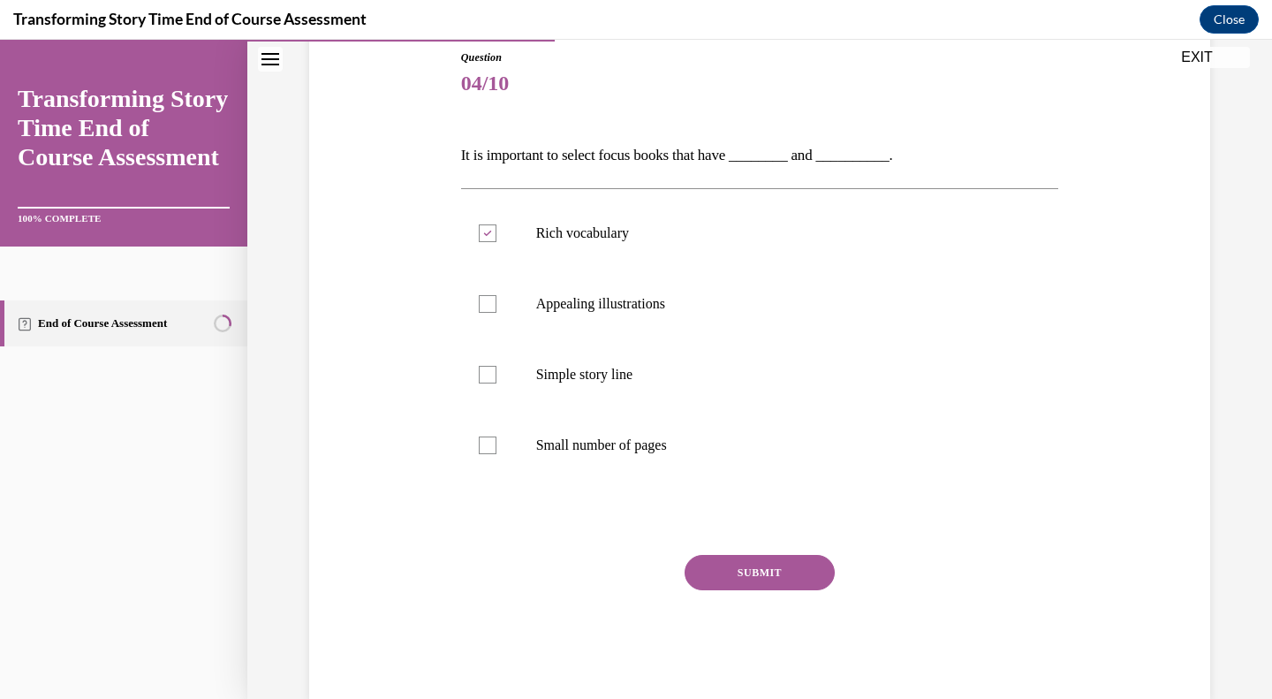
checkbox input "true"
click at [719, 573] on button "SUBMIT" at bounding box center [759, 572] width 150 height 35
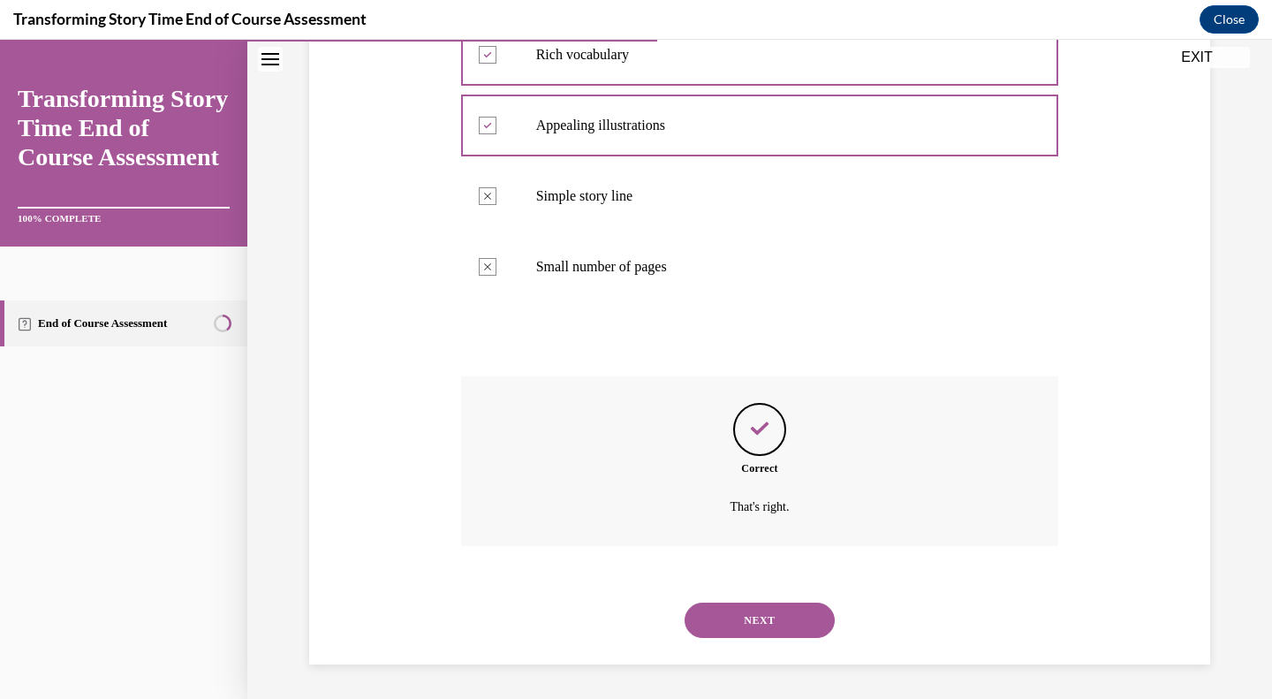
scroll to position [375, 0]
click at [740, 630] on button "NEXT" at bounding box center [759, 618] width 150 height 35
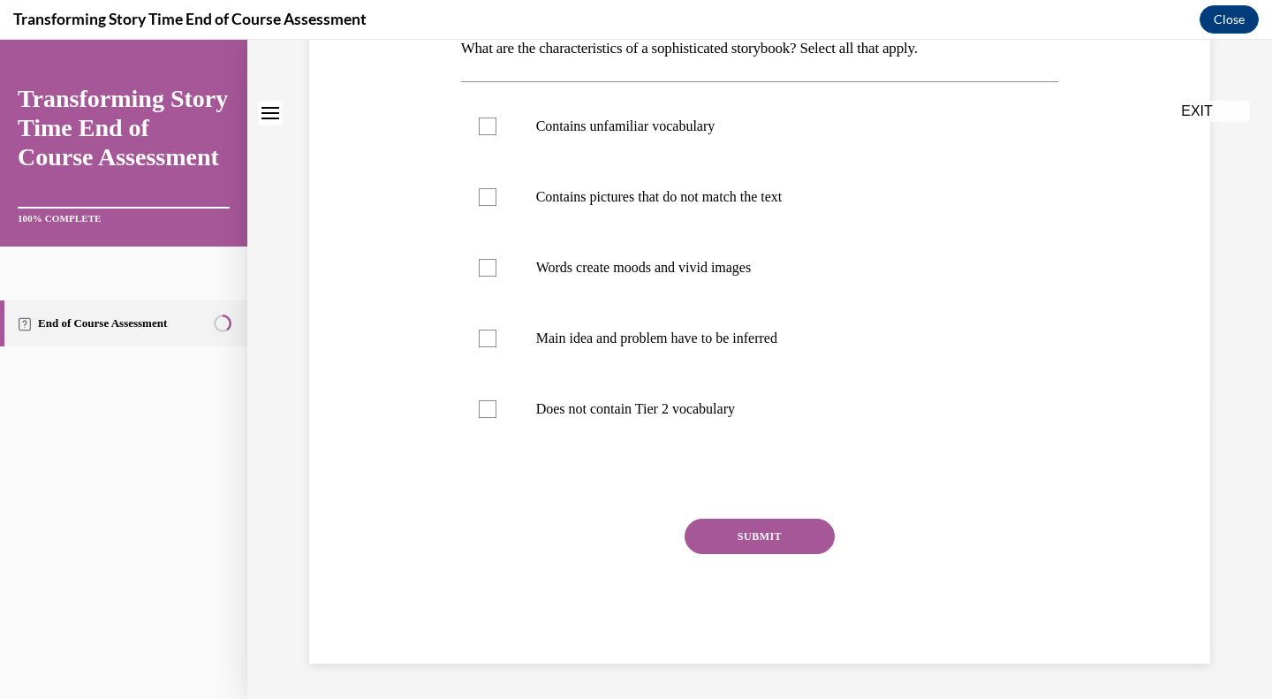
scroll to position [0, 0]
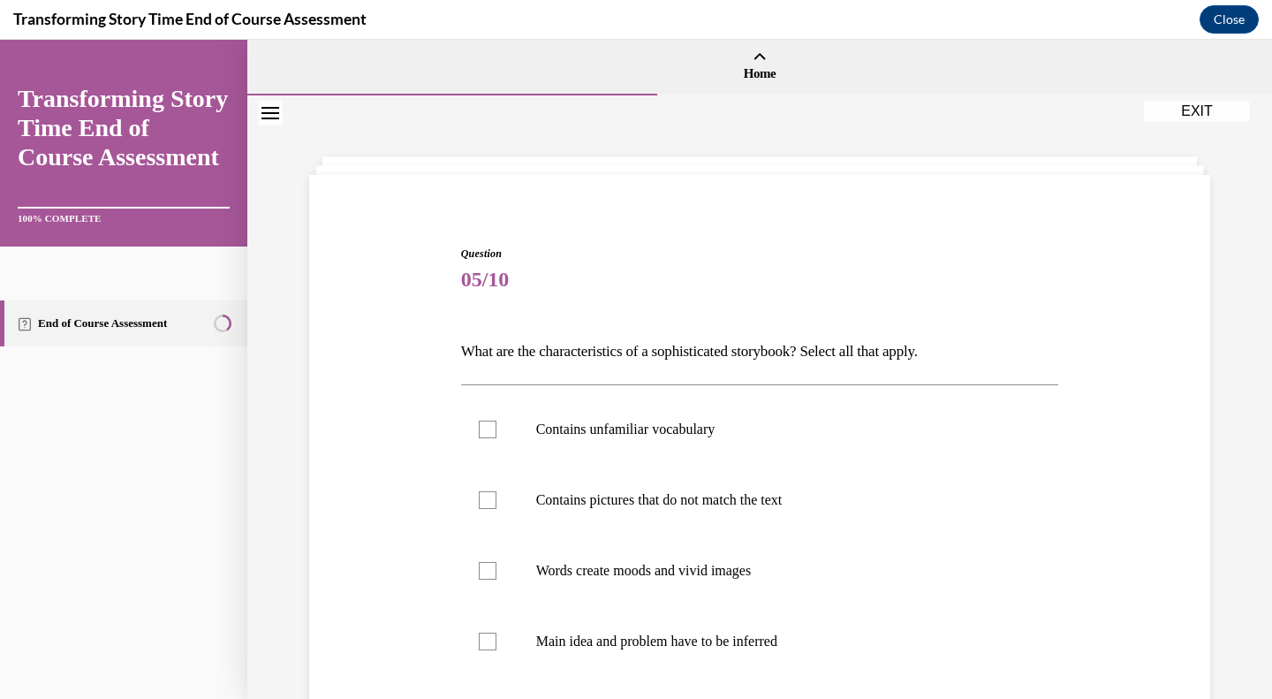
click at [479, 425] on div at bounding box center [488, 429] width 18 height 18
click at [479, 425] on input "Contains unfamiliar vocabulary" at bounding box center [488, 429] width 18 height 18
checkbox input "true"
click at [492, 497] on label "Contains pictures that do not match the text" at bounding box center [760, 500] width 598 height 71
click at [492, 497] on input "Contains pictures that do not match the text" at bounding box center [488, 500] width 18 height 18
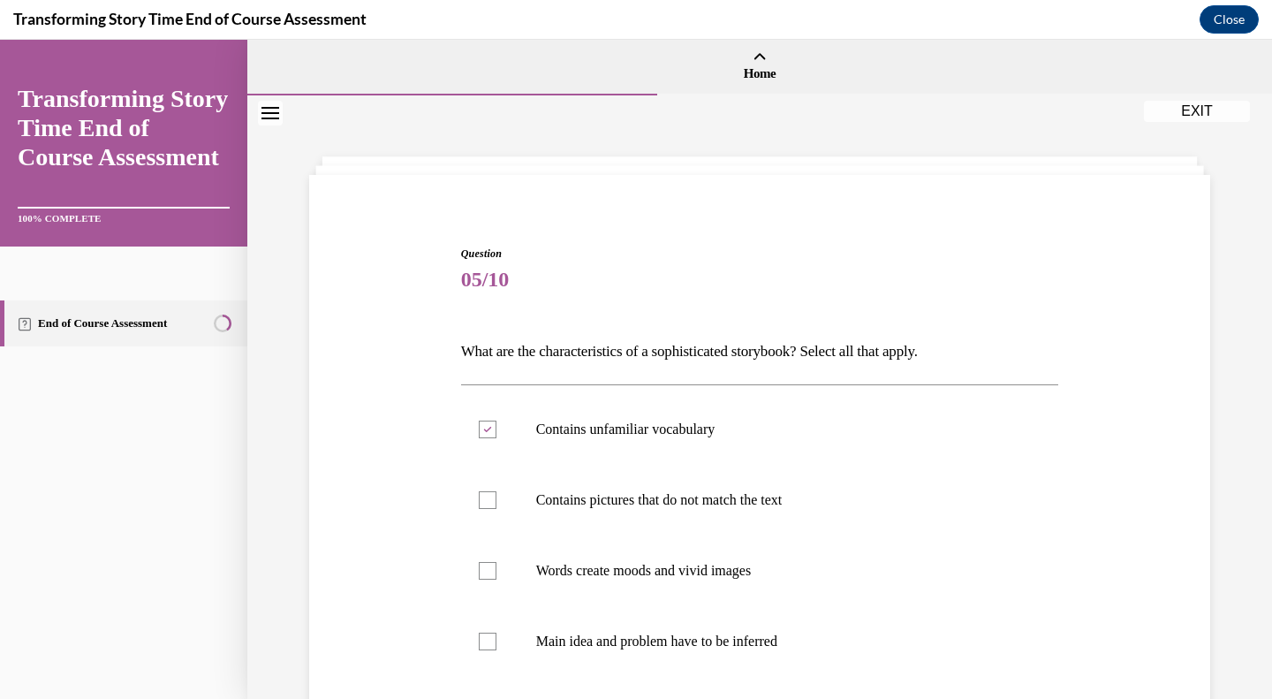
checkbox input "true"
click at [480, 559] on label "Words create moods and vivid images" at bounding box center [760, 570] width 598 height 71
click at [480, 562] on input "Words create moods and vivid images" at bounding box center [488, 571] width 18 height 18
checkbox input "true"
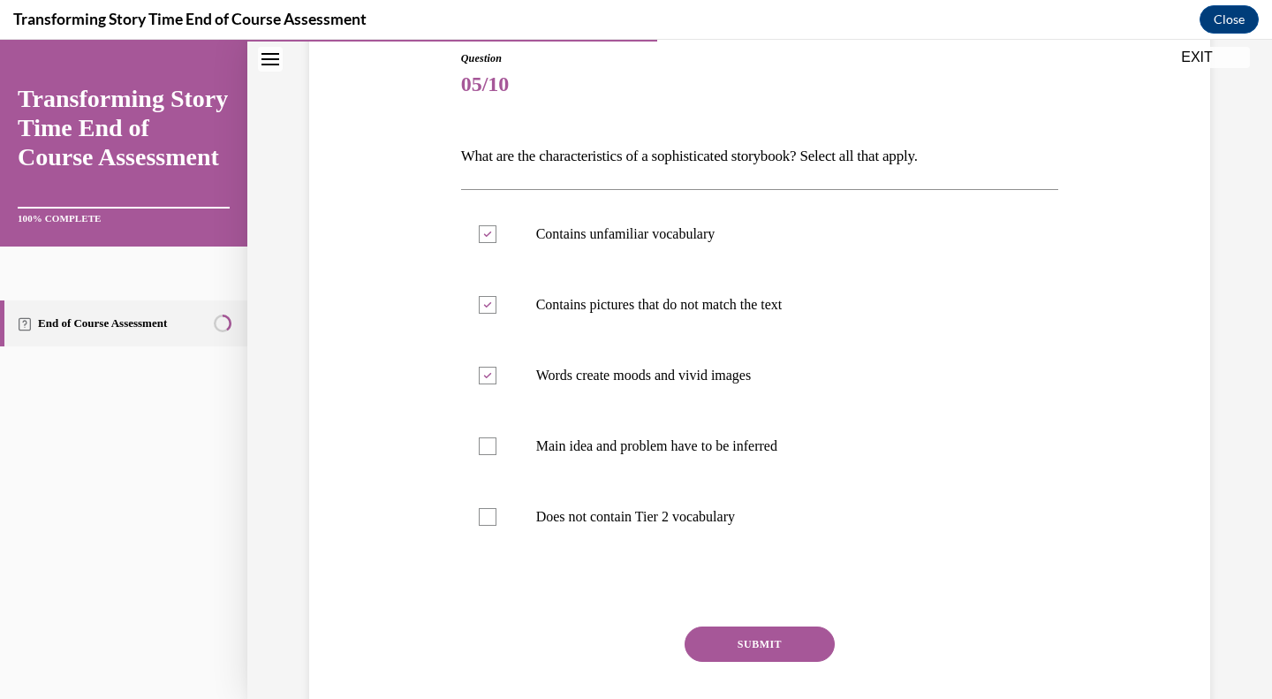
scroll to position [265, 0]
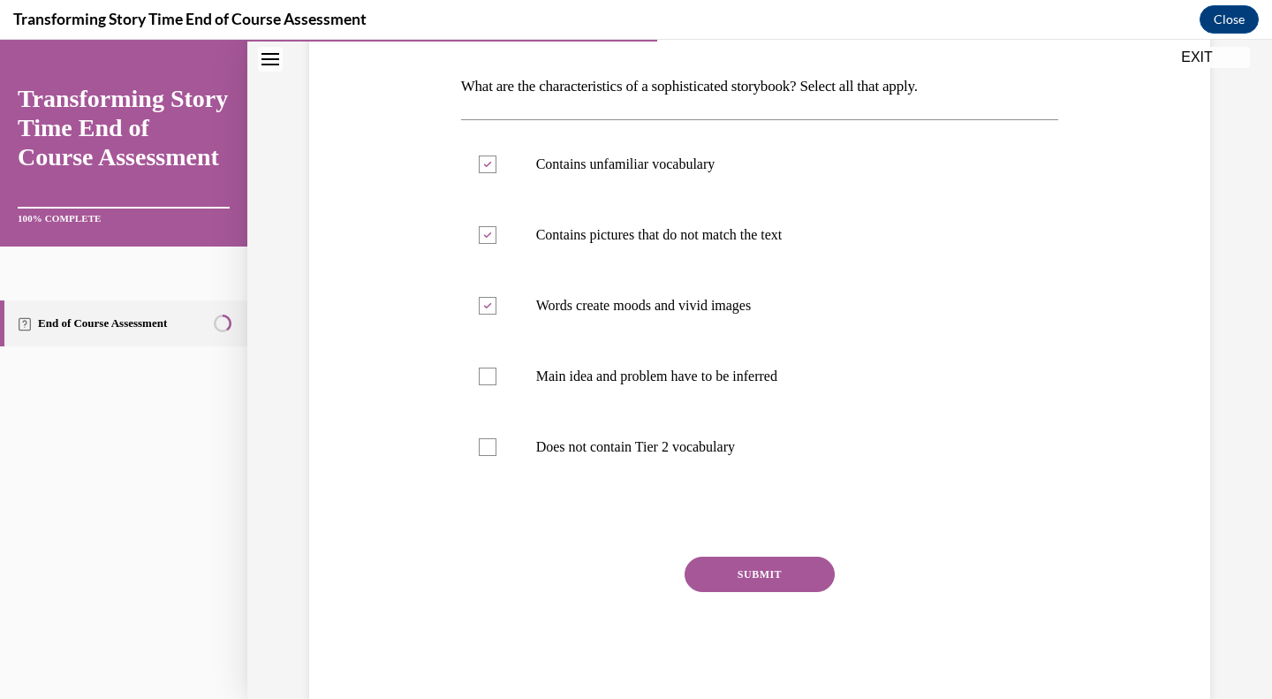
drag, startPoint x: 452, startPoint y: 352, endPoint x: 463, endPoint y: 360, distance: 13.2
click at [461, 359] on div "Question 05/10 What are the characteristics of a sophisticated storybook? Selec…" at bounding box center [760, 327] width 607 height 747
click at [479, 377] on div at bounding box center [488, 376] width 18 height 18
click at [479, 377] on input "Main idea and problem have to be inferred" at bounding box center [488, 376] width 18 height 18
checkbox input "true"
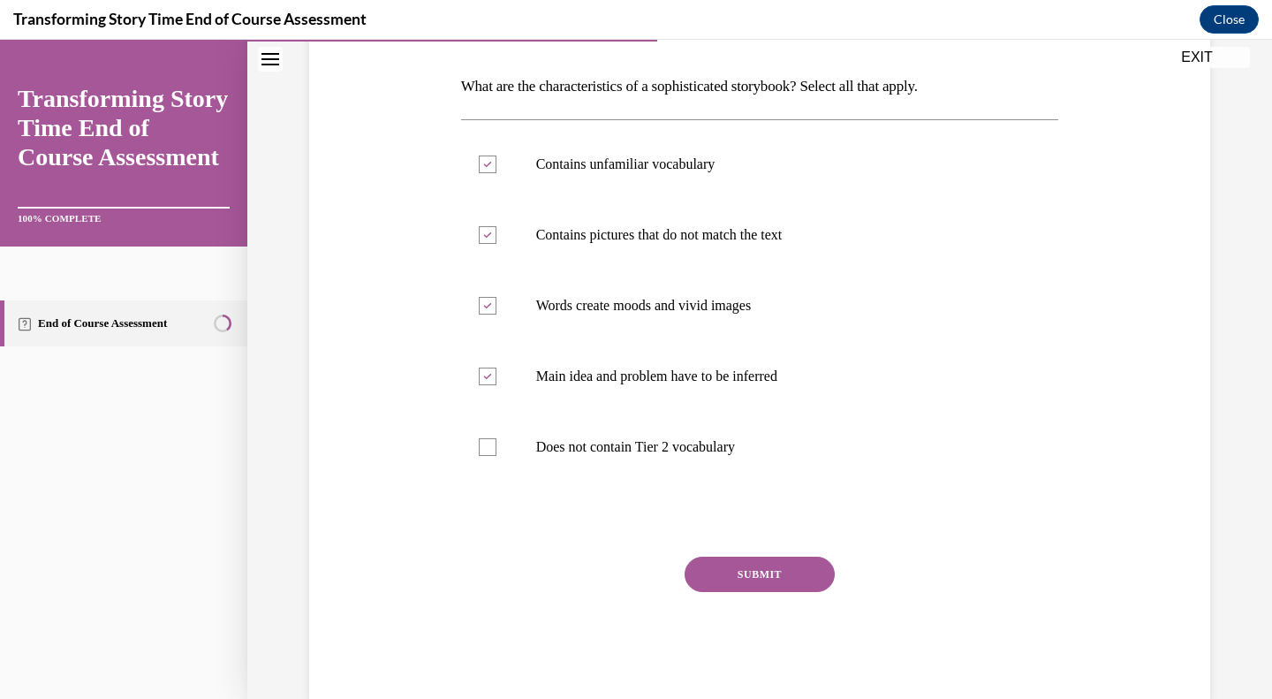
click at [724, 570] on button "SUBMIT" at bounding box center [759, 573] width 150 height 35
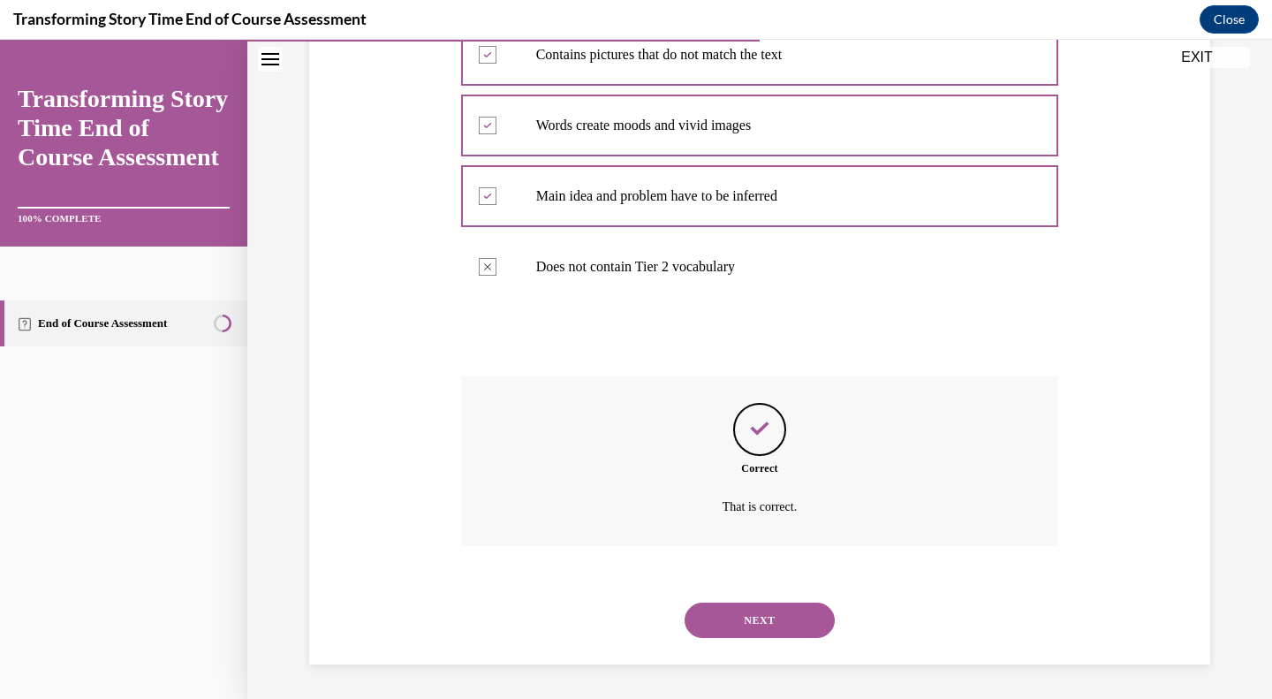
scroll to position [446, 0]
click at [731, 607] on button "NEXT" at bounding box center [759, 618] width 150 height 35
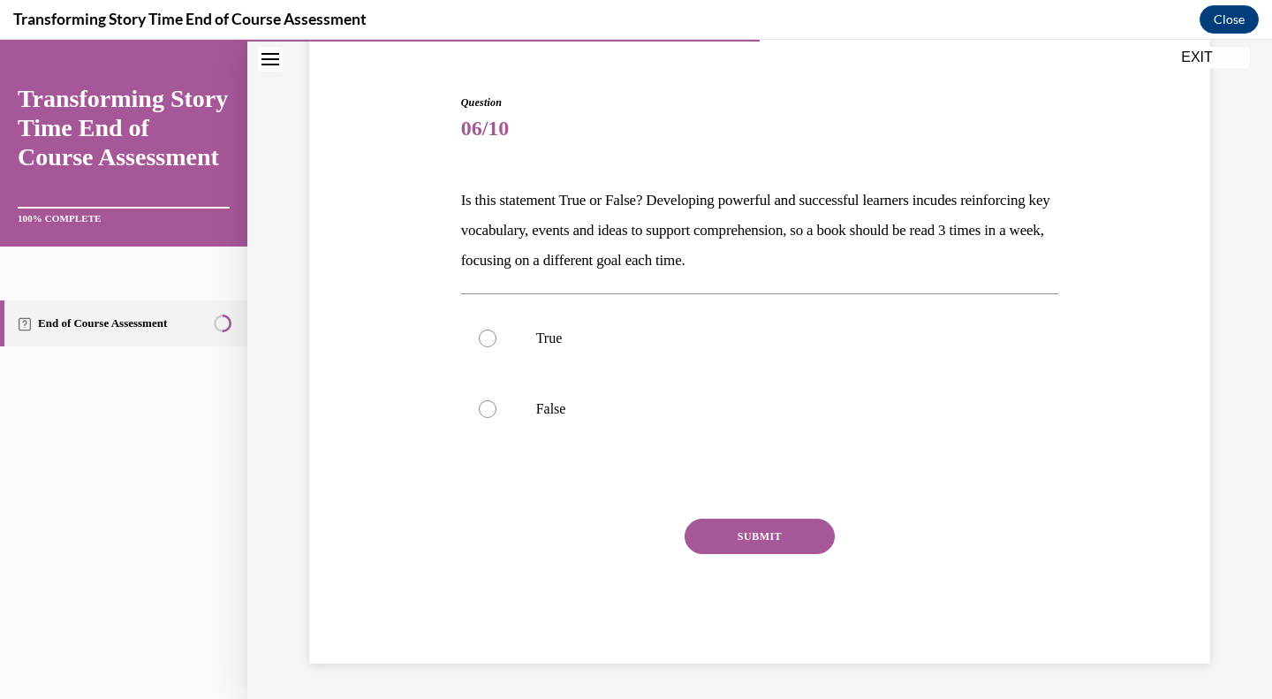
scroll to position [151, 0]
click at [513, 320] on label "True" at bounding box center [760, 338] width 598 height 71
click at [496, 329] on input "True" at bounding box center [488, 338] width 18 height 18
radio input "true"
click at [723, 530] on button "SUBMIT" at bounding box center [759, 535] width 150 height 35
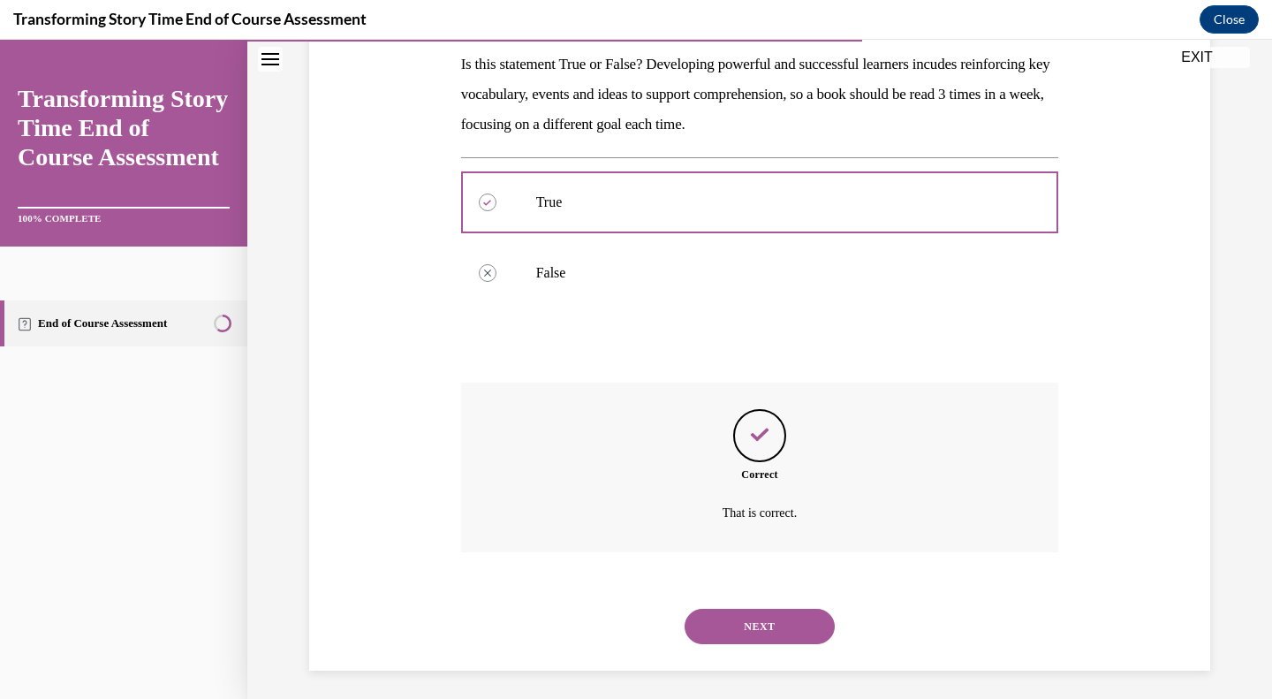
scroll to position [294, 0]
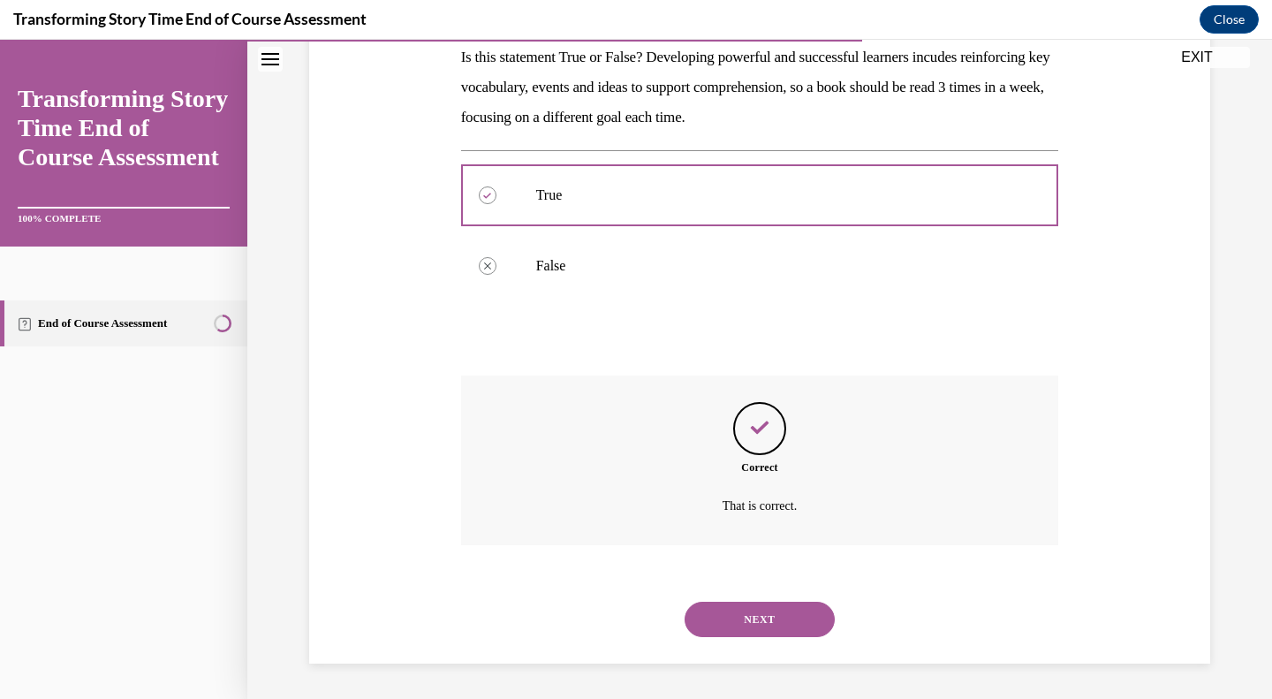
drag, startPoint x: 768, startPoint y: 631, endPoint x: 767, endPoint y: 620, distance: 11.6
click at [768, 631] on button "NEXT" at bounding box center [759, 618] width 150 height 35
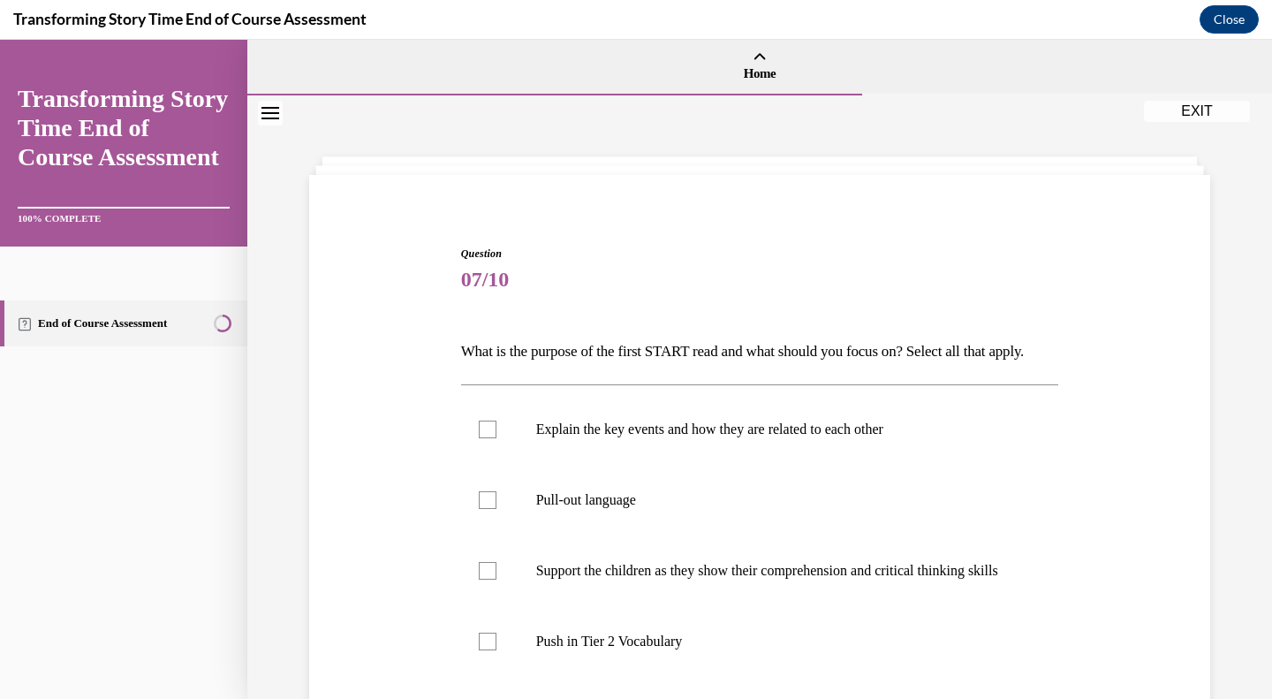
click at [601, 438] on p "Explain the key events and how they are related to each other" at bounding box center [775, 429] width 479 height 18
click at [496, 438] on input "Explain the key events and how they are related to each other" at bounding box center [488, 429] width 18 height 18
checkbox input "true"
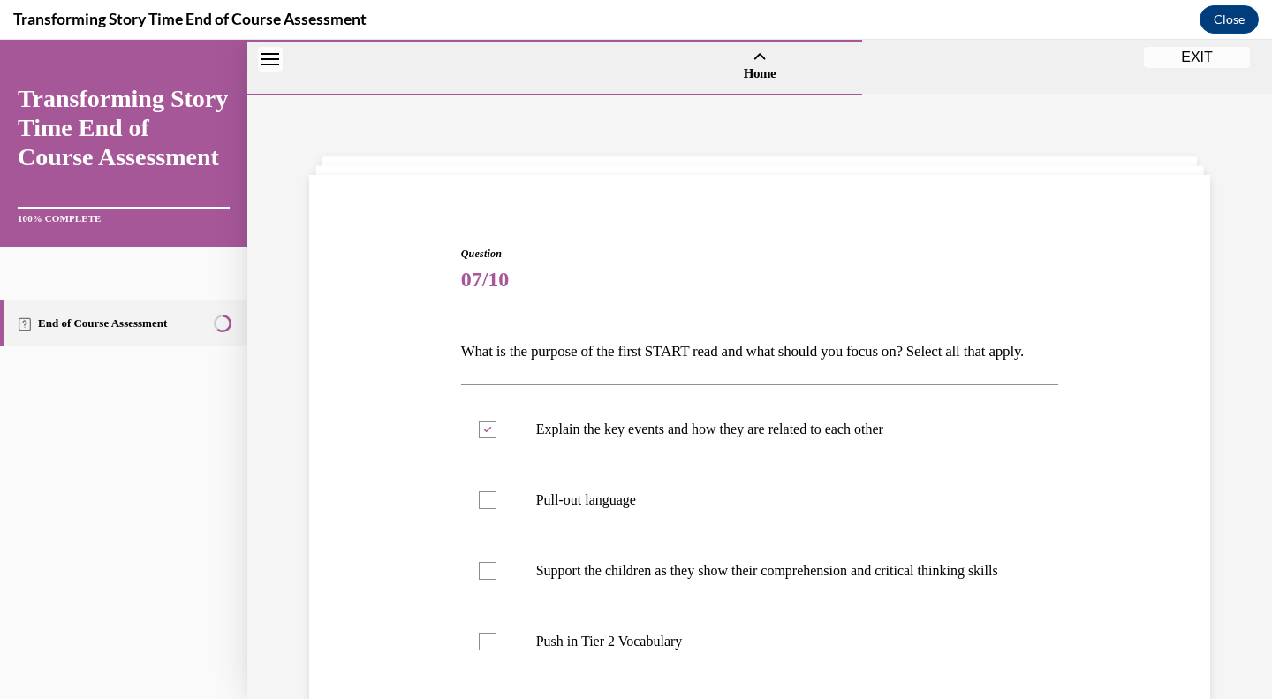
scroll to position [177, 0]
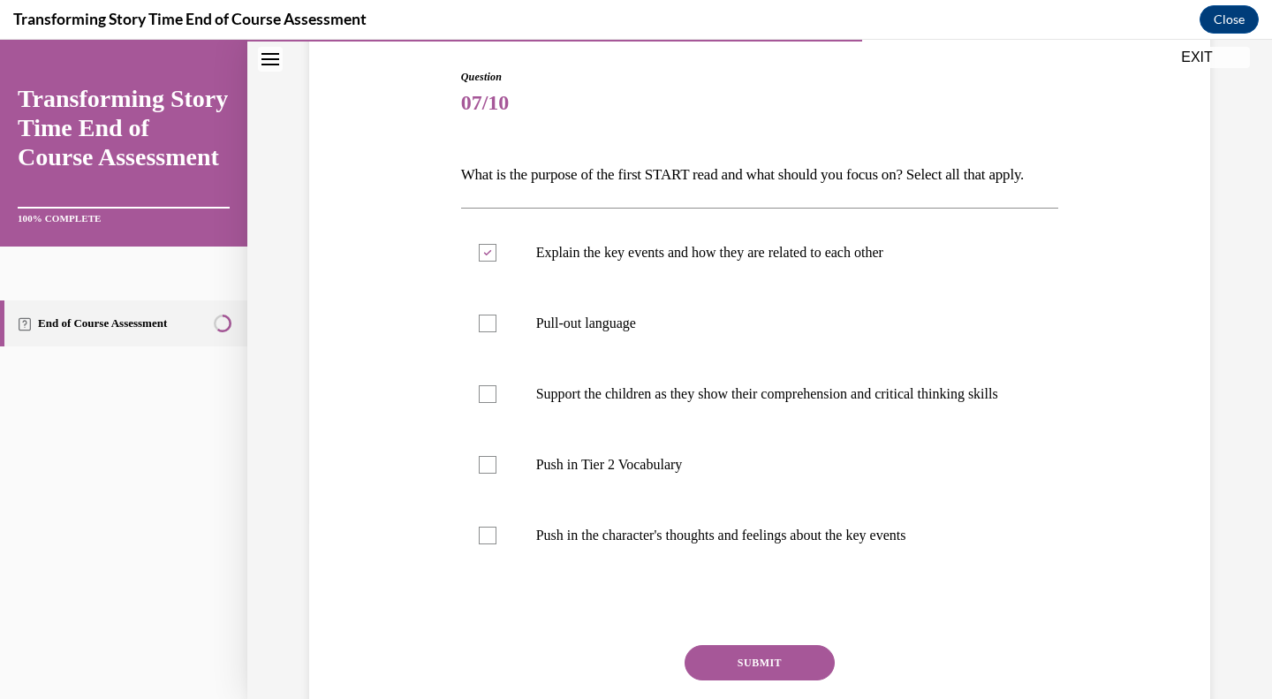
click at [613, 473] on p "Push in Tier 2 Vocabulary" at bounding box center [775, 465] width 479 height 18
click at [496, 473] on input "Push in Tier 2 Vocabulary" at bounding box center [488, 465] width 18 height 18
checkbox input "true"
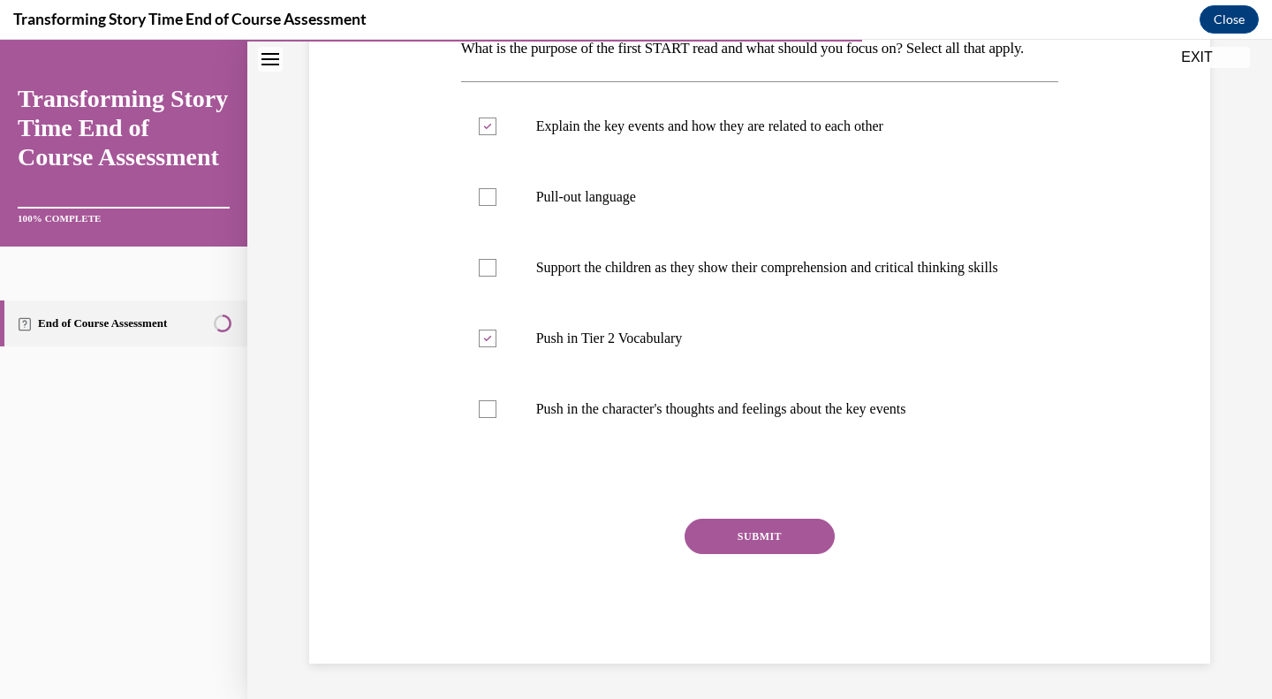
click at [760, 538] on button "SUBMIT" at bounding box center [759, 535] width 150 height 35
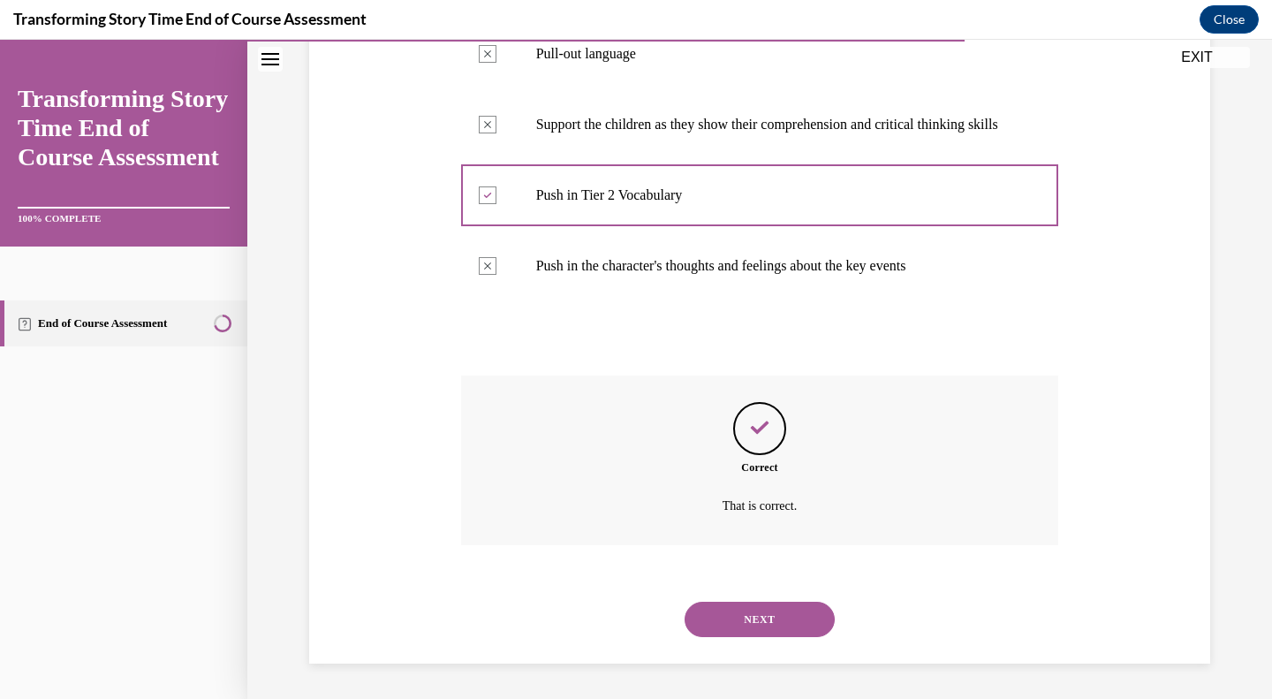
scroll to position [494, 0]
click at [790, 615] on button "NEXT" at bounding box center [759, 618] width 150 height 35
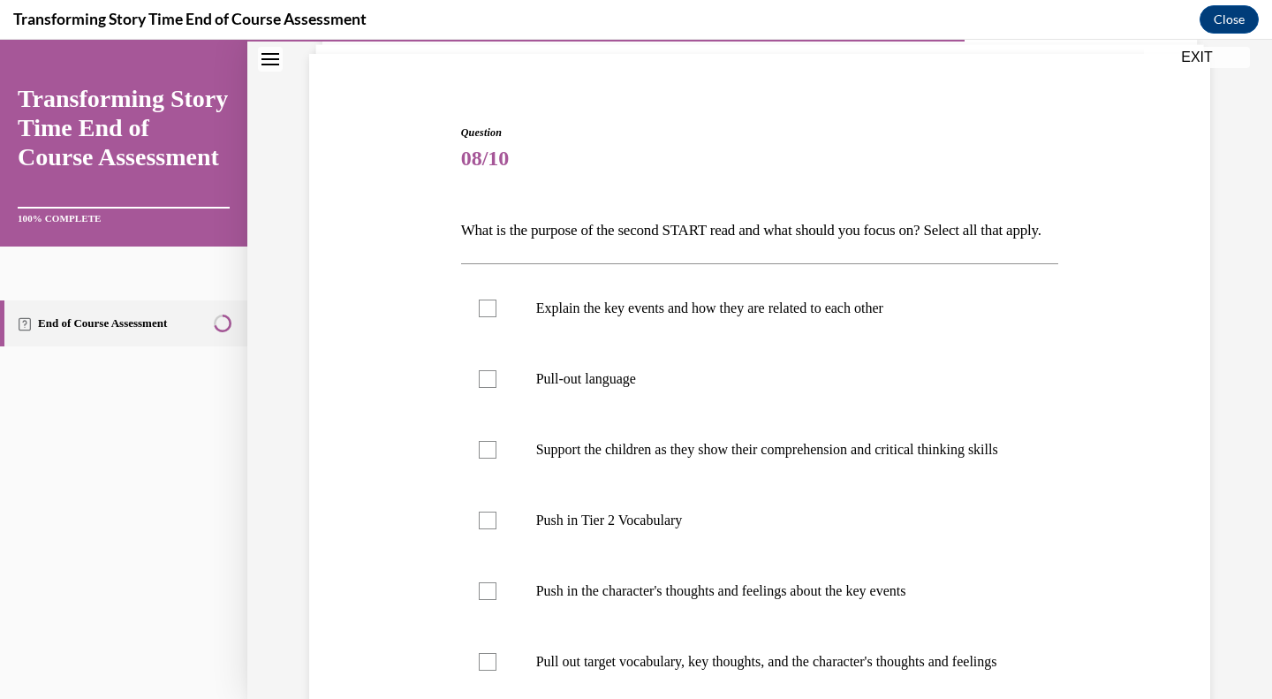
scroll to position [265, 0]
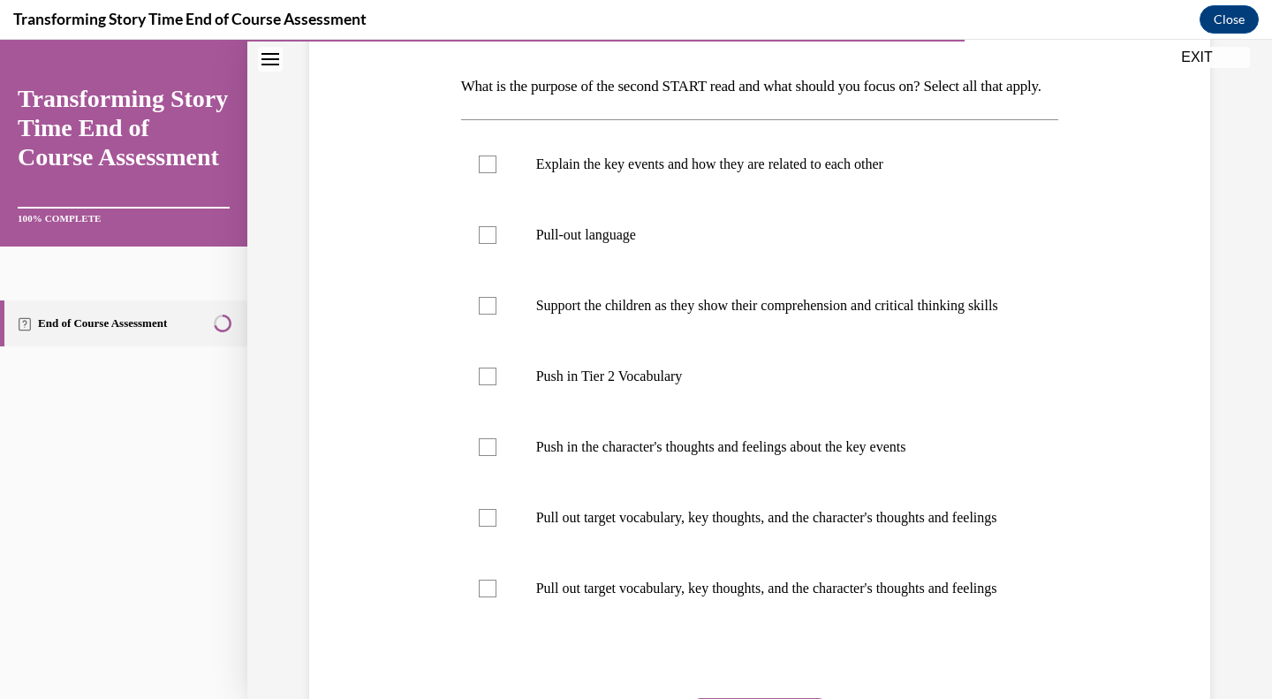
click at [482, 456] on div at bounding box center [488, 447] width 18 height 18
click at [482, 456] on input "Push in the character's thoughts and feelings about the key events" at bounding box center [488, 447] width 18 height 18
checkbox input "true"
drag, startPoint x: 488, startPoint y: 262, endPoint x: 496, endPoint y: 268, distance: 9.6
click at [488, 244] on div at bounding box center [488, 235] width 18 height 18
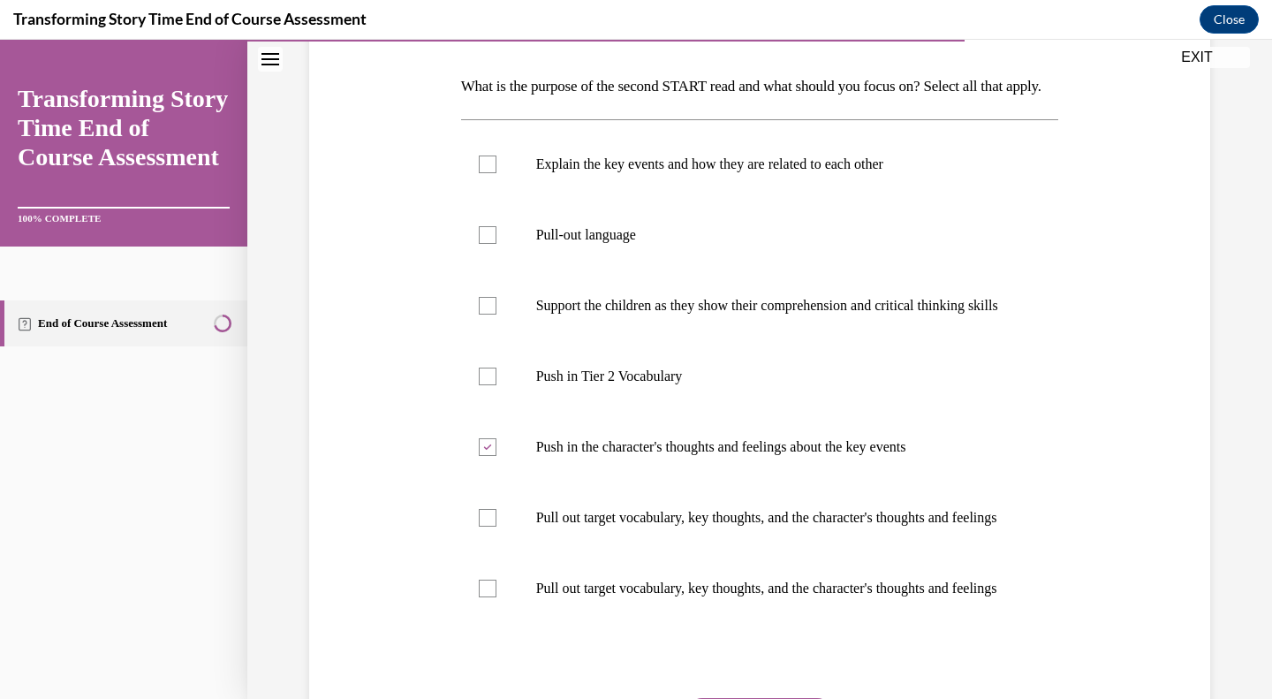
click at [488, 244] on input "Pull-out language" at bounding box center [488, 235] width 18 height 18
checkbox input "true"
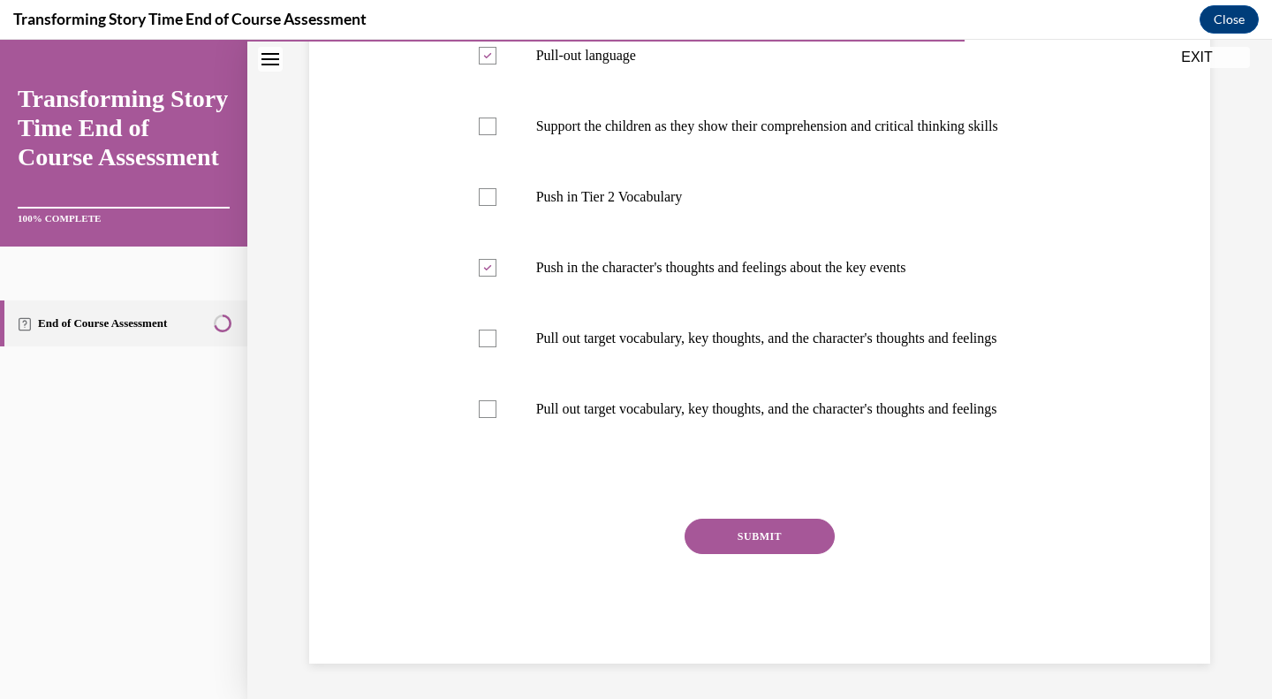
drag, startPoint x: 741, startPoint y: 512, endPoint x: 742, endPoint y: 523, distance: 10.6
click at [741, 513] on div "Question 08/10 What is the purpose of the second START read and what should you…" at bounding box center [760, 232] width 598 height 862
click at [742, 533] on button "SUBMIT" at bounding box center [759, 535] width 150 height 35
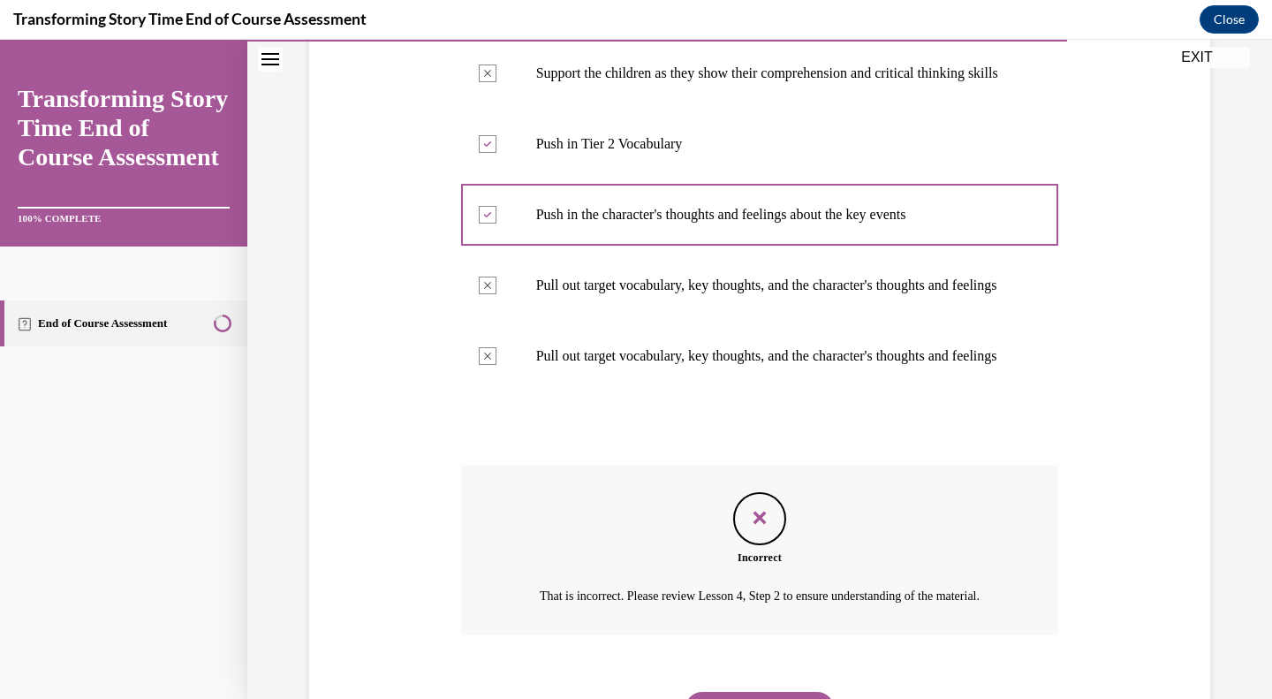
scroll to position [691, 0]
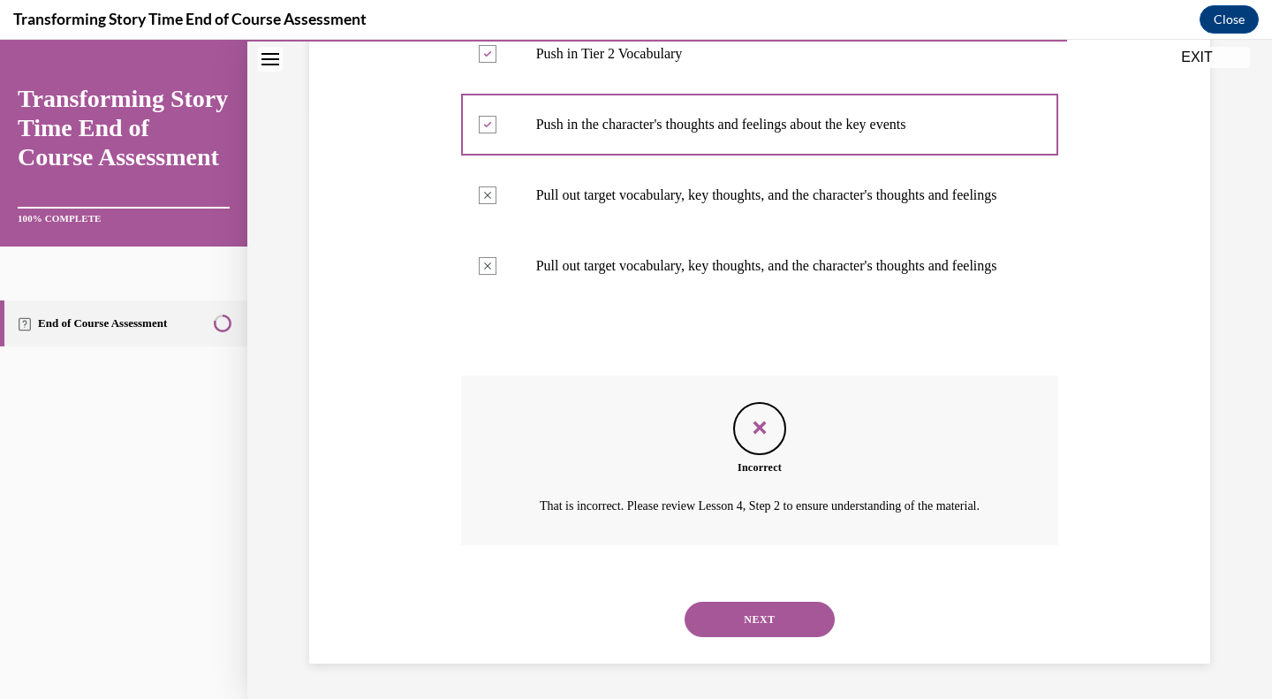
click at [723, 613] on button "NEXT" at bounding box center [759, 618] width 150 height 35
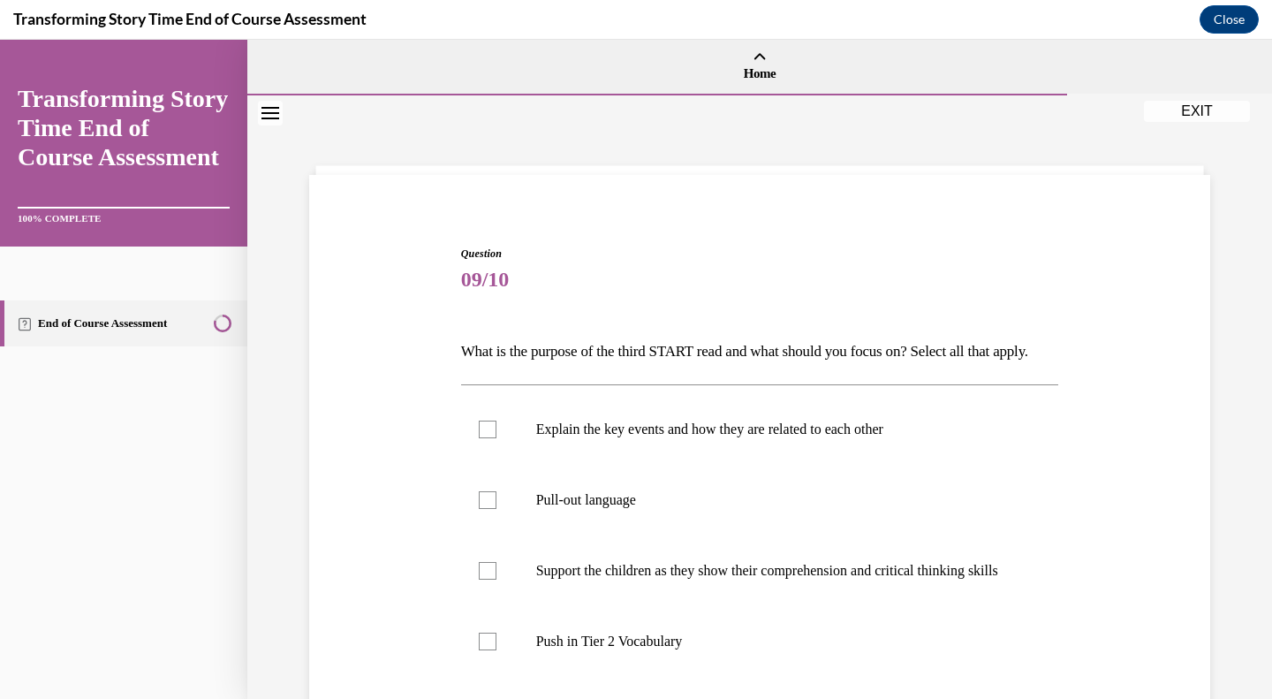
click at [466, 606] on label "Support the children as they show their comprehension and critical thinking ski…" at bounding box center [760, 570] width 598 height 71
click at [479, 579] on input "Support the children as they show their comprehension and critical thinking ski…" at bounding box center [488, 571] width 18 height 18
checkbox input "true"
click at [471, 535] on label "Pull-out language" at bounding box center [760, 500] width 598 height 71
click at [479, 509] on input "Pull-out language" at bounding box center [488, 500] width 18 height 18
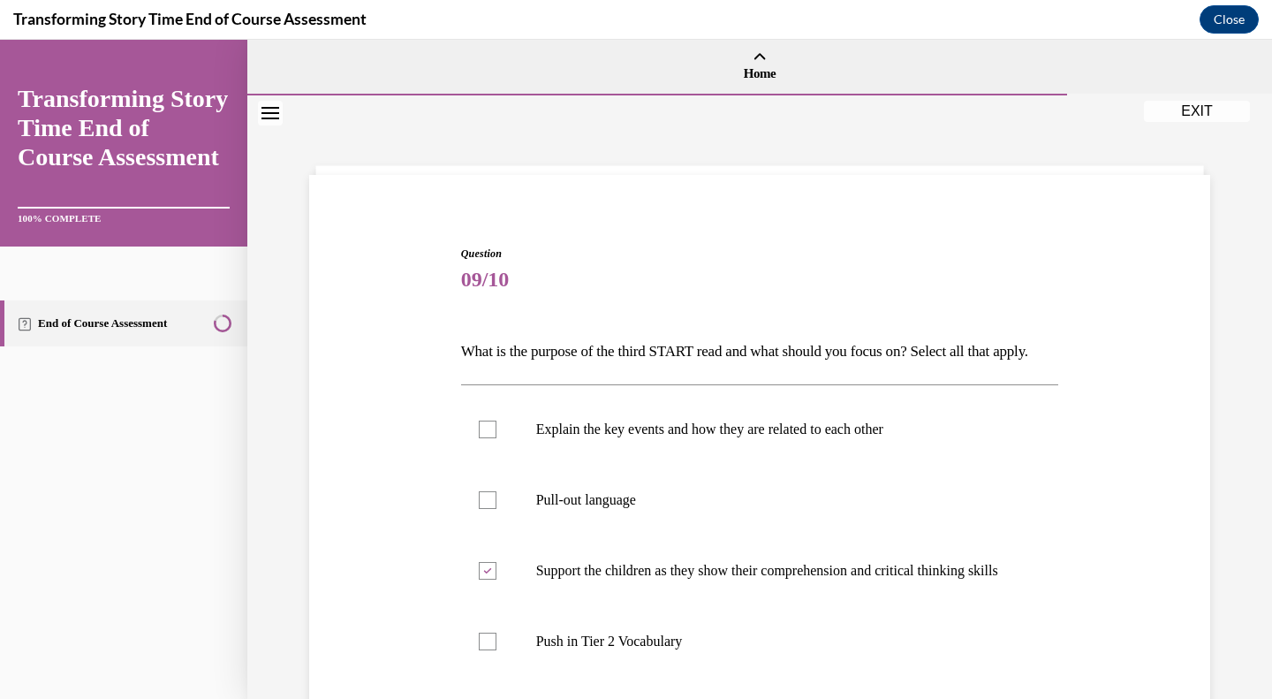
checkbox input "true"
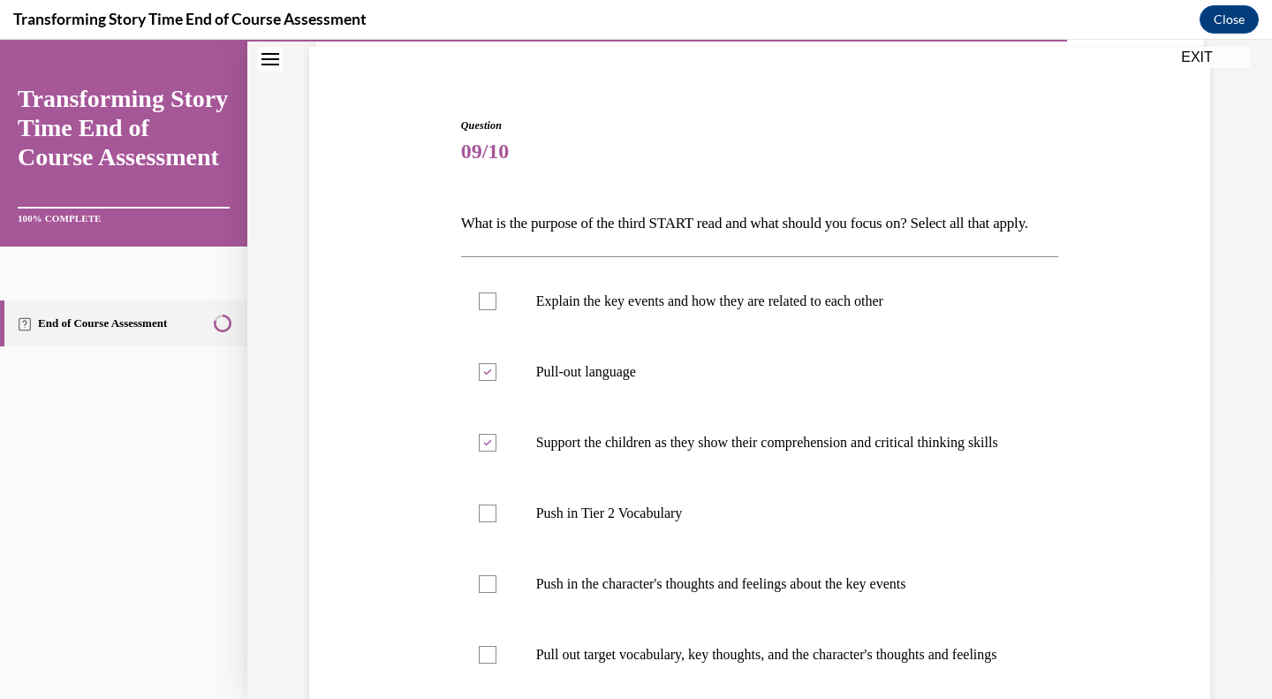
scroll to position [177, 0]
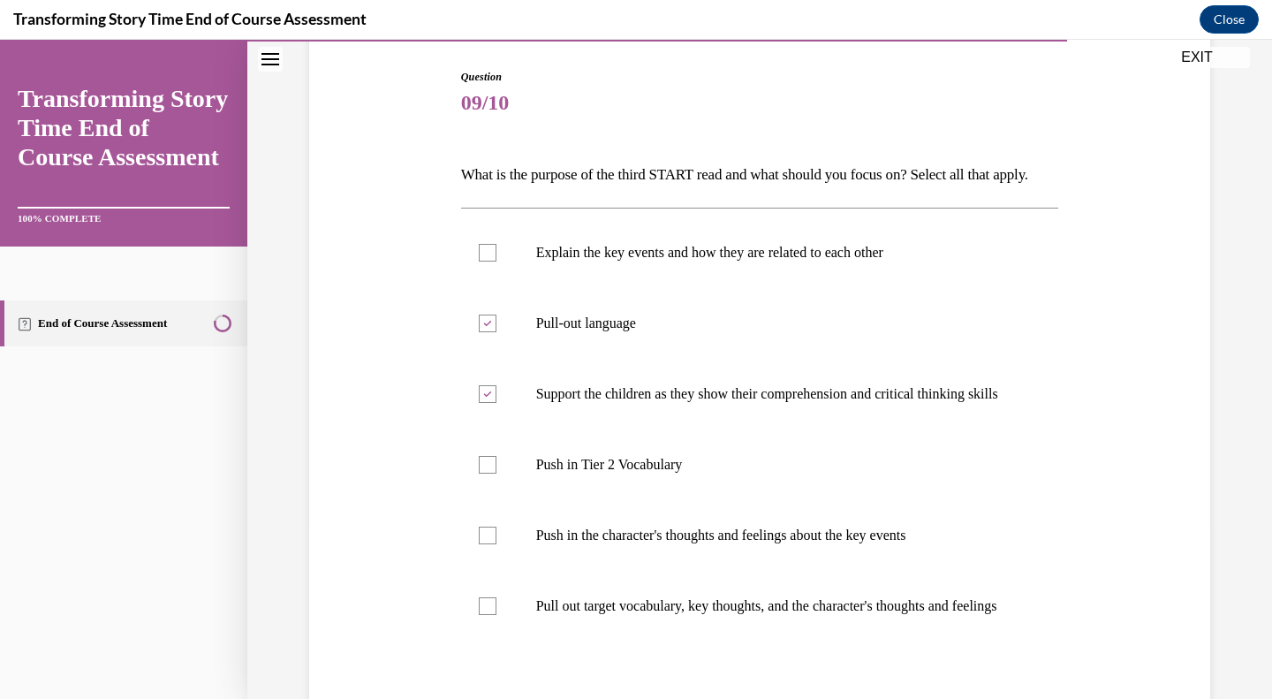
click at [480, 544] on div at bounding box center [488, 535] width 18 height 18
click at [480, 544] on input "Push in the character's thoughts and feelings about the key events" at bounding box center [488, 535] width 18 height 18
click at [480, 544] on div at bounding box center [488, 535] width 18 height 18
click at [480, 544] on input "Push in the character's thoughts and feelings about the key events" at bounding box center [488, 535] width 18 height 18
checkbox input "false"
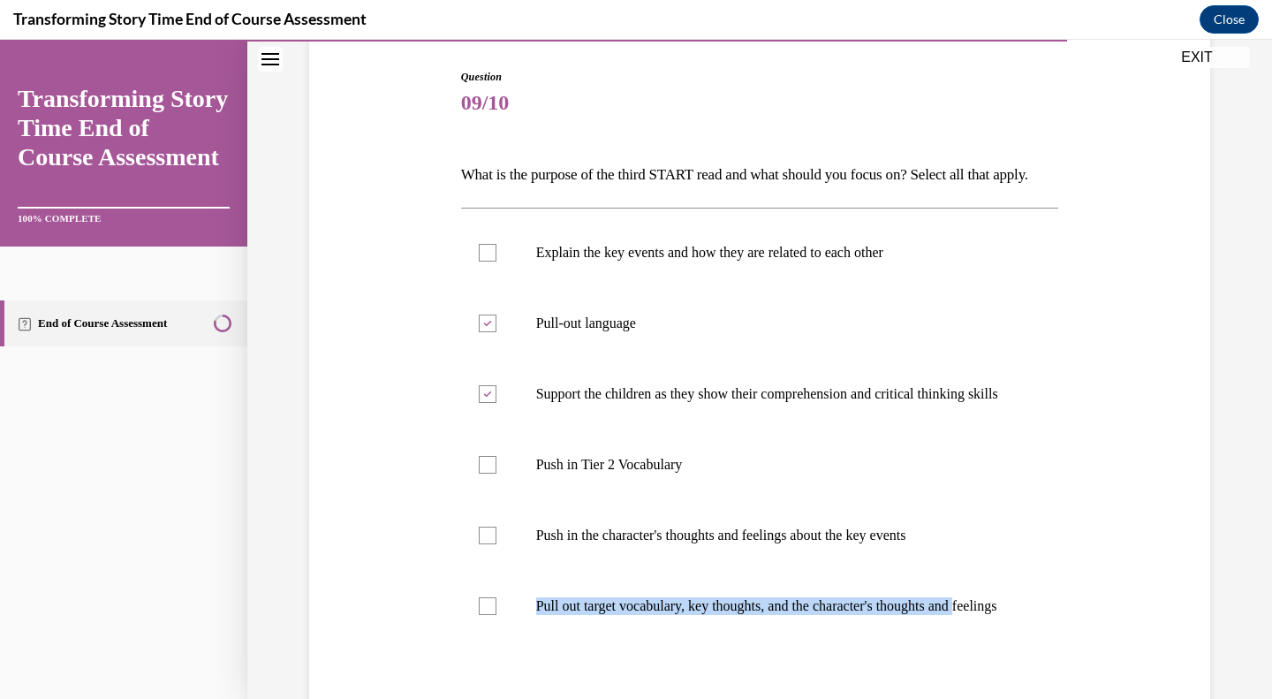
click at [470, 641] on label "Pull out target vocabulary, key thoughts, and the character's thoughts and feel…" at bounding box center [760, 606] width 598 height 71
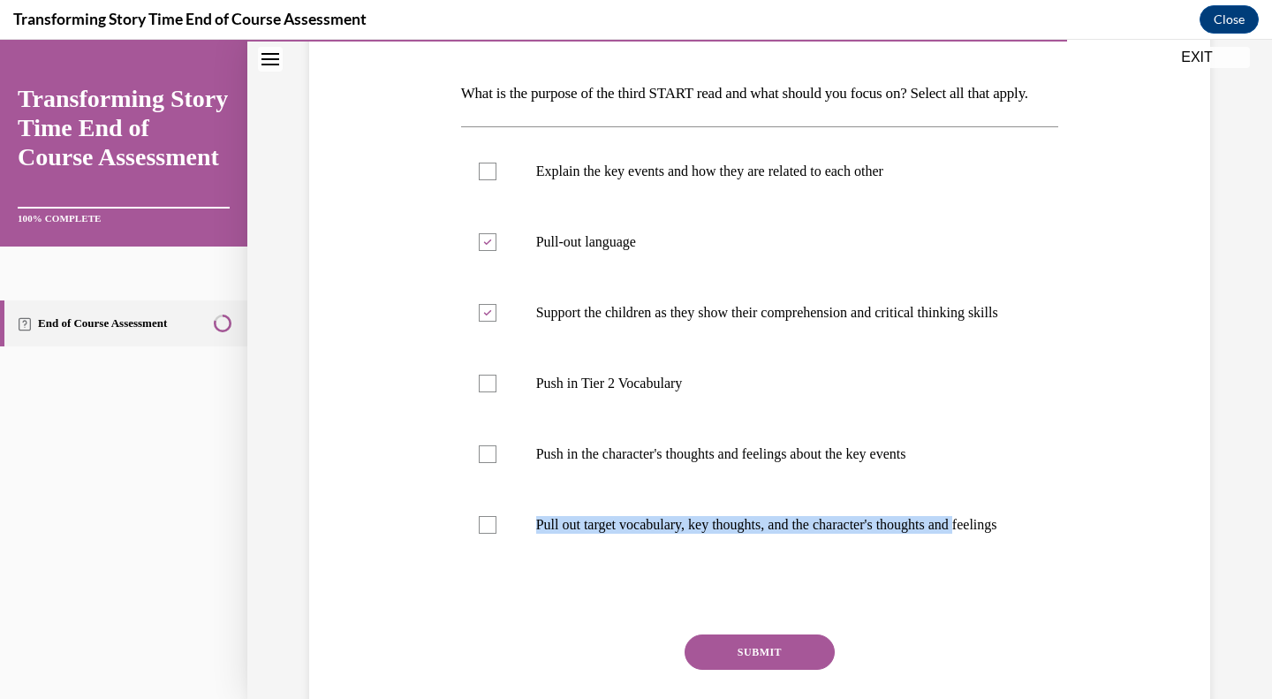
scroll to position [353, 0]
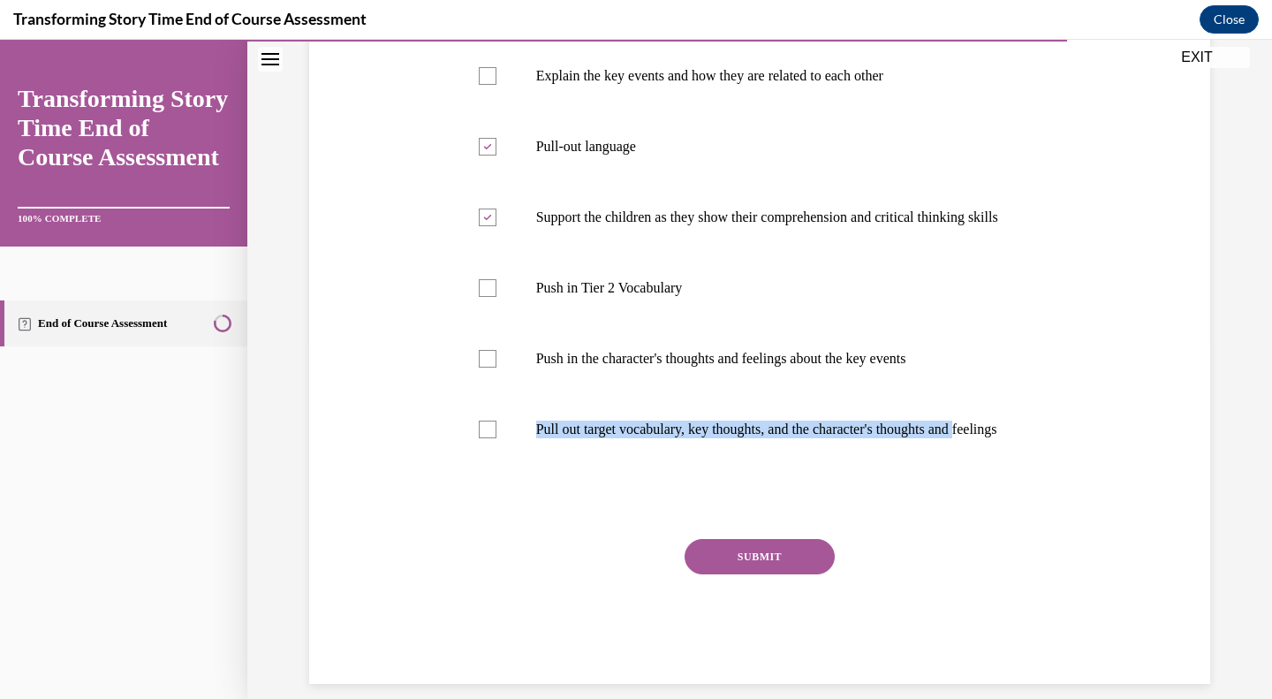
click at [482, 465] on label "Pull out target vocabulary, key thoughts, and the character's thoughts and feel…" at bounding box center [760, 429] width 598 height 71
click at [482, 438] on input "Pull out target vocabulary, key thoughts, and the character's thoughts and feel…" at bounding box center [488, 429] width 18 height 18
checkbox input "true"
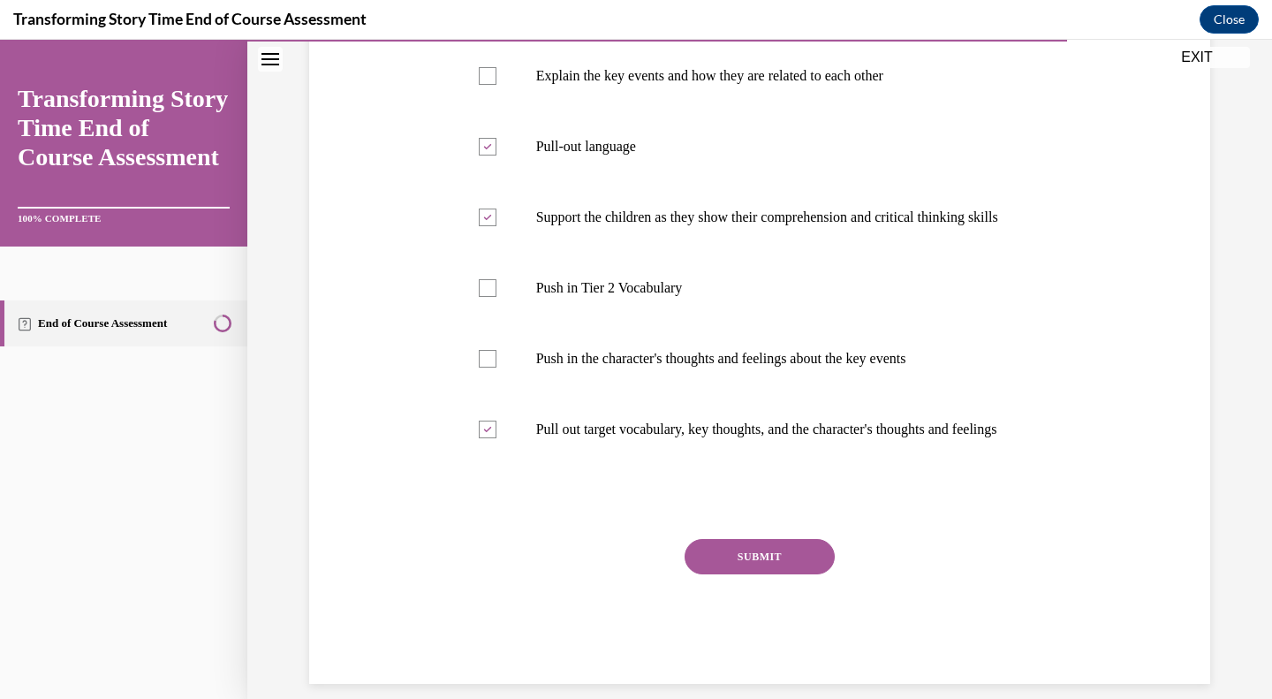
click at [483, 394] on label "Push in the character's thoughts and feelings about the key events" at bounding box center [760, 358] width 598 height 71
click at [483, 367] on input "Push in the character's thoughts and feelings about the key events" at bounding box center [488, 359] width 18 height 18
drag, startPoint x: 480, startPoint y: 402, endPoint x: 506, endPoint y: 425, distance: 34.4
click at [480, 367] on div at bounding box center [488, 359] width 18 height 18
click at [480, 367] on input "Push in the character's thoughts and feelings about the key events" at bounding box center [488, 359] width 18 height 18
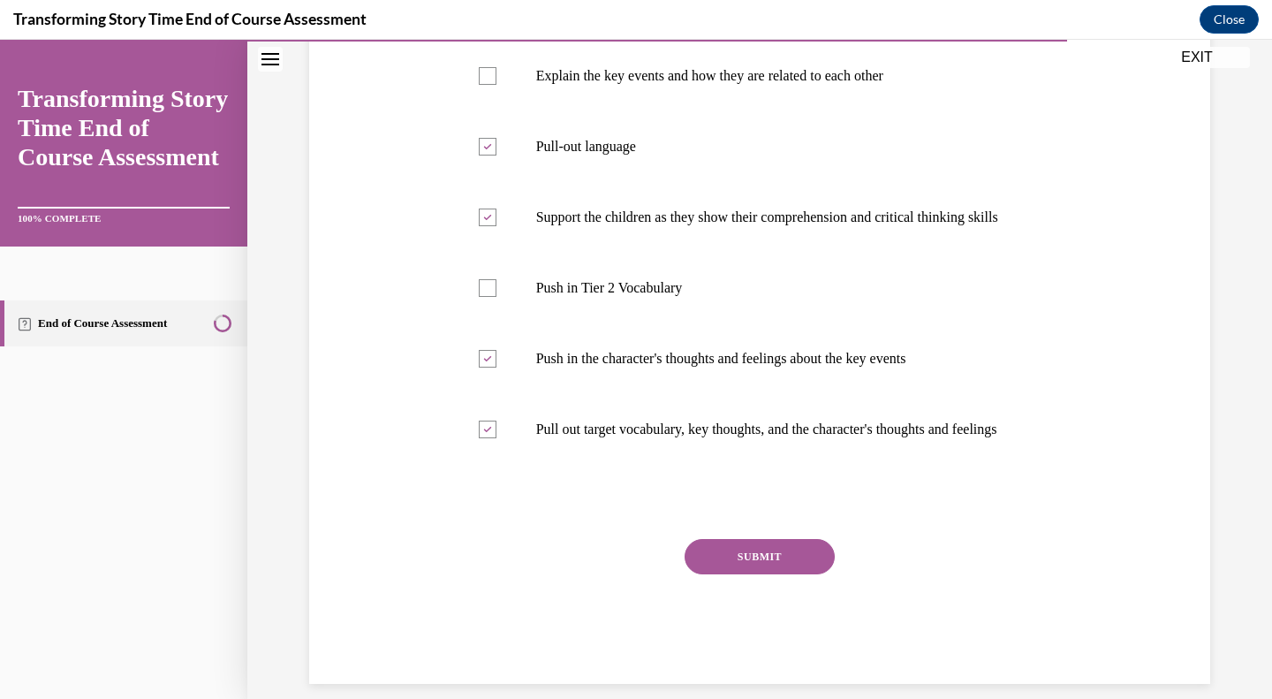
checkbox input "false"
click at [772, 574] on button "SUBMIT" at bounding box center [759, 556] width 150 height 35
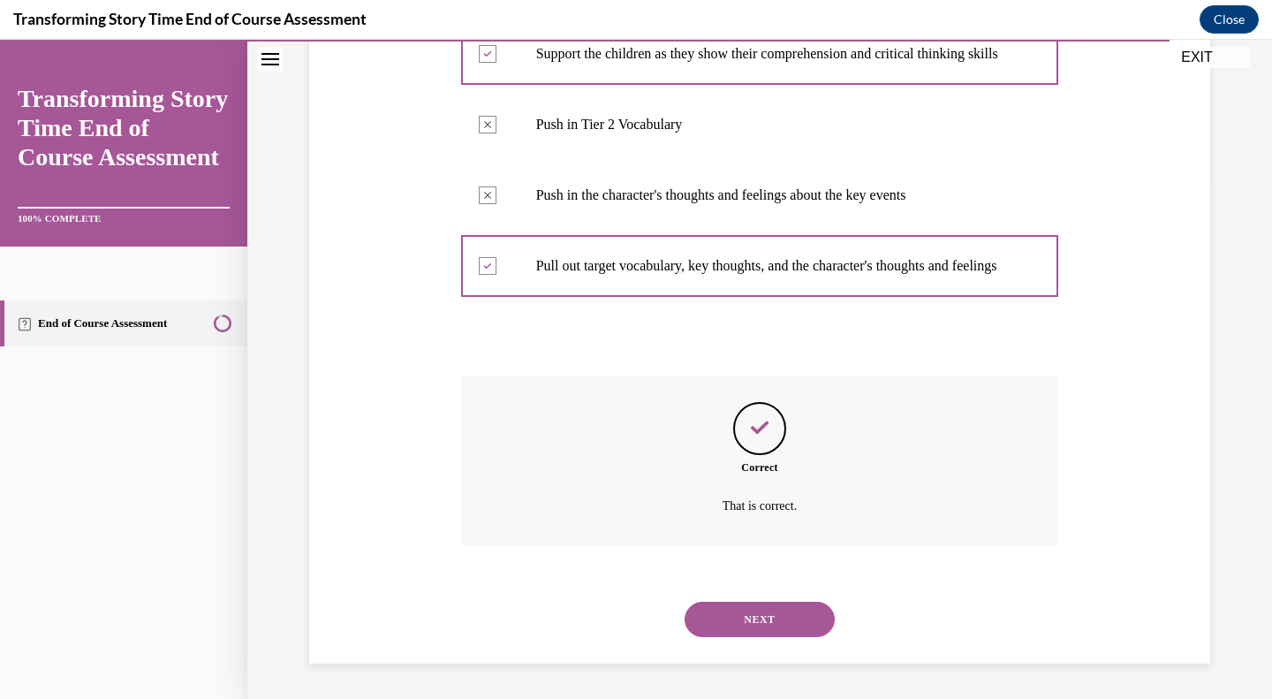
scroll to position [582, 0]
click at [758, 621] on button "NEXT" at bounding box center [759, 618] width 150 height 35
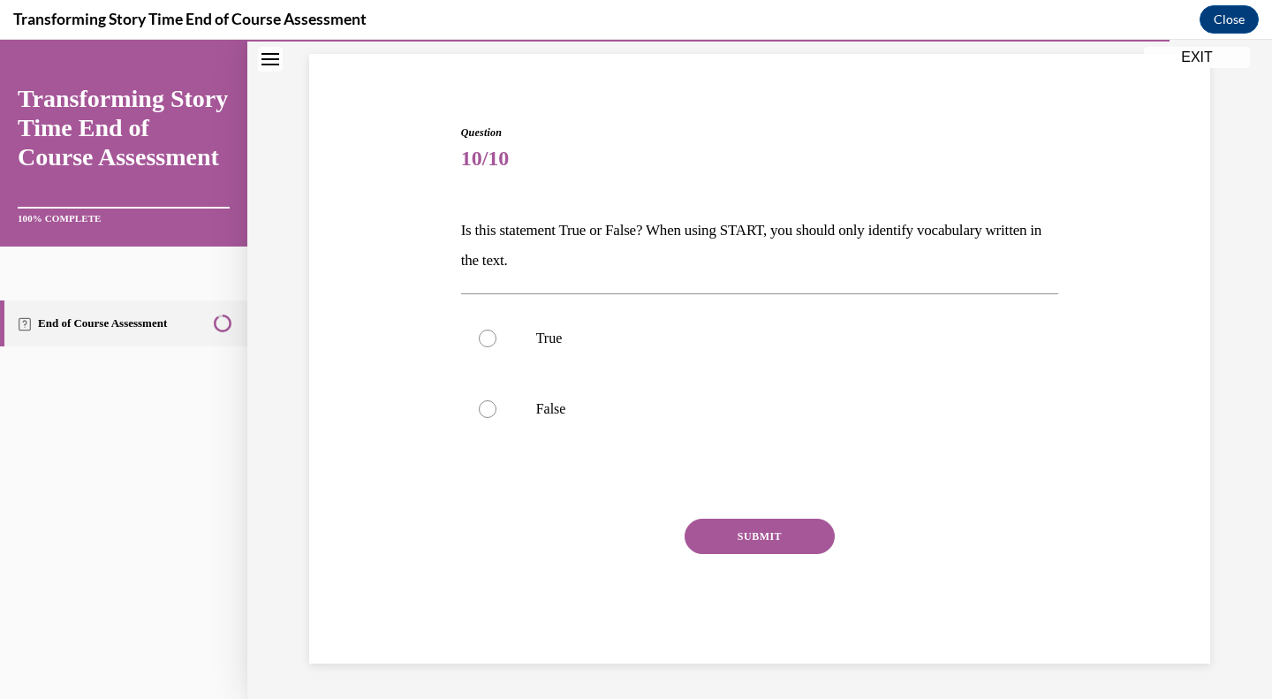
drag, startPoint x: 494, startPoint y: 401, endPoint x: 631, endPoint y: 472, distance: 154.8
click at [495, 401] on label "False" at bounding box center [760, 409] width 598 height 71
click at [495, 401] on input "False" at bounding box center [488, 409] width 18 height 18
radio input "true"
click at [704, 534] on button "SUBMIT" at bounding box center [759, 535] width 150 height 35
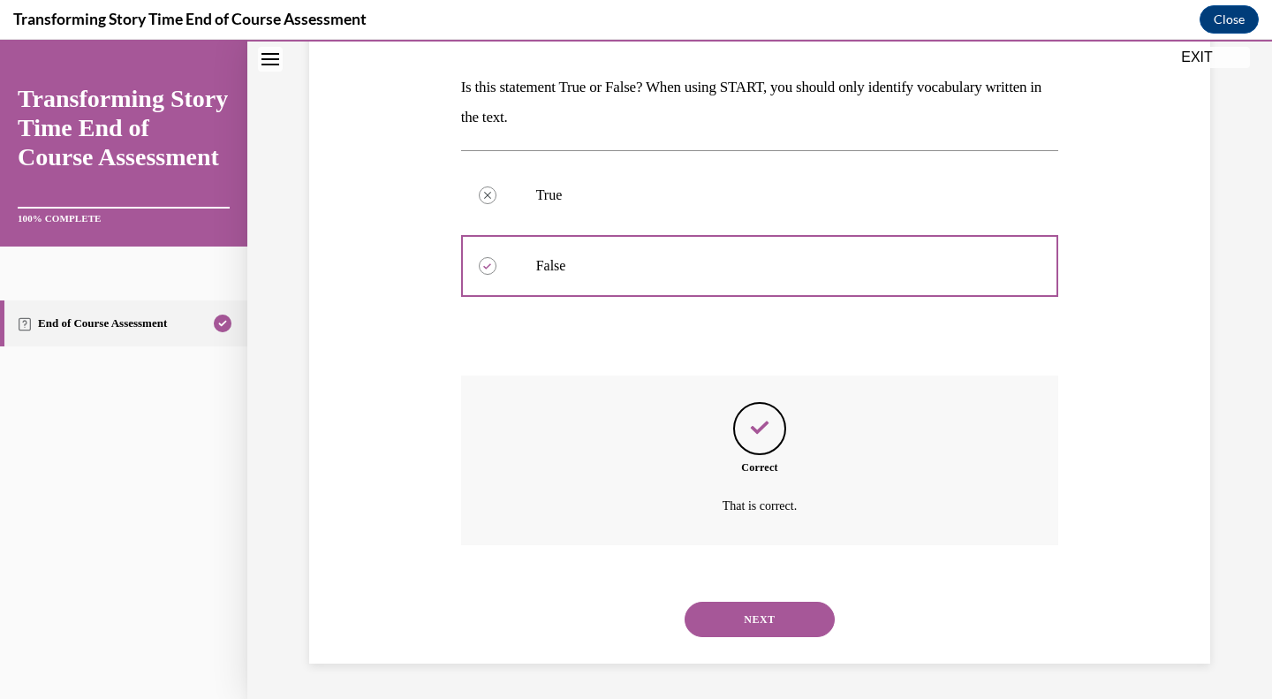
click at [735, 613] on button "NEXT" at bounding box center [759, 618] width 150 height 35
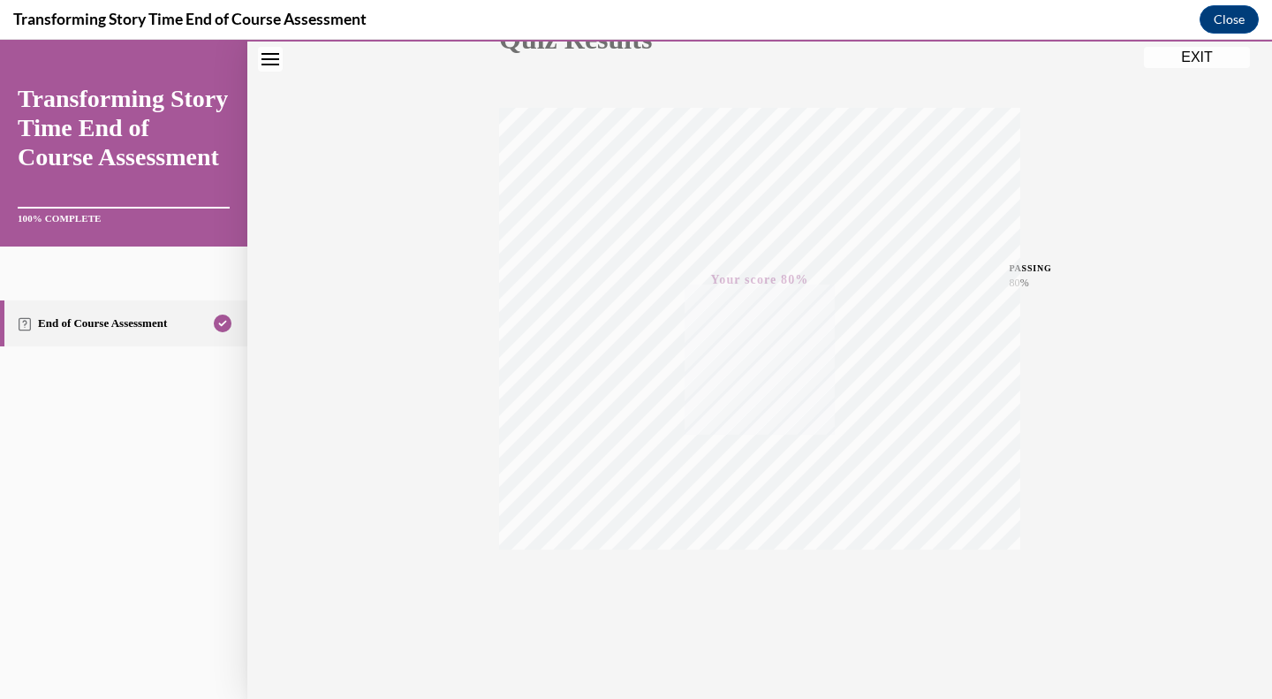
scroll to position [246, 0]
drag, startPoint x: 1097, startPoint y: 418, endPoint x: 1110, endPoint y: 431, distance: 18.7
click at [1102, 435] on div "Quiz Results PASSING 80% Your score 80% Passed PASSING 80% Your score Your scor…" at bounding box center [759, 274] width 1024 height 850
click at [1213, 49] on button "EXIT" at bounding box center [1197, 57] width 106 height 21
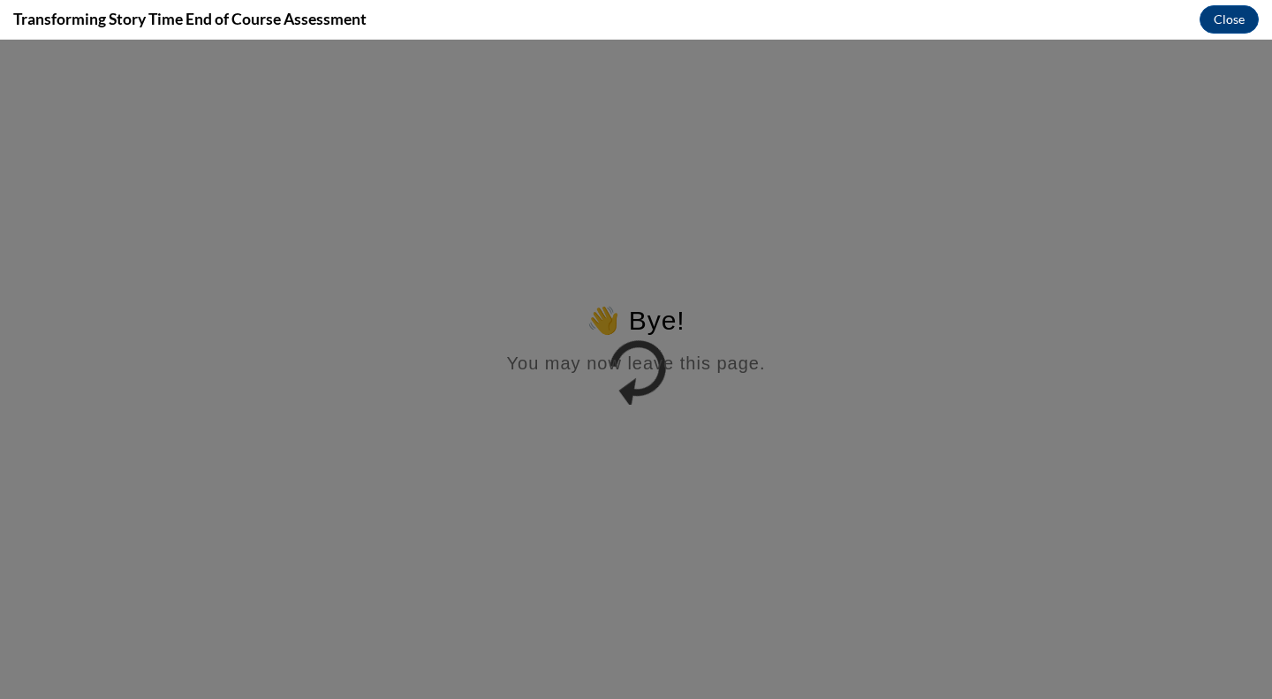
scroll to position [0, 0]
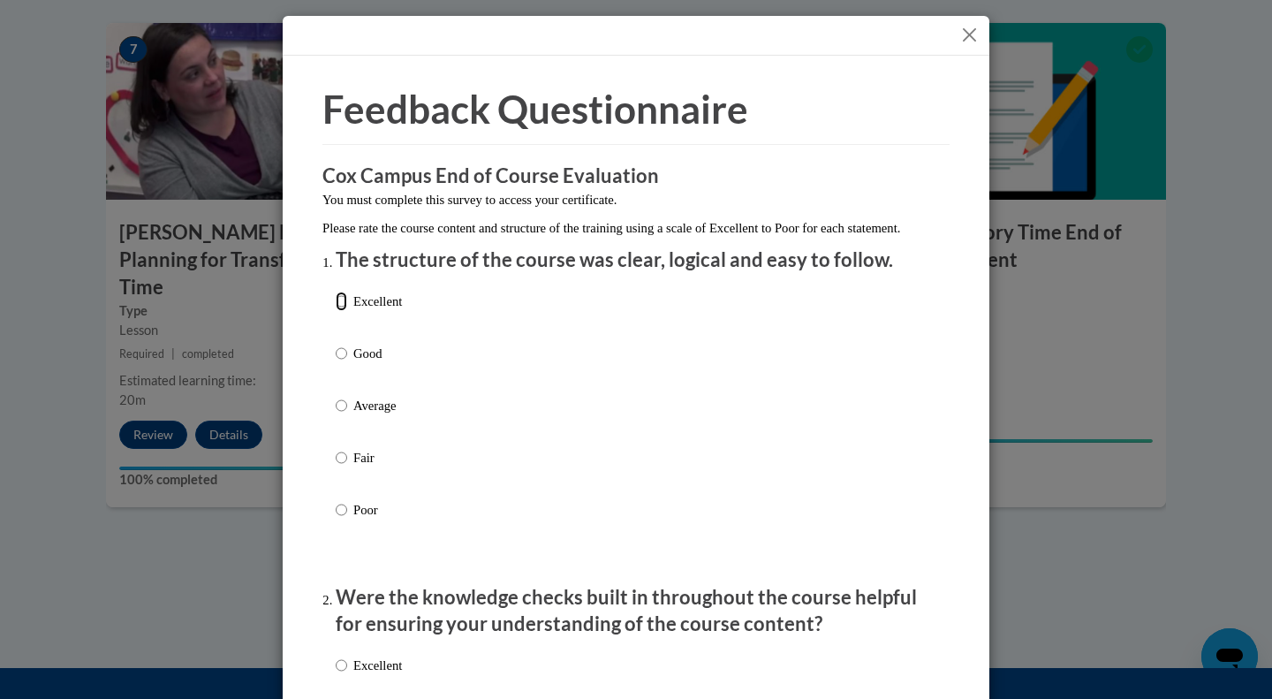
click at [337, 311] on input "Excellent" at bounding box center [341, 300] width 11 height 19
radio input "true"
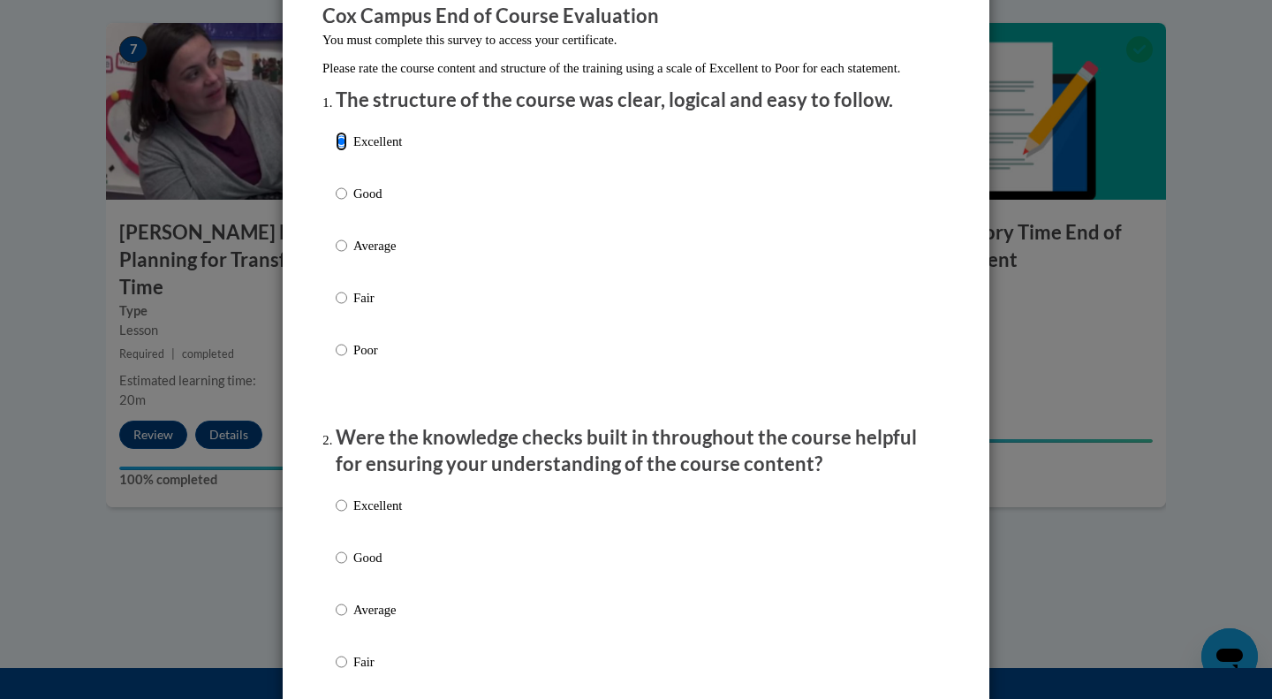
scroll to position [265, 0]
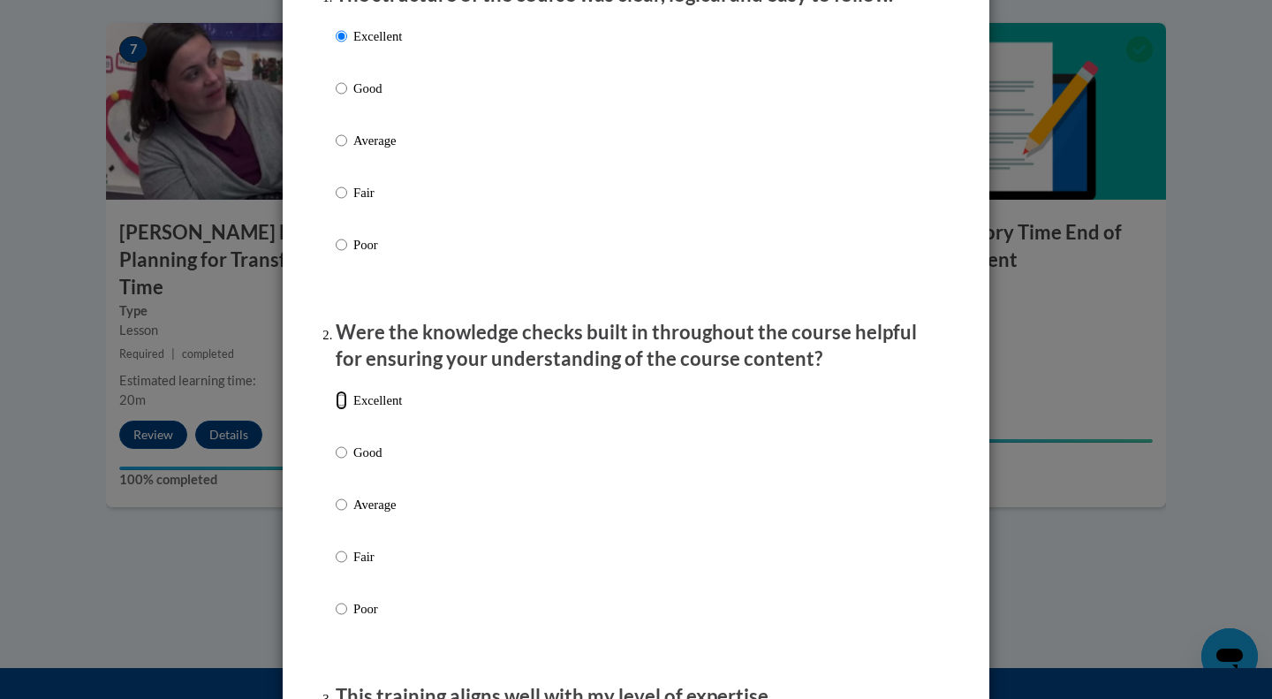
drag, startPoint x: 329, startPoint y: 415, endPoint x: 362, endPoint y: 433, distance: 37.1
click at [336, 410] on input "Excellent" at bounding box center [341, 399] width 11 height 19
radio input "true"
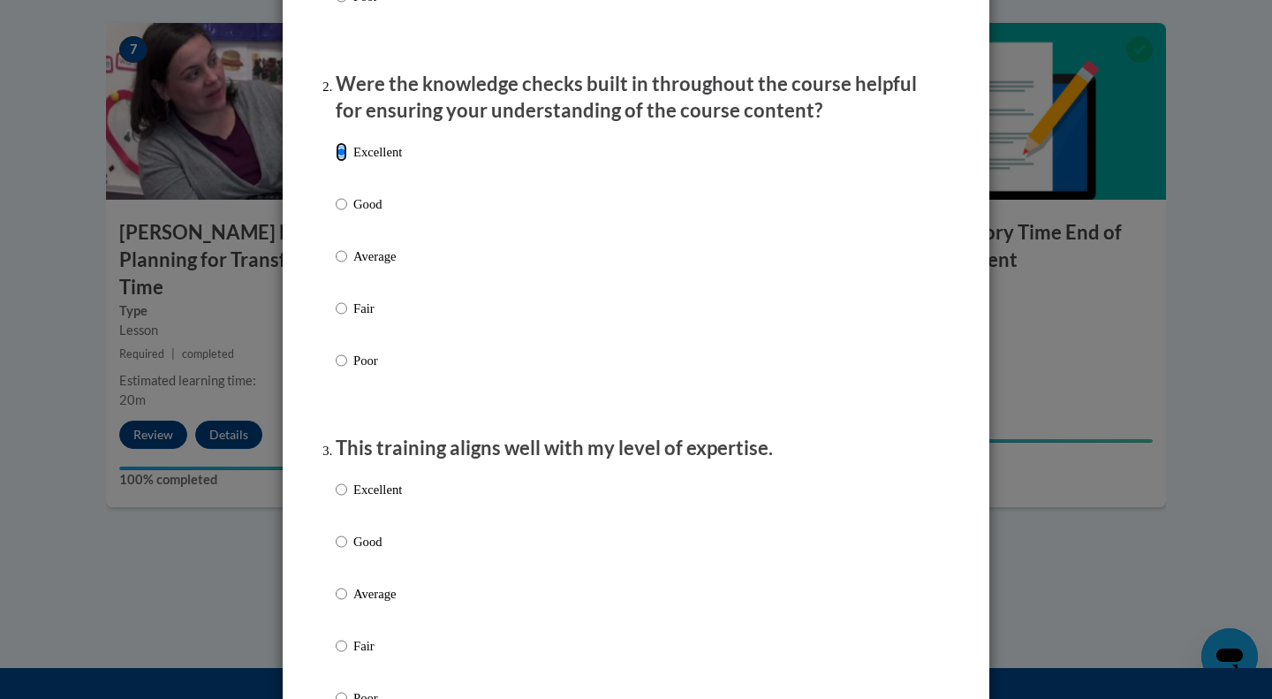
scroll to position [707, 0]
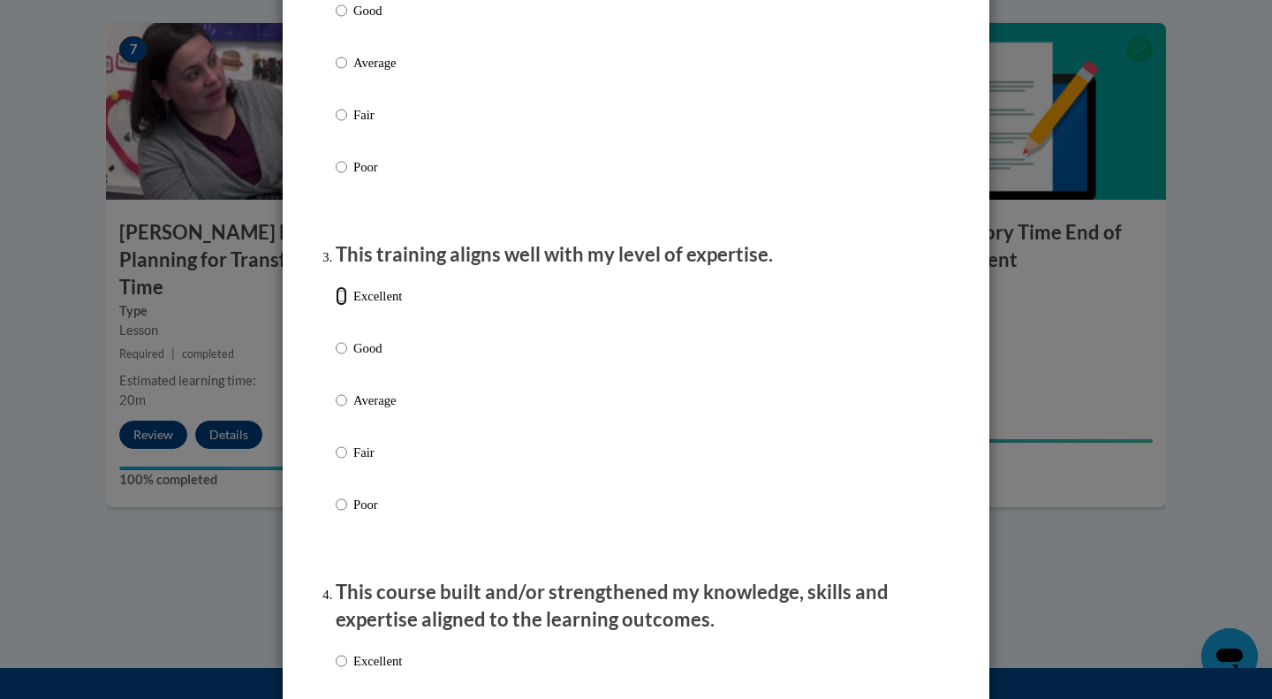
click at [336, 306] on input "Excellent" at bounding box center [341, 295] width 11 height 19
radio input "true"
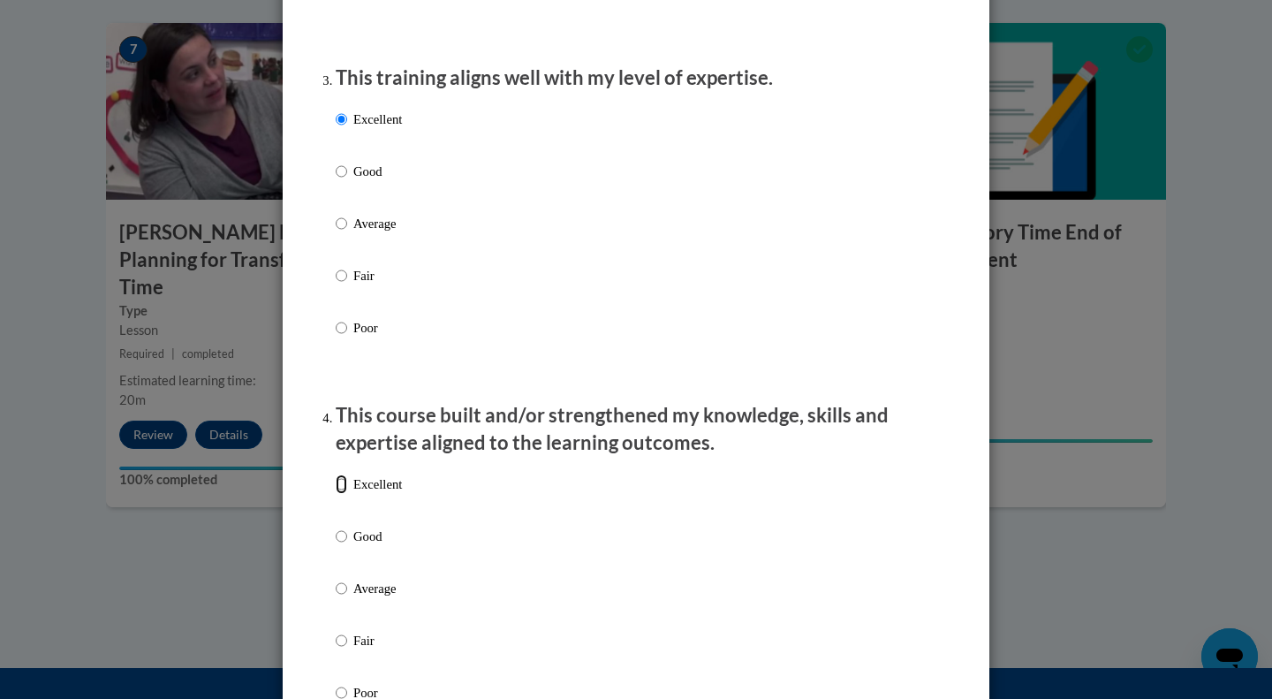
click at [336, 494] on input "Excellent" at bounding box center [341, 483] width 11 height 19
radio input "true"
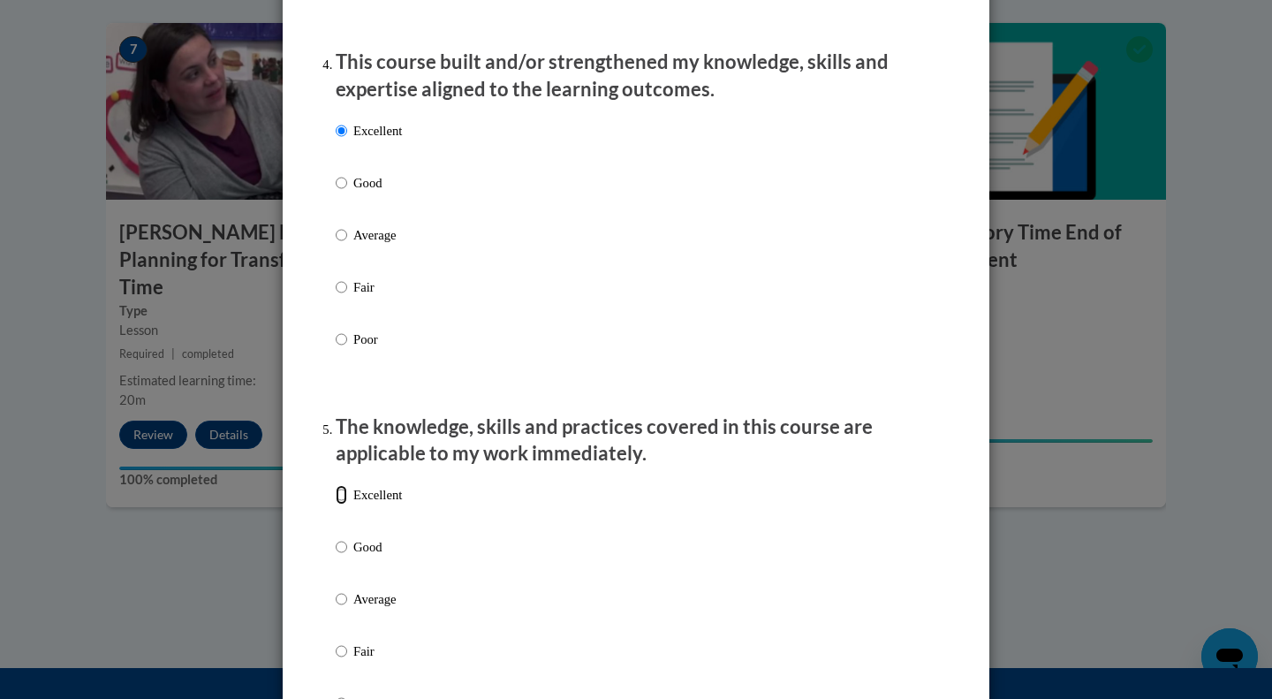
drag, startPoint x: 335, startPoint y: 513, endPoint x: 345, endPoint y: 518, distance: 11.8
click at [341, 516] on label "Excellent" at bounding box center [369, 509] width 66 height 48
click at [341, 504] on input "Excellent" at bounding box center [341, 494] width 11 height 19
radio input "true"
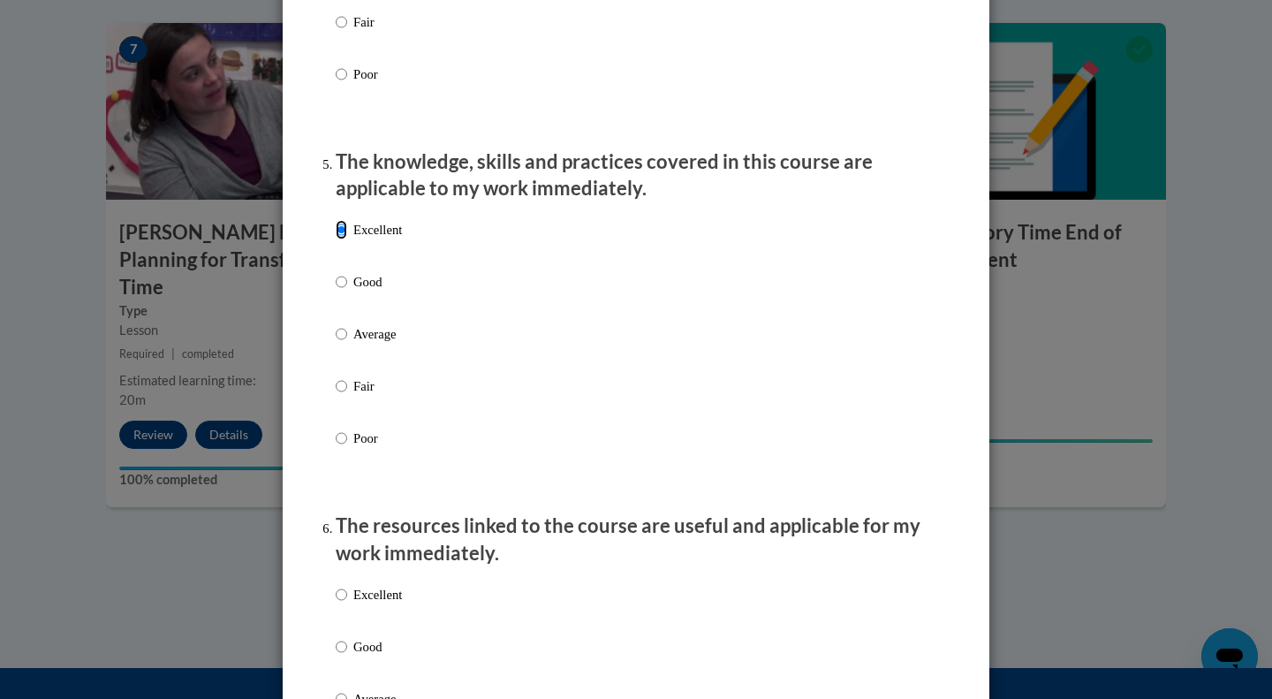
scroll to position [1678, 0]
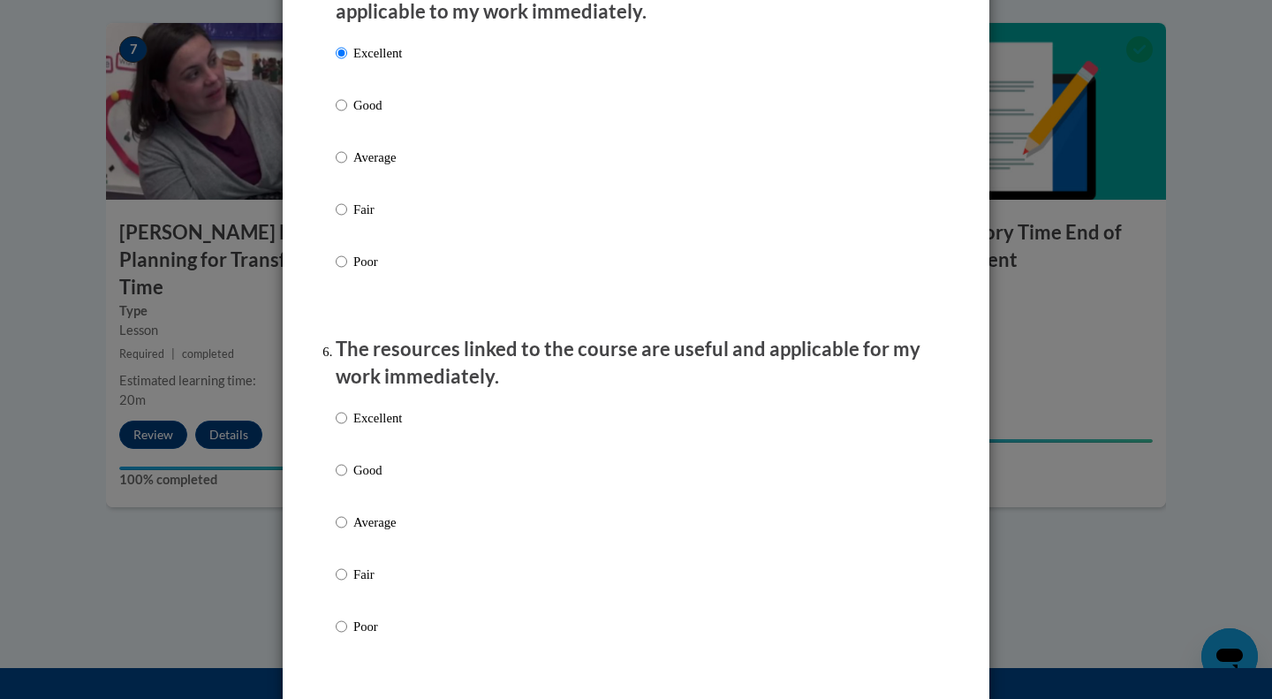
click at [347, 440] on label "Excellent" at bounding box center [369, 432] width 66 height 48
click at [347, 427] on input "Excellent" at bounding box center [341, 417] width 11 height 19
radio input "true"
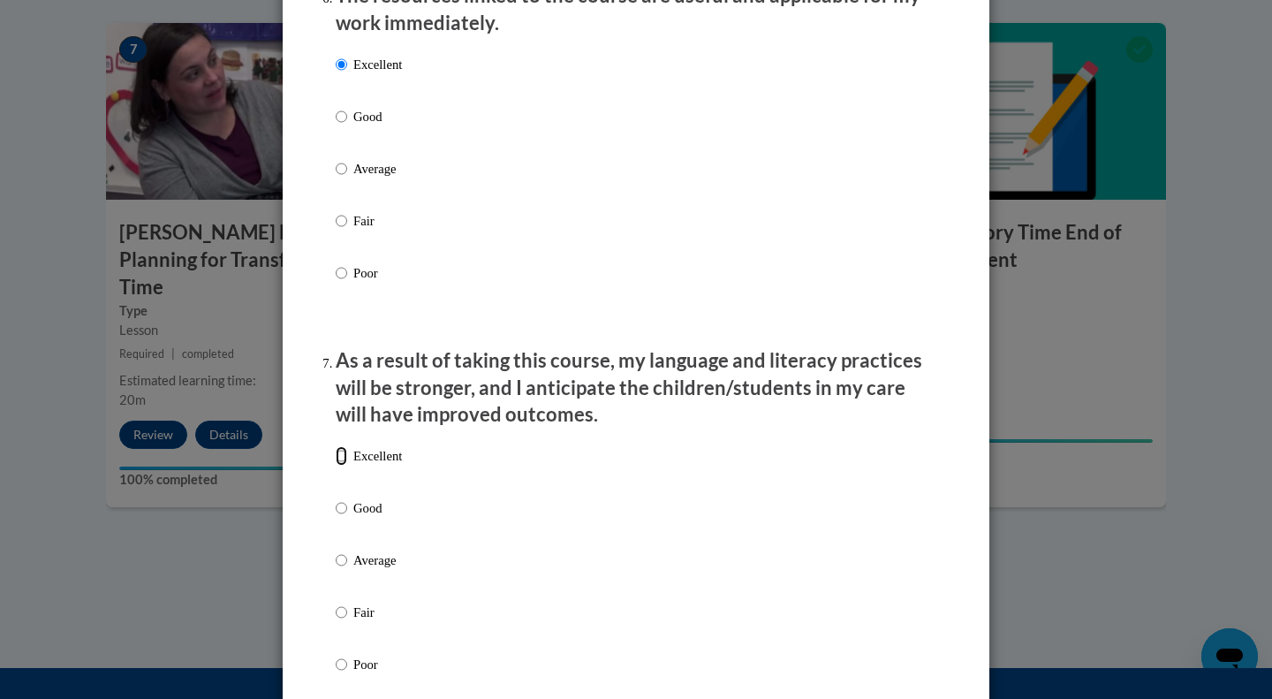
click at [340, 465] on input "Excellent" at bounding box center [341, 455] width 11 height 19
radio input "true"
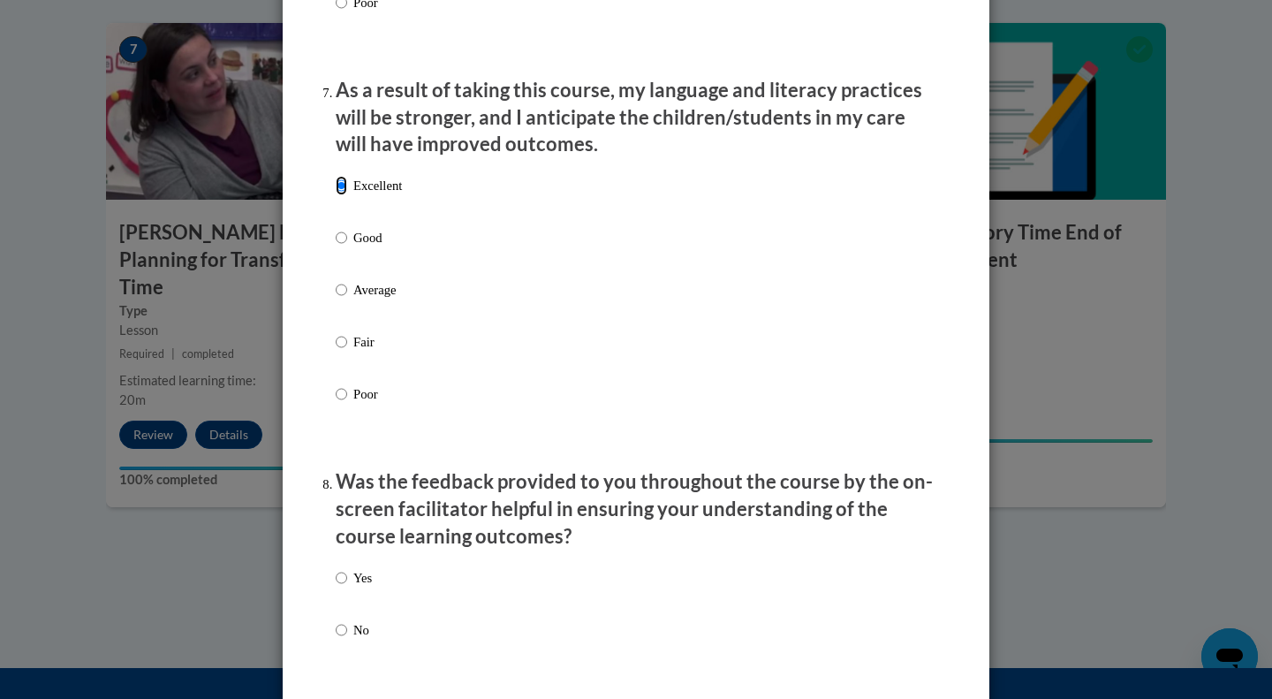
scroll to position [2384, 0]
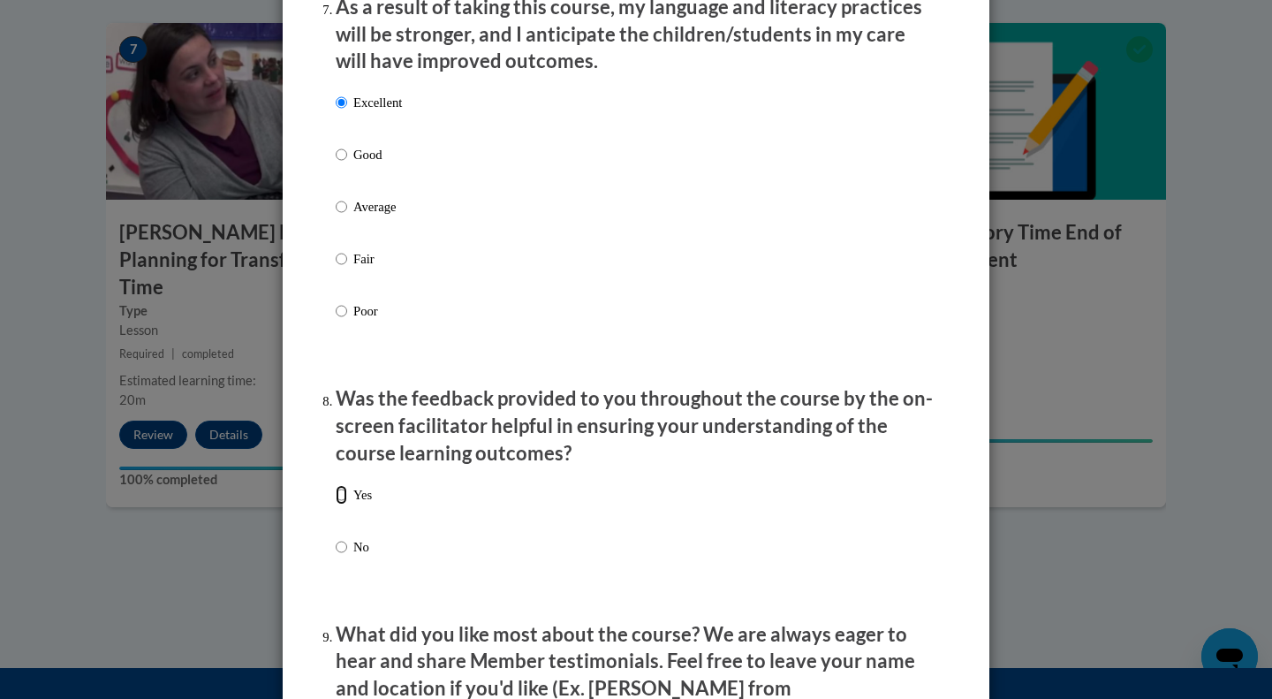
click at [336, 504] on input "Yes" at bounding box center [341, 494] width 11 height 19
radio input "true"
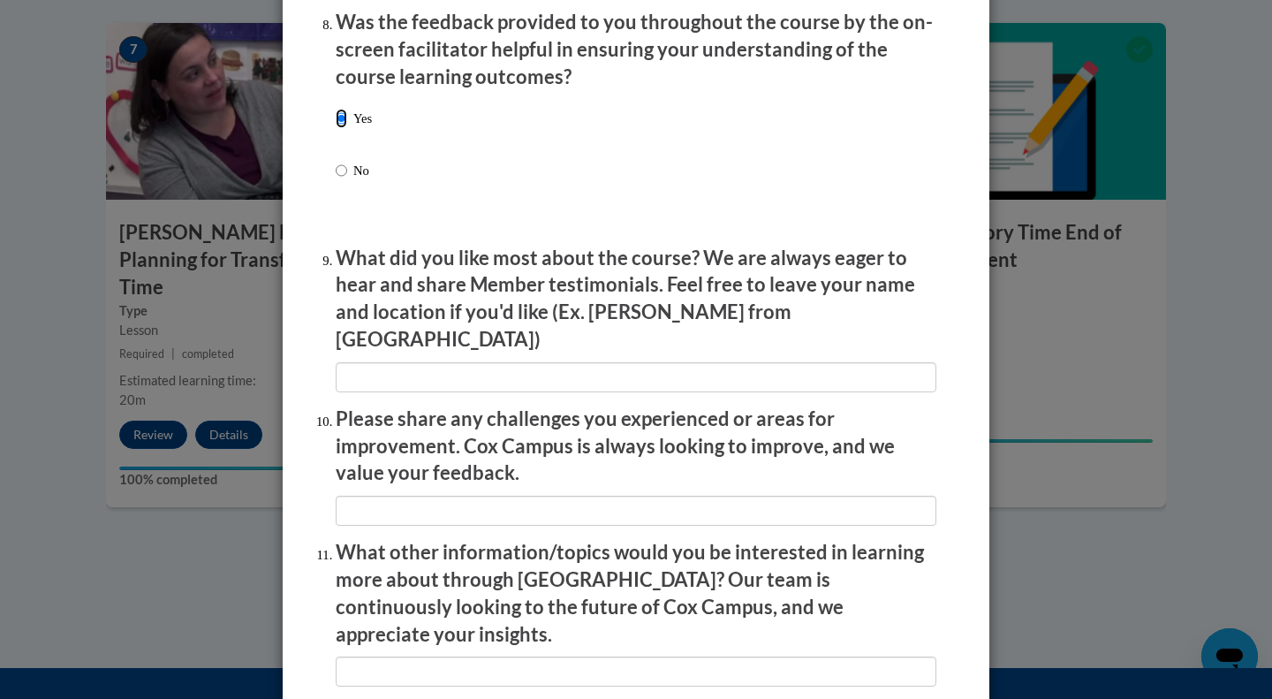
scroll to position [2826, 0]
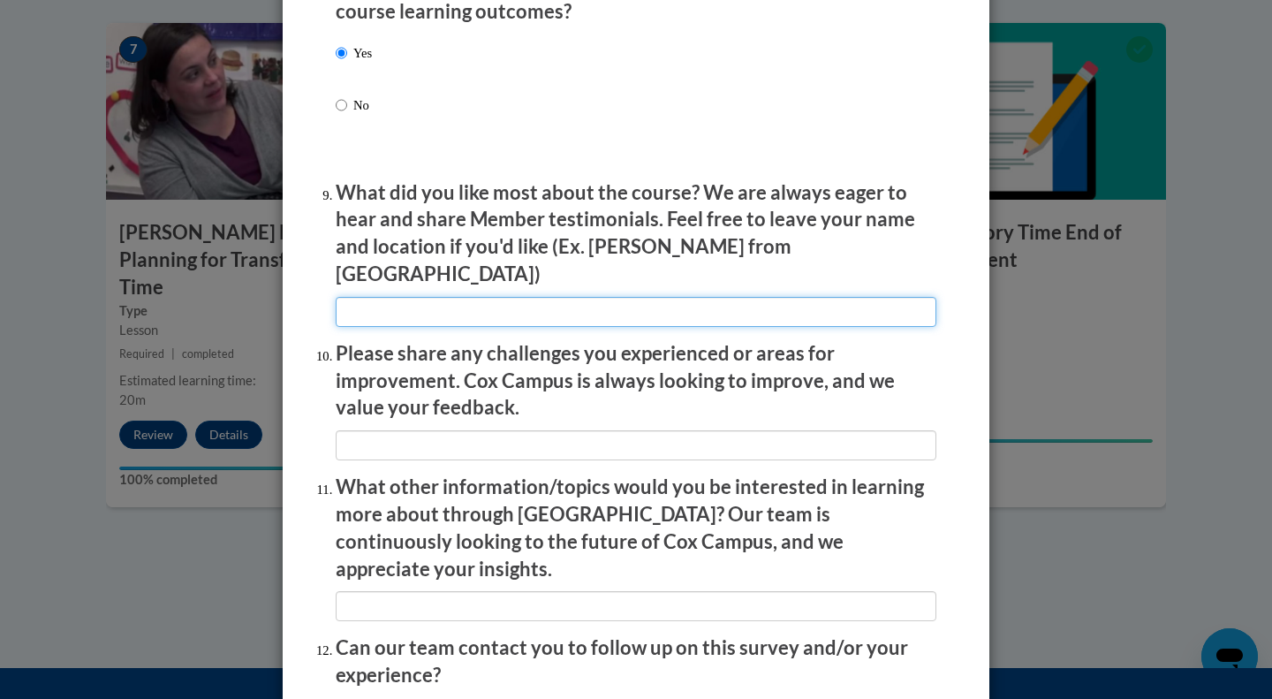
click at [433, 304] on input "textbox" at bounding box center [636, 312] width 601 height 30
type input "Good pacing!"
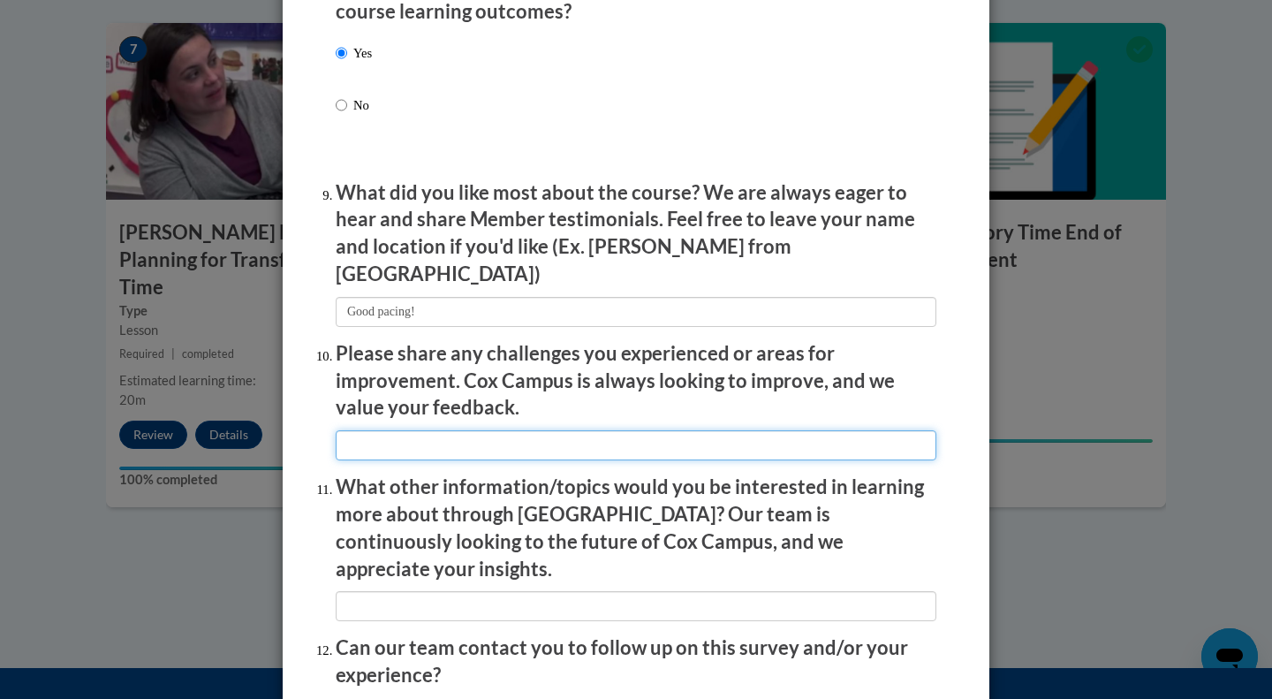
click at [469, 430] on input "textbox" at bounding box center [636, 445] width 601 height 30
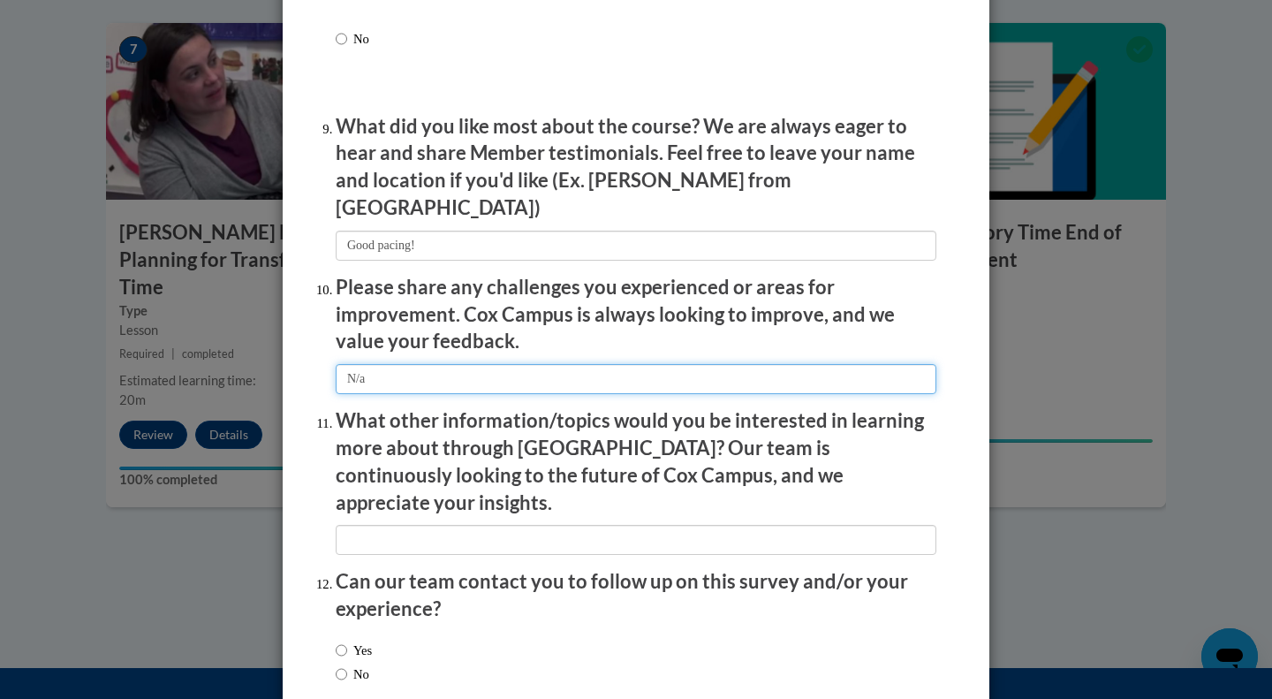
scroll to position [2914, 0]
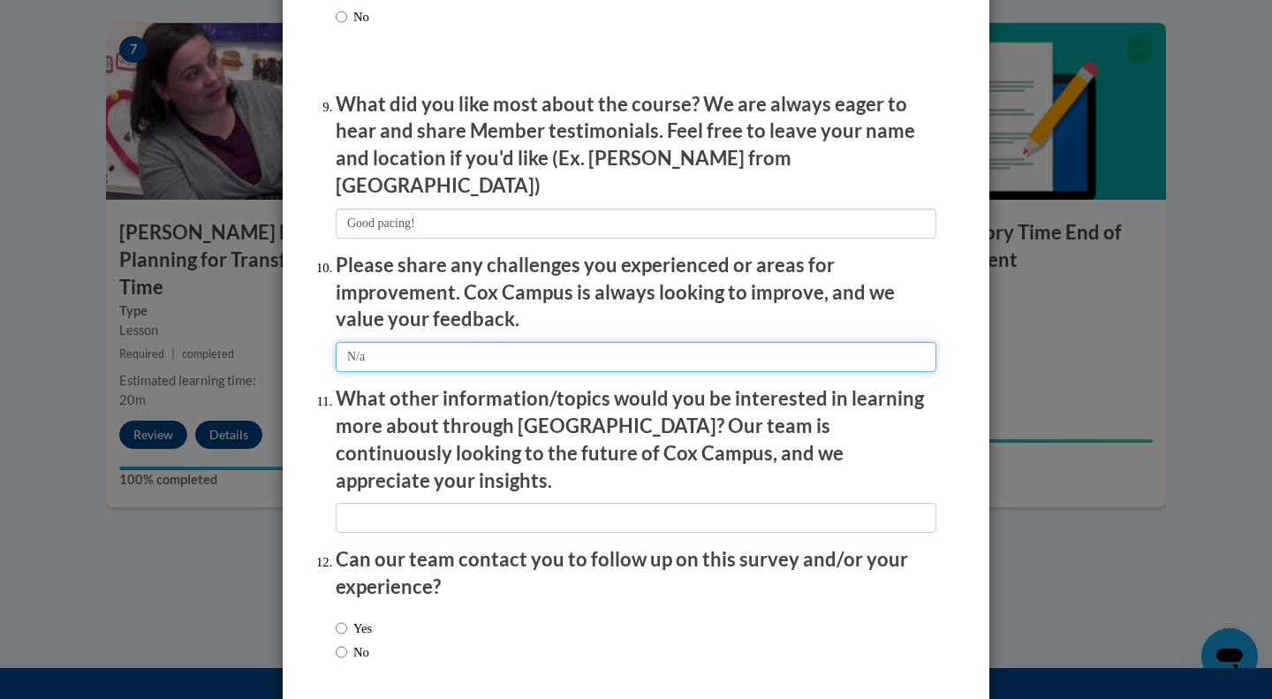
type input "N/a"
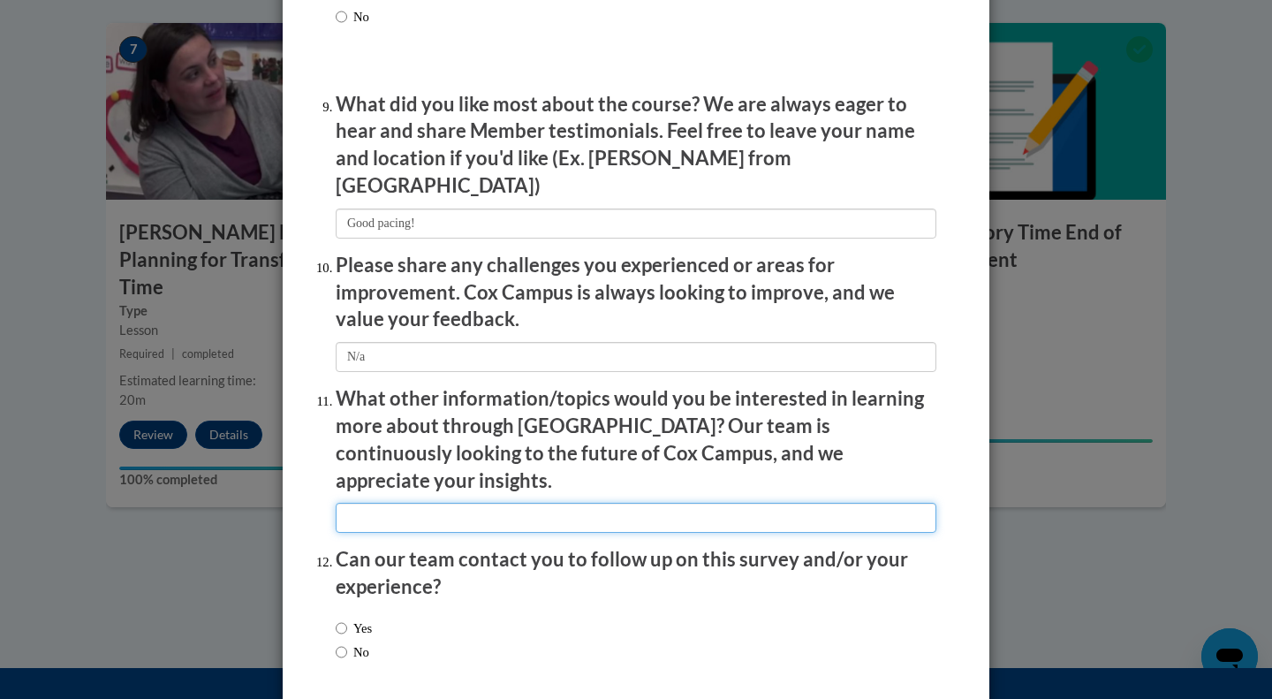
click at [442, 503] on input "textbox" at bounding box center [636, 518] width 601 height 30
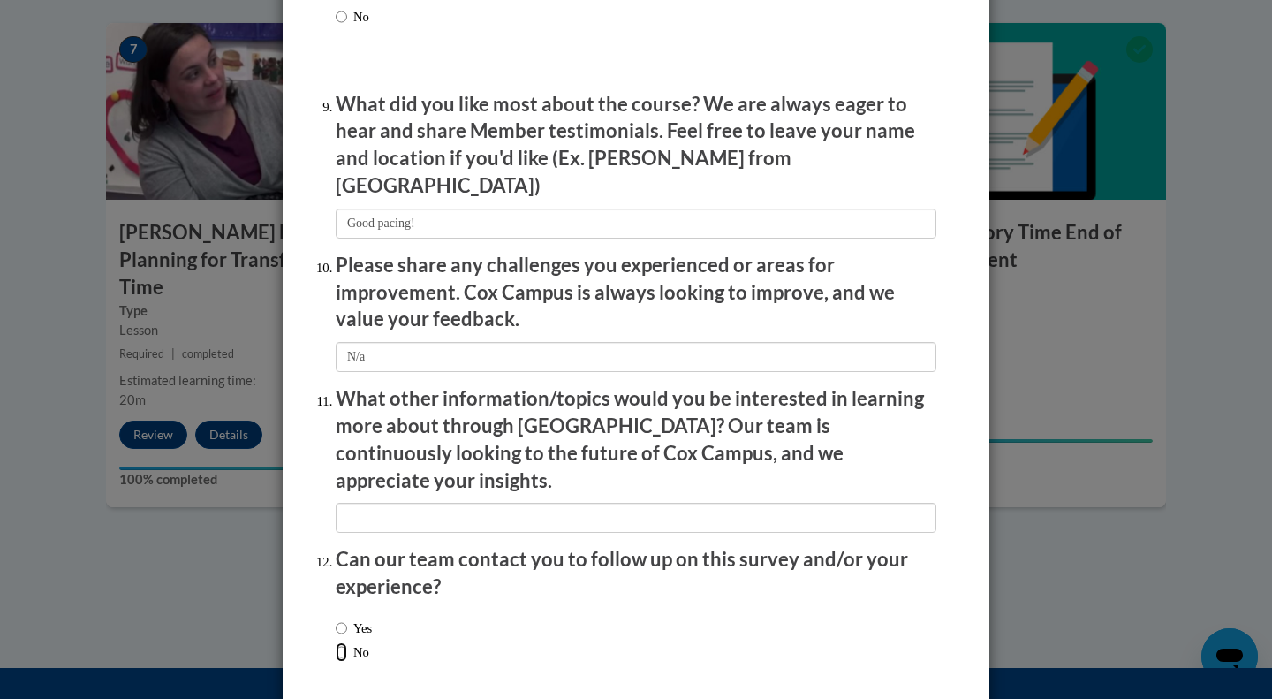
click at [336, 642] on input "No" at bounding box center [341, 651] width 11 height 19
radio input "true"
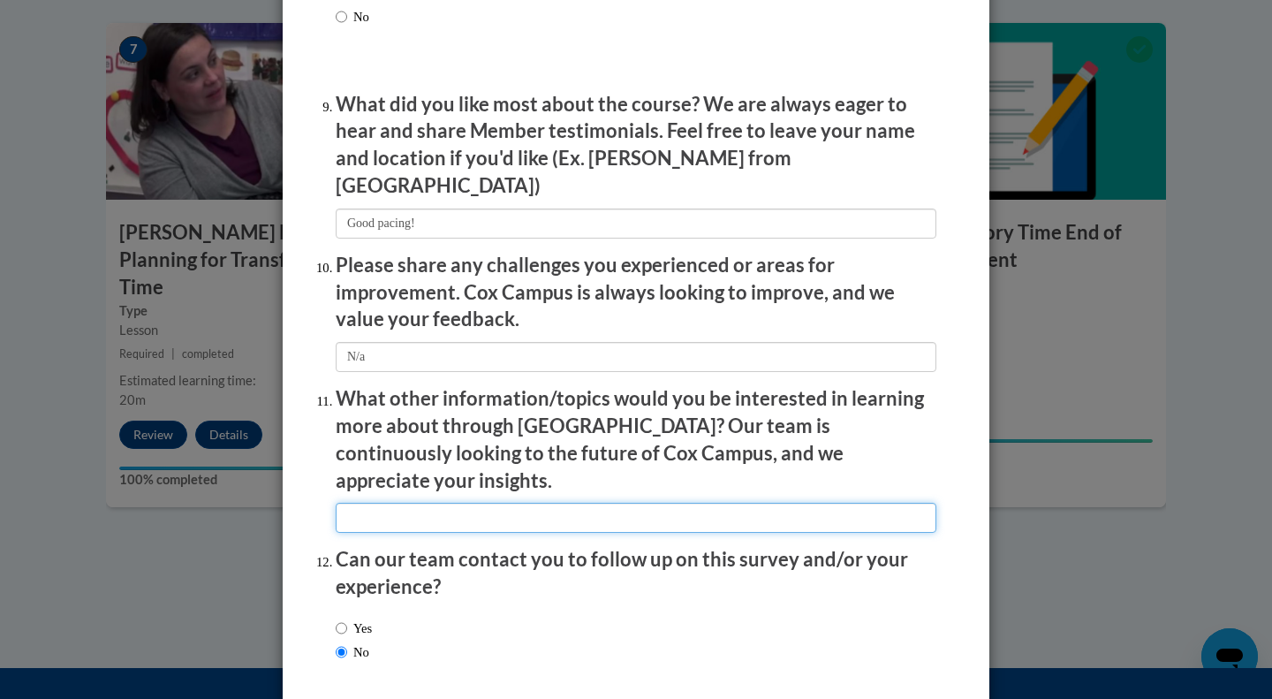
click at [367, 503] on input "textbox" at bounding box center [636, 518] width 601 height 30
type input "n/a"
